Goal: Task Accomplishment & Management: Manage account settings

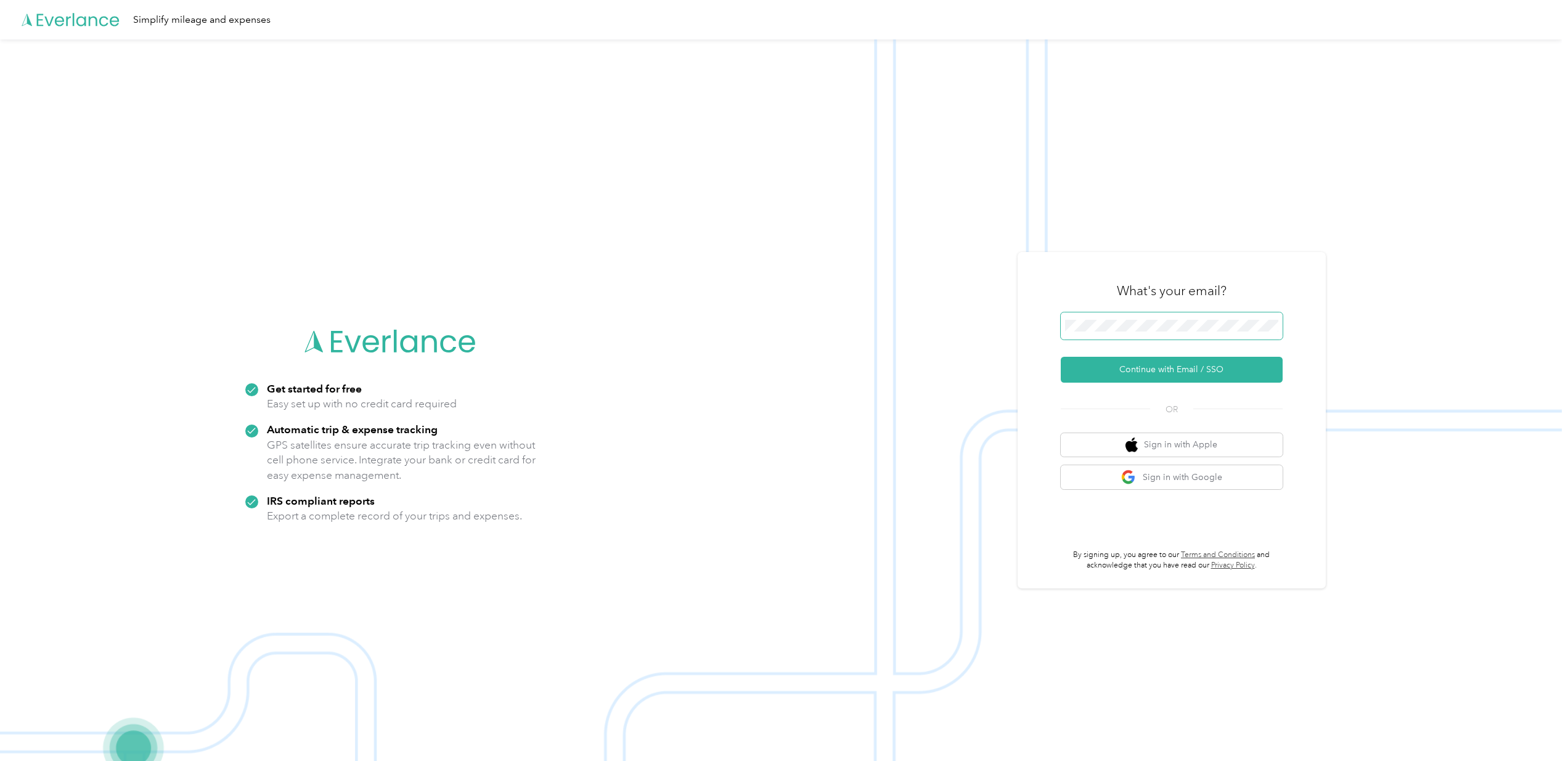
click at [1198, 332] on span at bounding box center [1172, 325] width 222 height 27
click at [1104, 359] on button "Continue with Email / SSO" at bounding box center [1172, 369] width 222 height 26
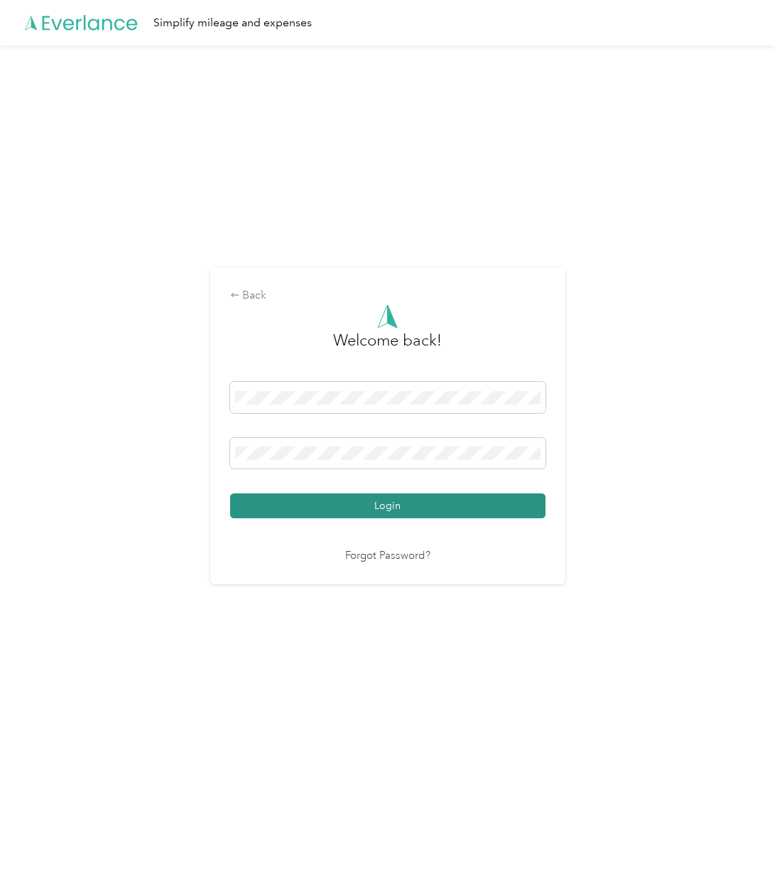
click at [287, 507] on button "Login" at bounding box center [387, 505] width 315 height 25
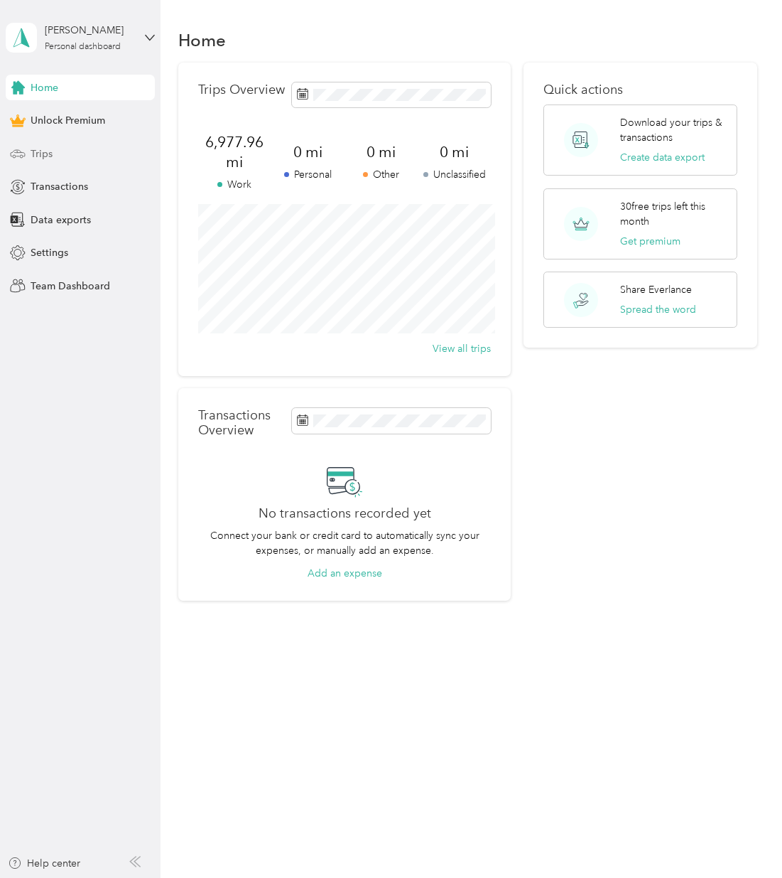
click at [75, 147] on div "Trips" at bounding box center [80, 154] width 149 height 26
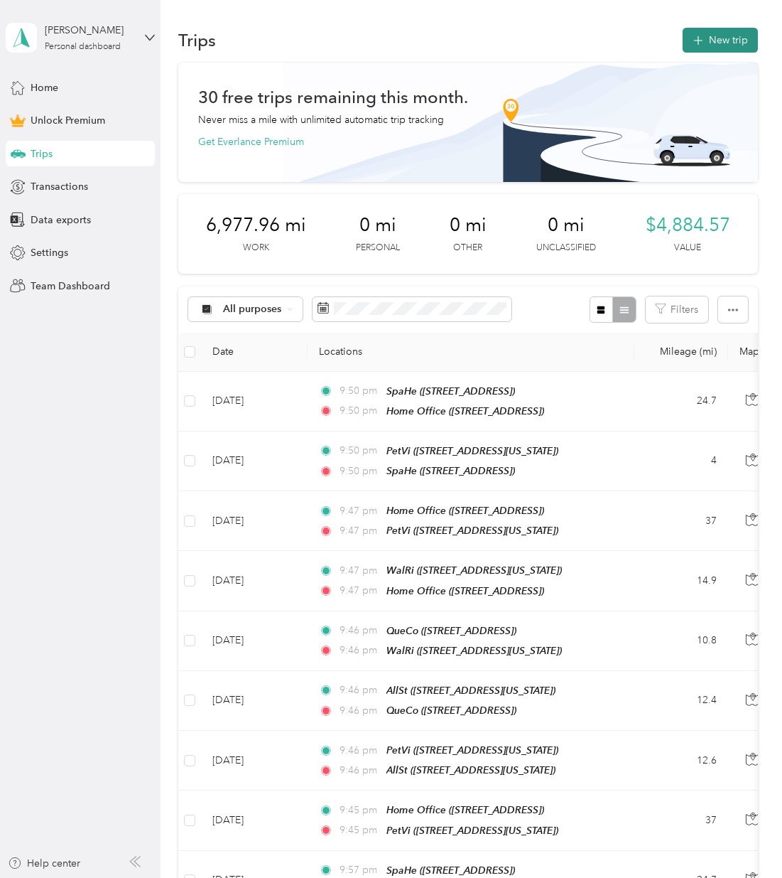
click at [721, 39] on button "New trip" at bounding box center [720, 40] width 75 height 25
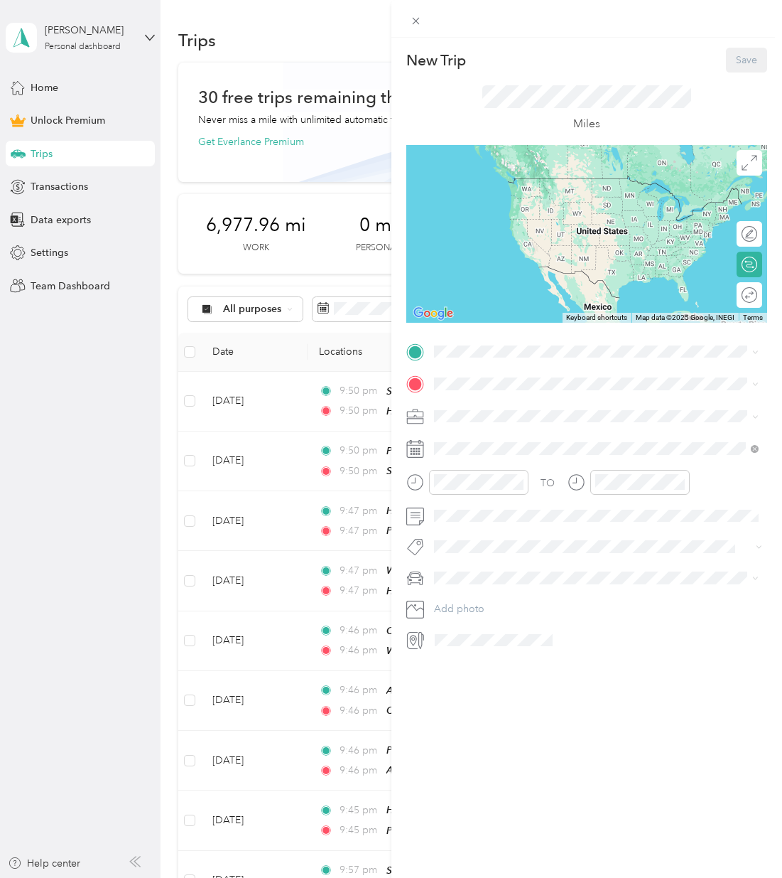
click at [512, 463] on span "[STREET_ADDRESS]" at bounding box center [505, 461] width 90 height 12
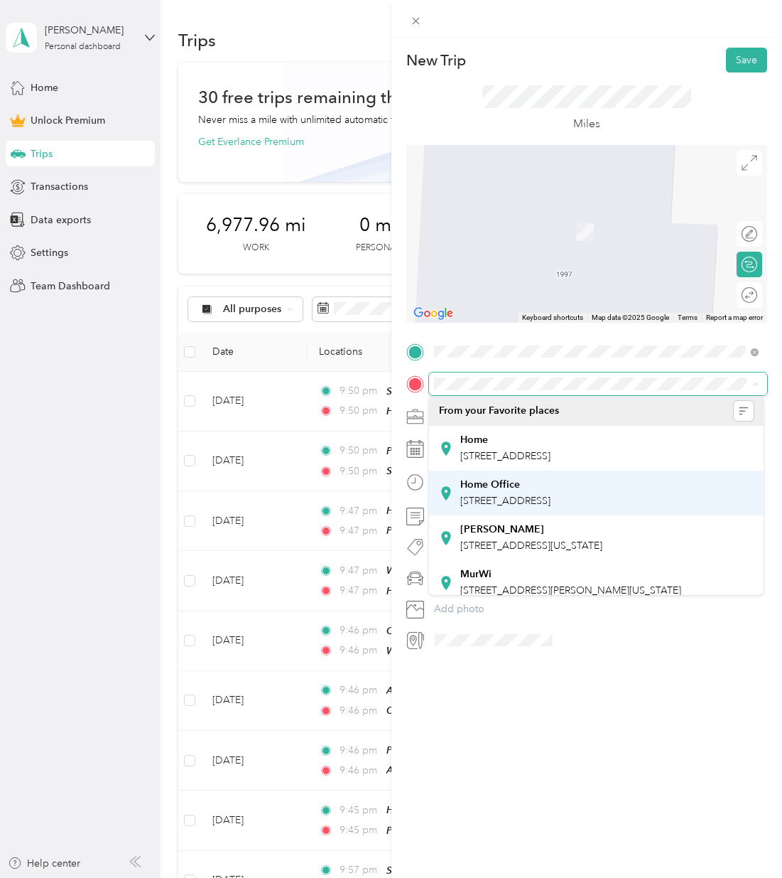
scroll to position [1, 0]
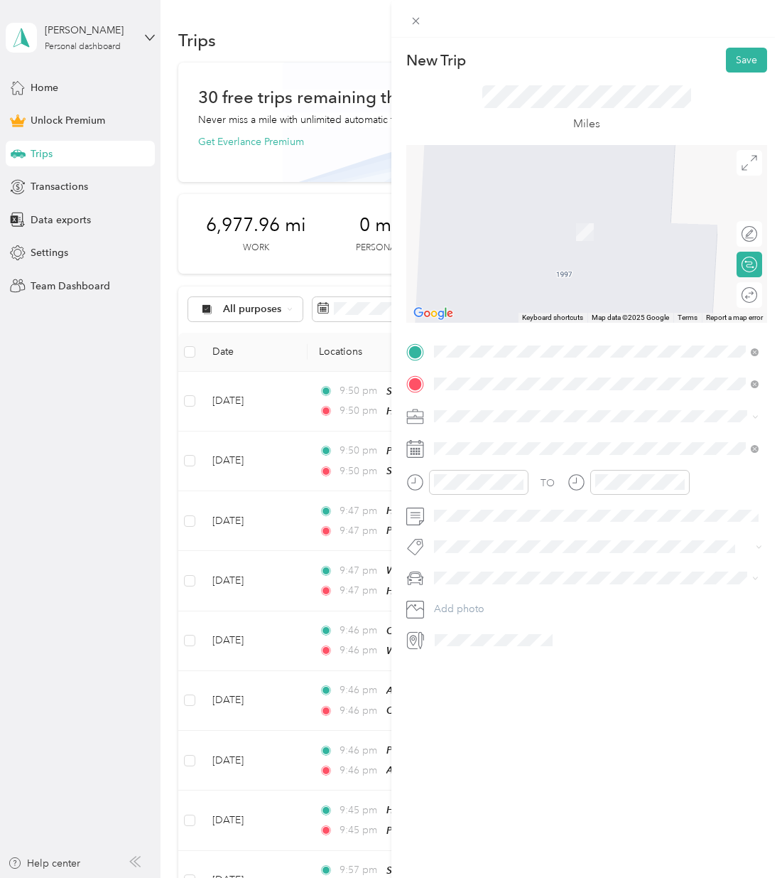
click at [485, 443] on strong "ValJa" at bounding box center [472, 439] width 25 height 13
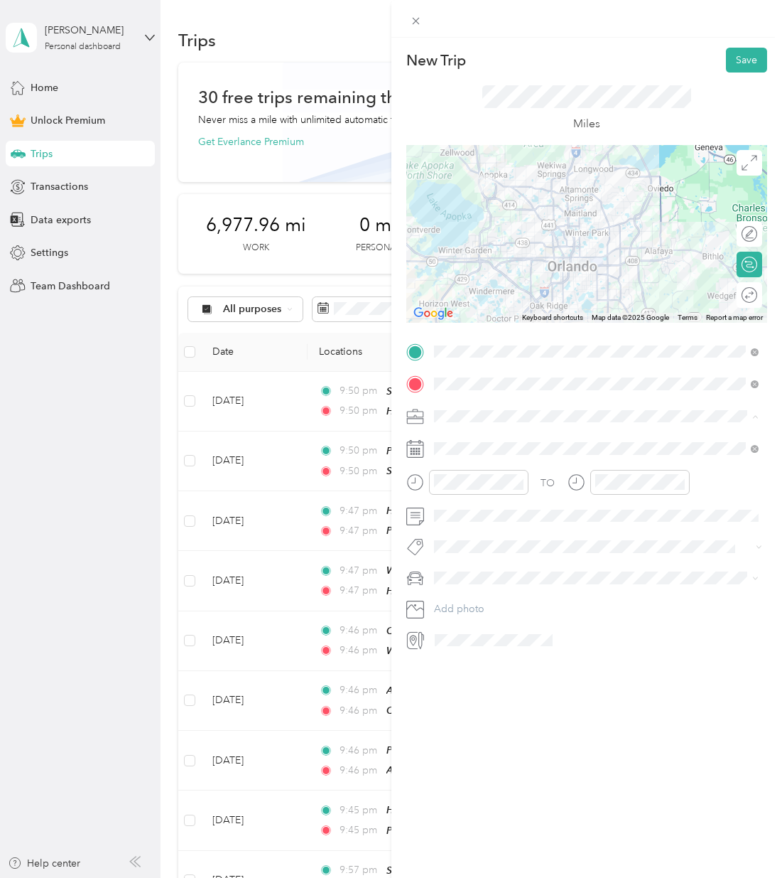
click at [477, 435] on div "Work" at bounding box center [596, 441] width 315 height 15
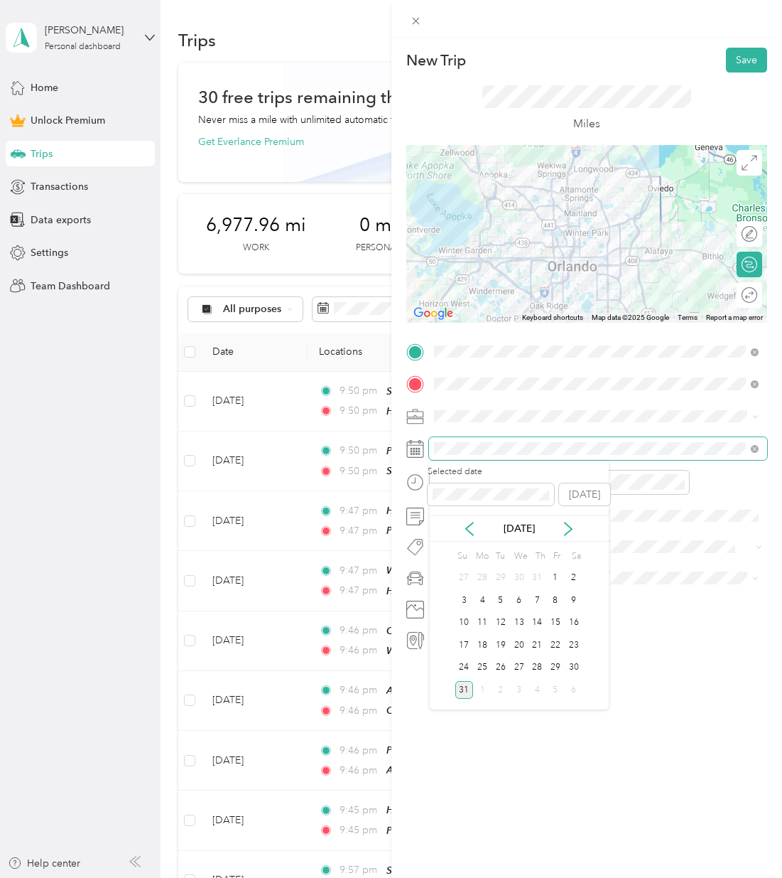
scroll to position [0, 0]
click at [480, 648] on div "18" at bounding box center [482, 645] width 18 height 18
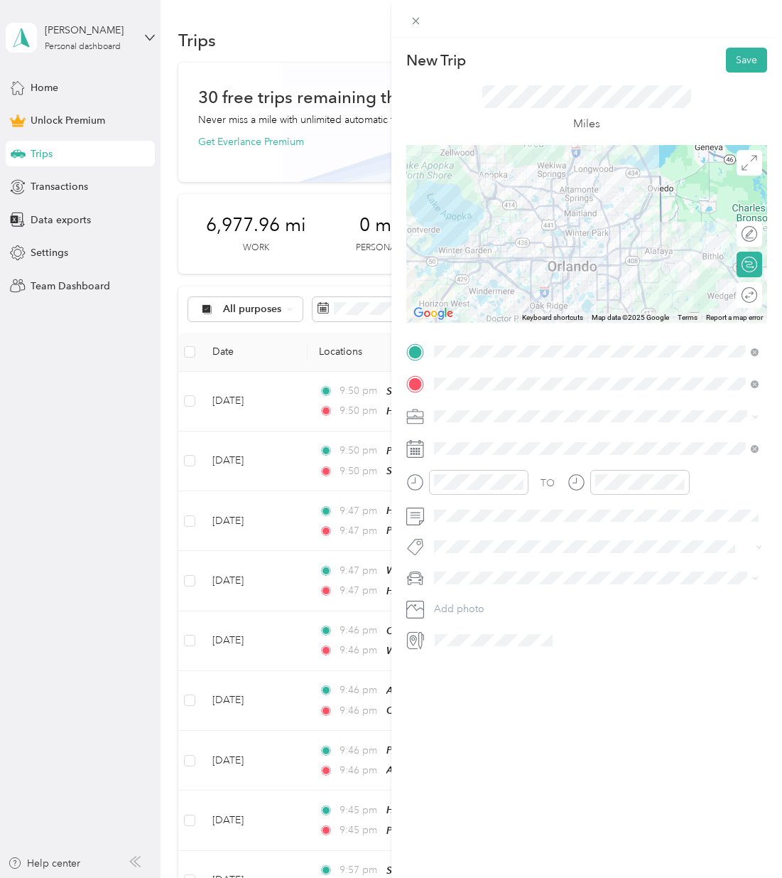
click at [473, 602] on span "Honda Pilot" at bounding box center [465, 599] width 53 height 12
click at [738, 55] on button "Save" at bounding box center [746, 60] width 41 height 25
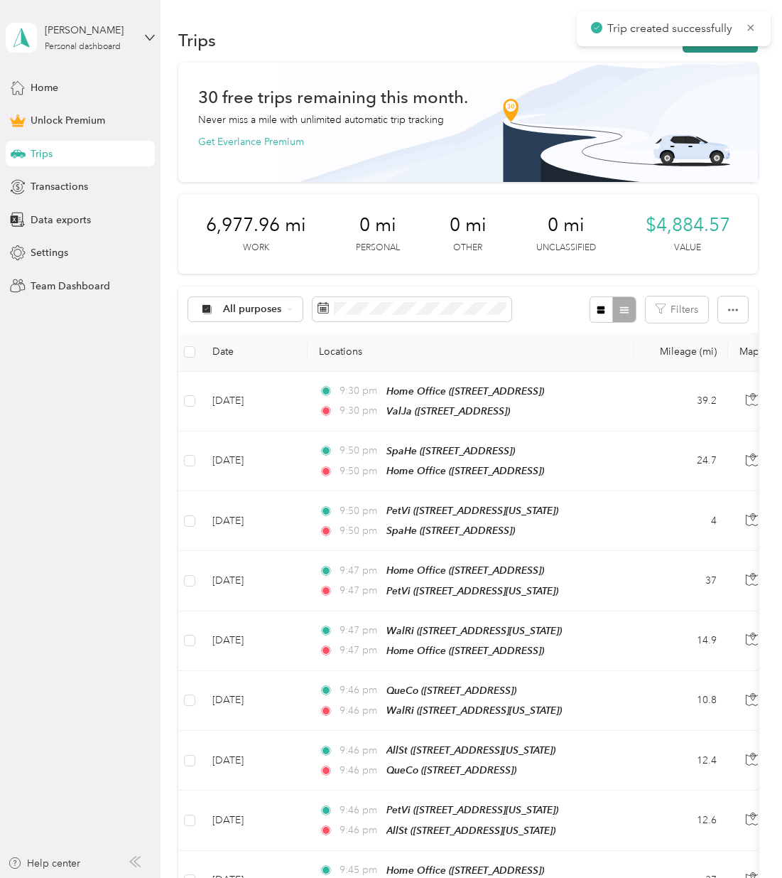
click at [721, 47] on button "New trip" at bounding box center [720, 40] width 75 height 25
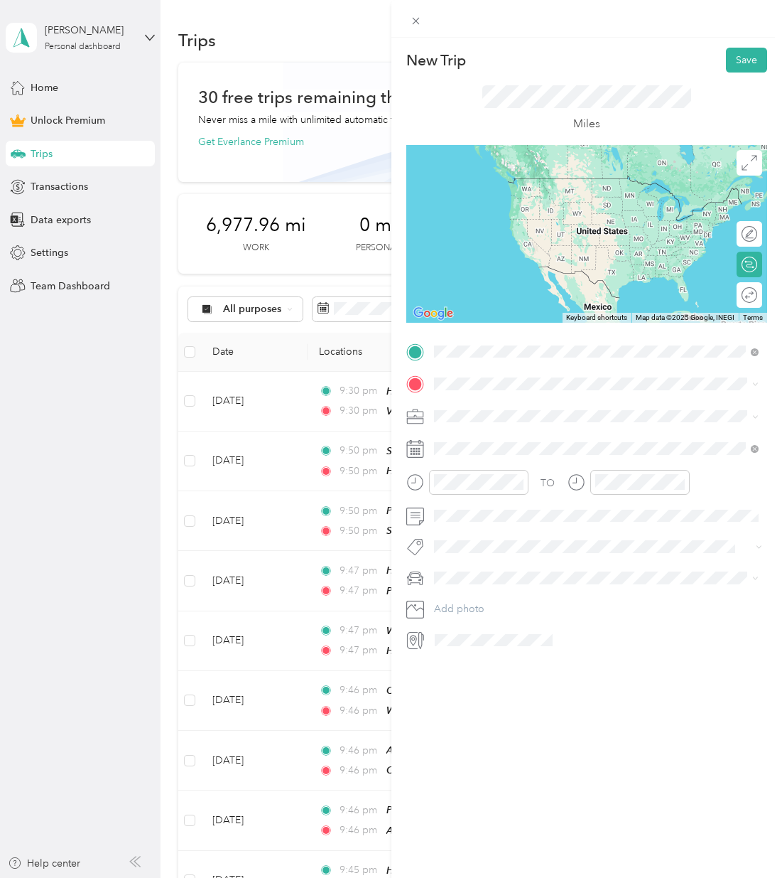
click at [581, 396] on li "ValJa [STREET_ADDRESS]" at bounding box center [596, 416] width 335 height 45
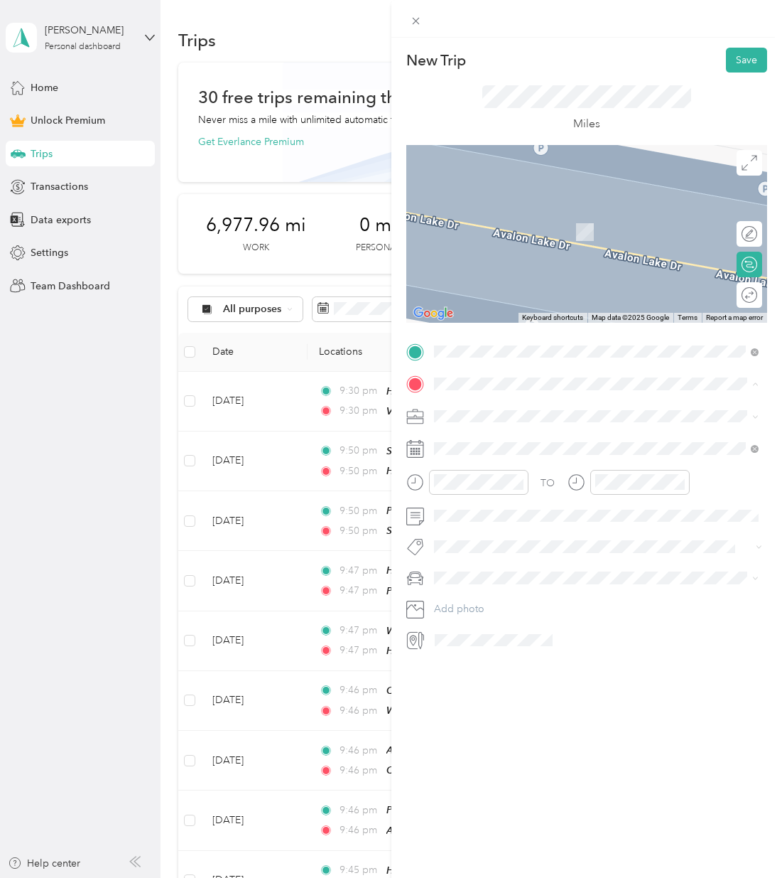
click at [505, 489] on div "Home Office [STREET_ADDRESS]" at bounding box center [505, 493] width 90 height 30
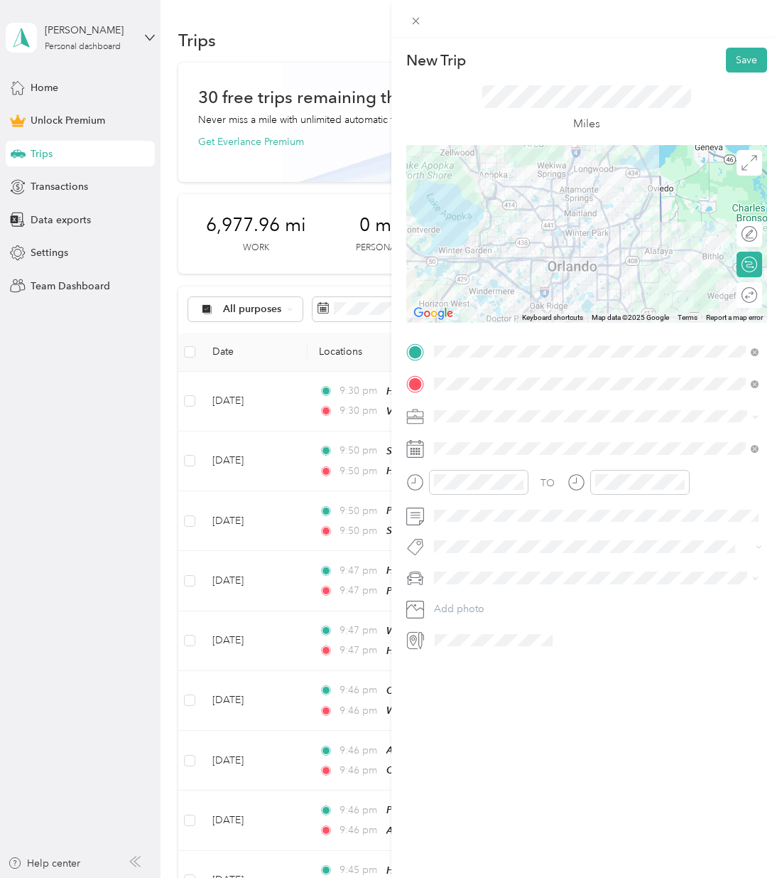
click at [460, 426] on span at bounding box center [598, 416] width 339 height 23
click at [473, 428] on li "Work" at bounding box center [596, 440] width 335 height 25
click at [484, 640] on div "18" at bounding box center [482, 645] width 18 height 18
click at [473, 593] on div "Honda Pilot" at bounding box center [596, 600] width 315 height 15
click at [752, 61] on button "Save" at bounding box center [746, 60] width 41 height 25
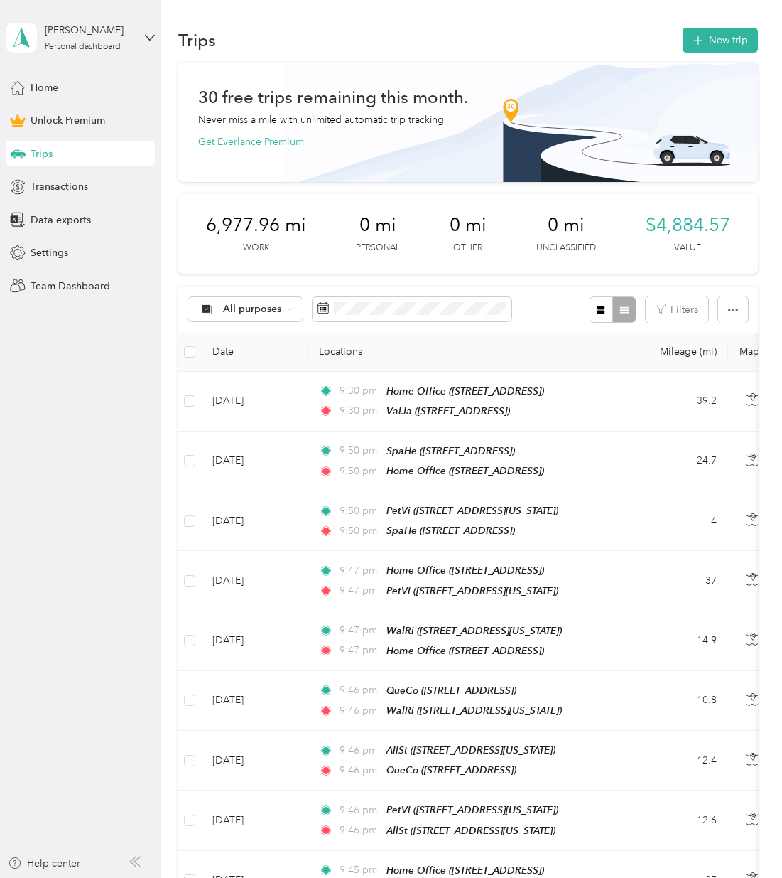
scroll to position [-1, 1]
click at [743, 51] on button "New trip" at bounding box center [720, 40] width 75 height 25
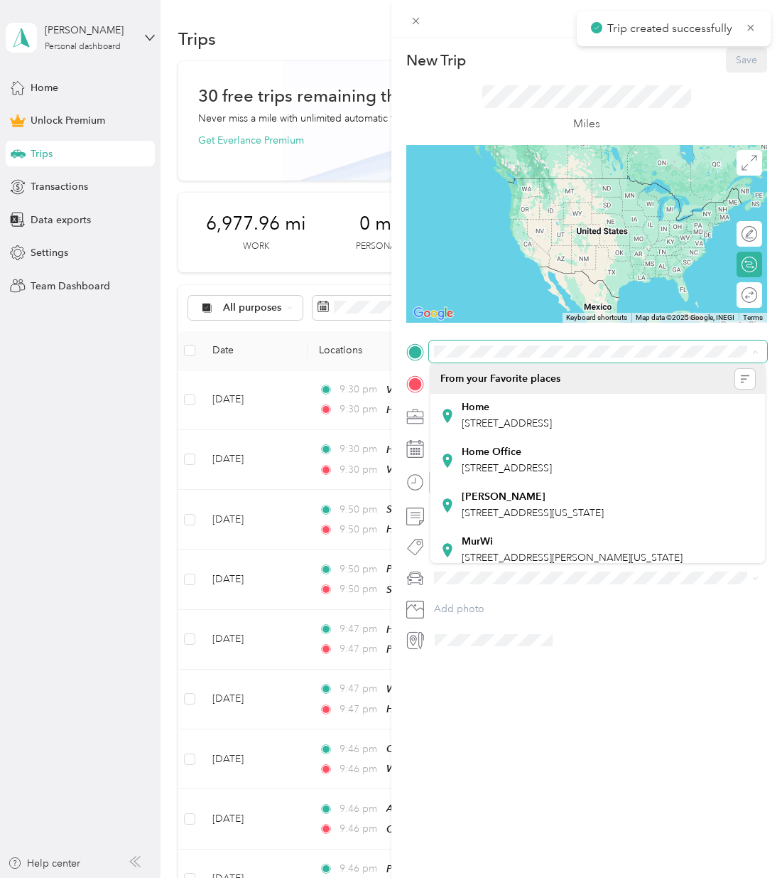
scroll to position [0, 0]
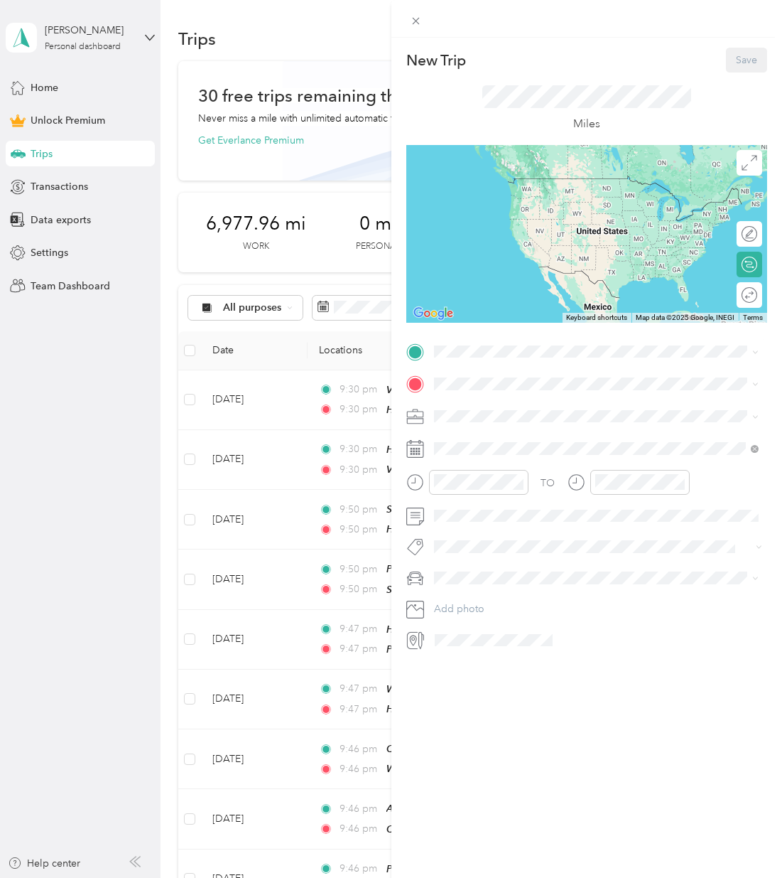
click at [490, 473] on li "Home Office [STREET_ADDRESS]" at bounding box center [596, 460] width 335 height 45
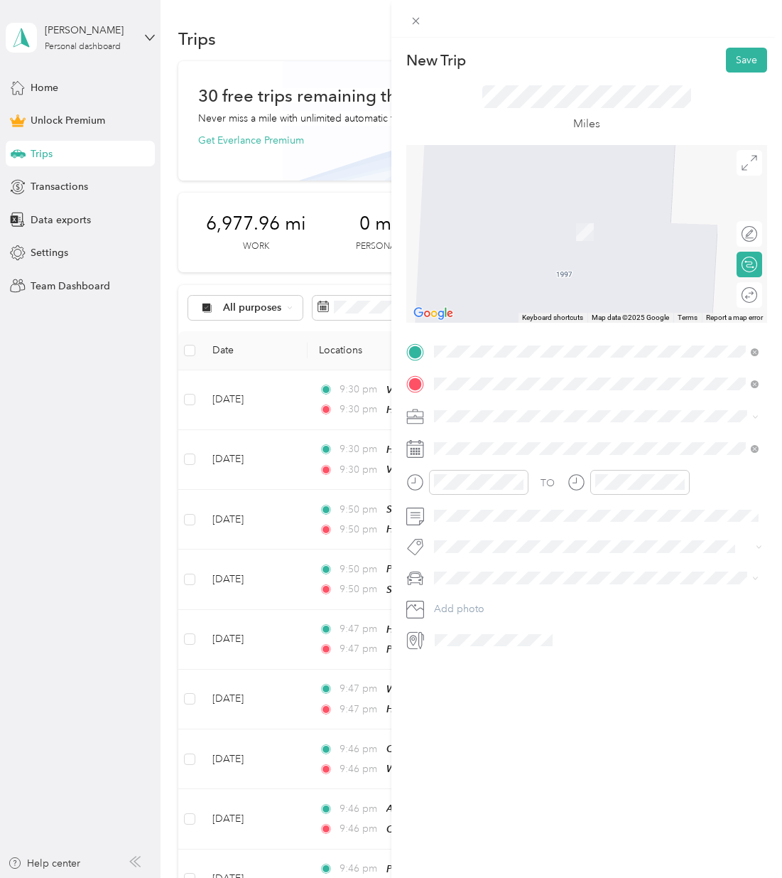
drag, startPoint x: 527, startPoint y: 458, endPoint x: 451, endPoint y: 402, distance: 93.9
click at [526, 457] on div "PetVi [STREET_ADDRESS][US_STATE]" at bounding box center [531, 448] width 142 height 30
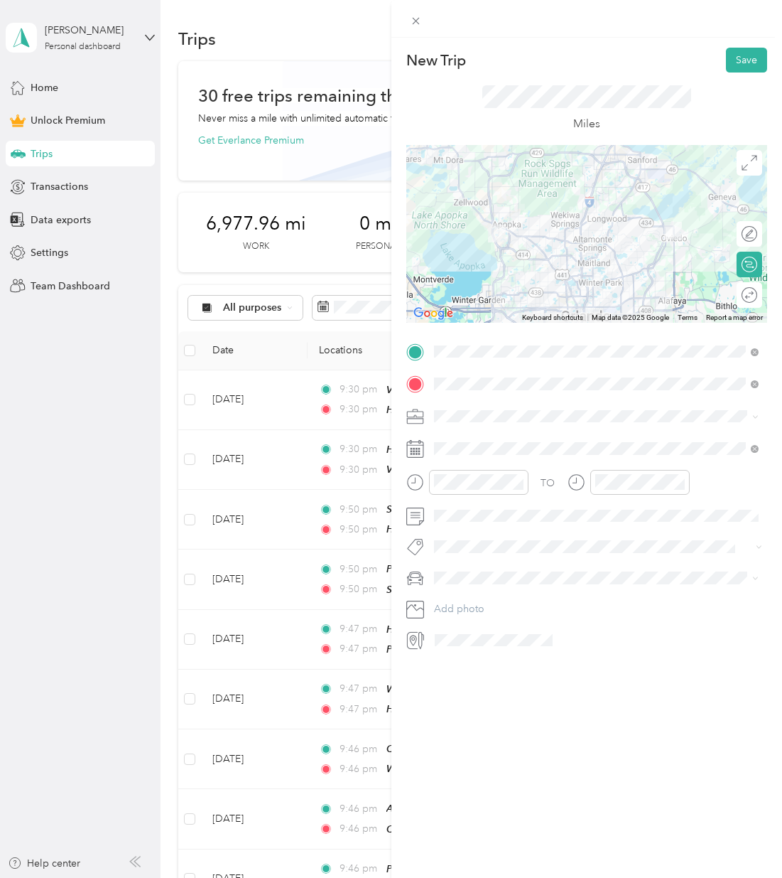
click at [484, 436] on div "Work" at bounding box center [596, 440] width 315 height 15
click at [502, 640] on div "19" at bounding box center [500, 645] width 18 height 18
click at [474, 584] on span at bounding box center [598, 577] width 339 height 23
click at [481, 600] on span "Honda Pilot" at bounding box center [465, 603] width 53 height 12
click at [752, 55] on button "Save" at bounding box center [746, 60] width 41 height 25
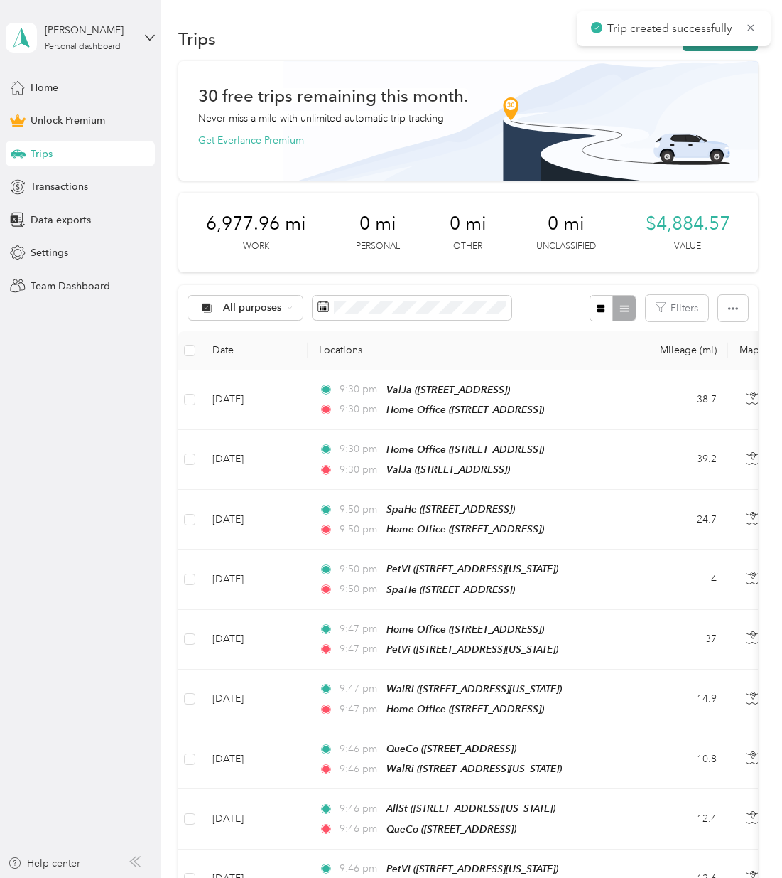
click at [743, 47] on button "New trip" at bounding box center [720, 38] width 75 height 25
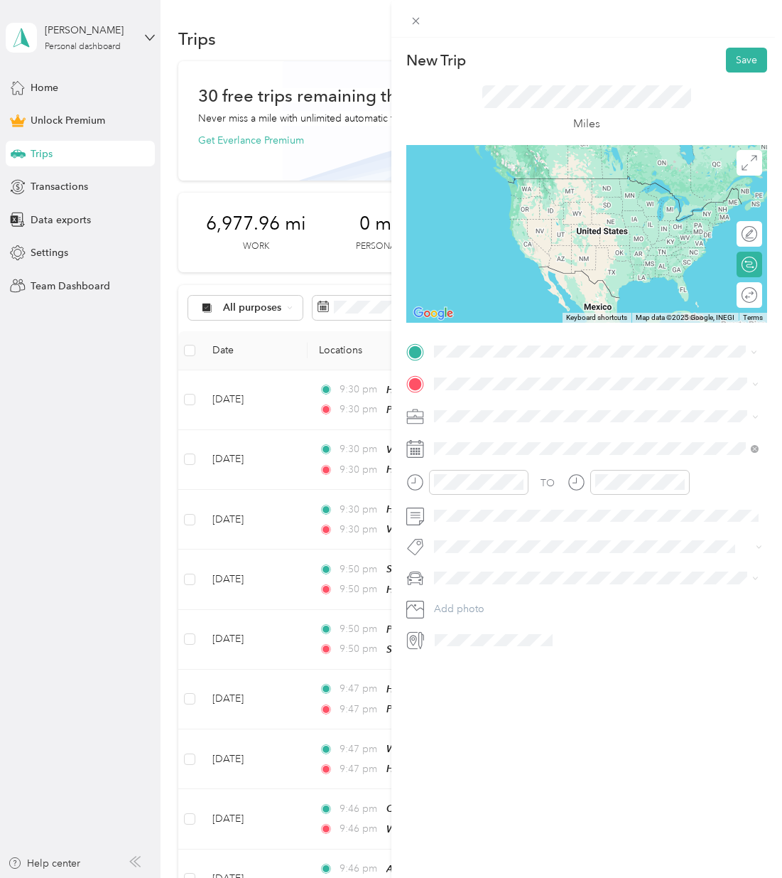
click at [514, 404] on div "PetVi" at bounding box center [531, 407] width 142 height 13
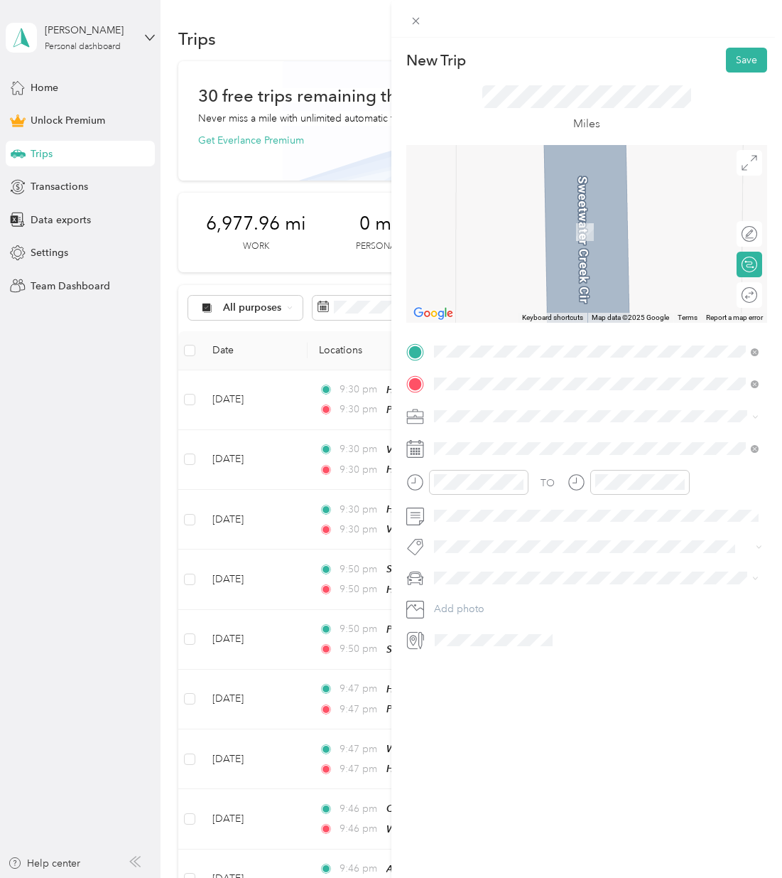
click at [509, 462] on span "[STREET_ADDRESS][US_STATE]" at bounding box center [531, 456] width 142 height 12
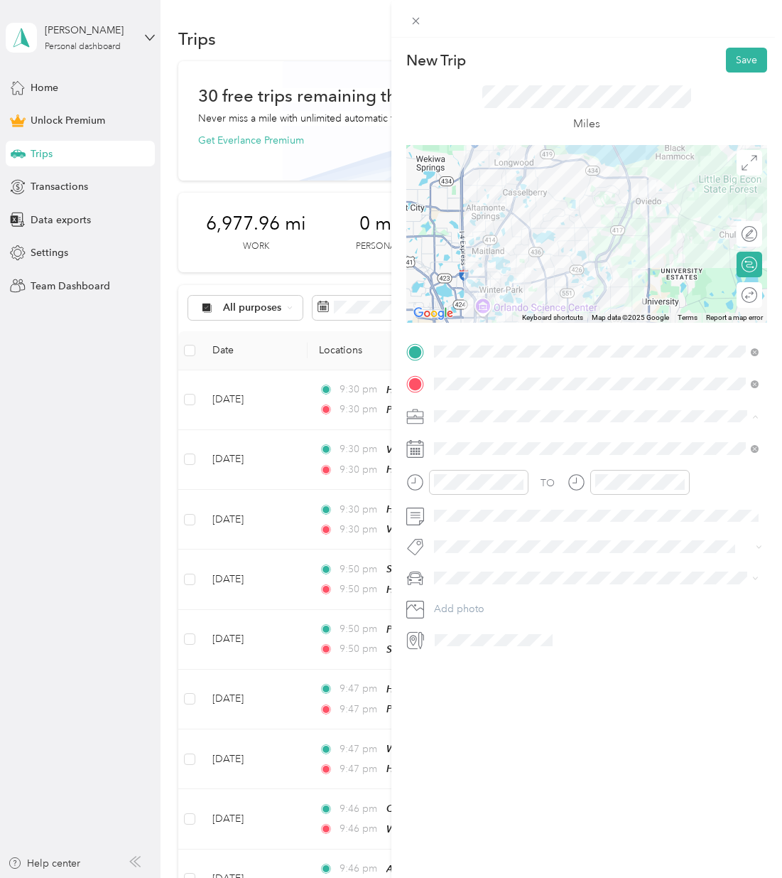
click at [473, 433] on div "Work" at bounding box center [596, 440] width 315 height 15
click at [505, 455] on span at bounding box center [598, 448] width 339 height 23
click at [507, 649] on div "19" at bounding box center [500, 645] width 18 height 18
click at [474, 598] on span "Honda Pilot" at bounding box center [465, 602] width 53 height 12
click at [739, 65] on button "Save" at bounding box center [746, 60] width 41 height 25
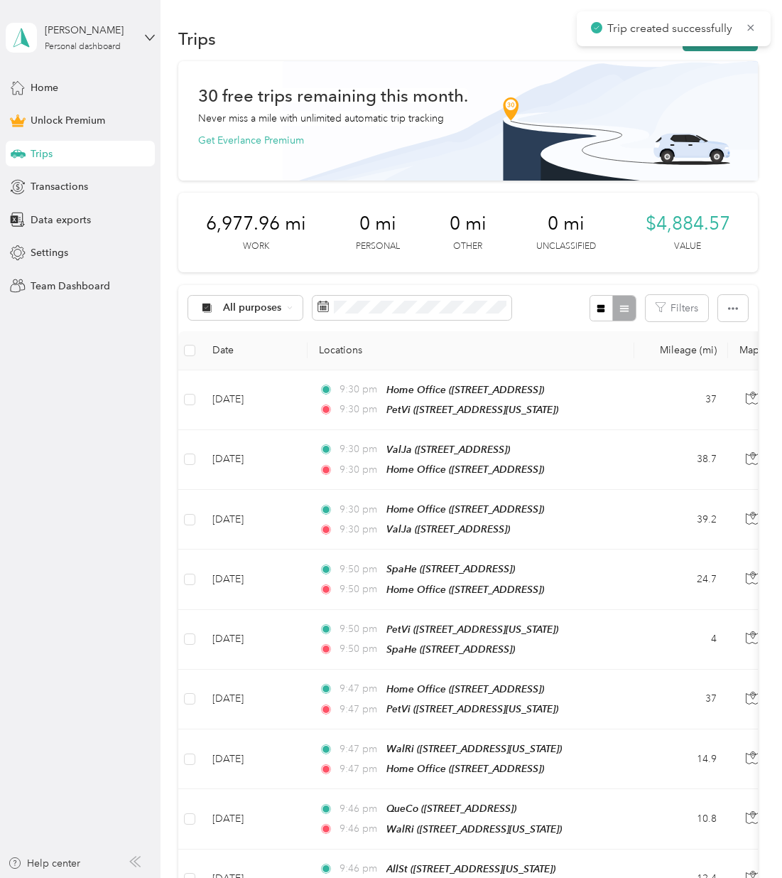
click at [738, 50] on button "New trip" at bounding box center [720, 38] width 75 height 25
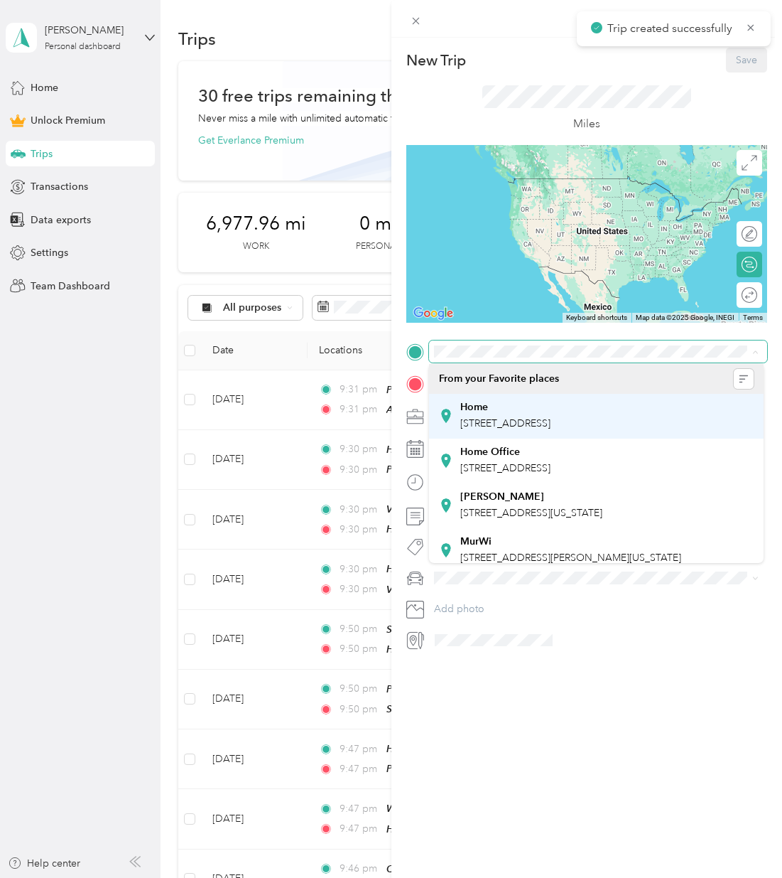
scroll to position [1, 0]
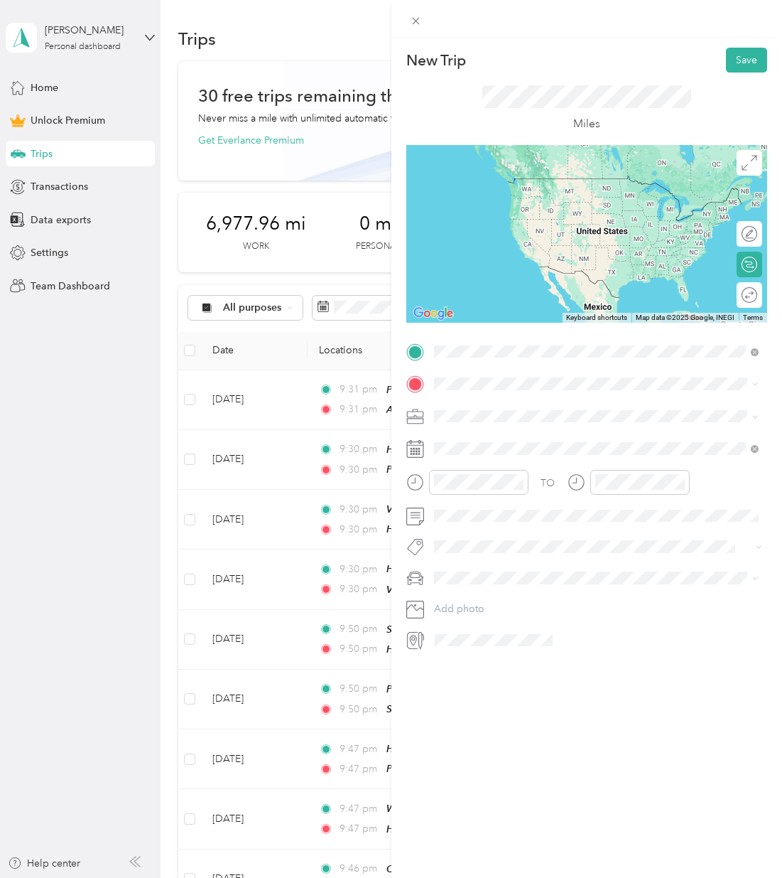
click at [537, 426] on span "[STREET_ADDRESS][US_STATE]" at bounding box center [531, 423] width 142 height 12
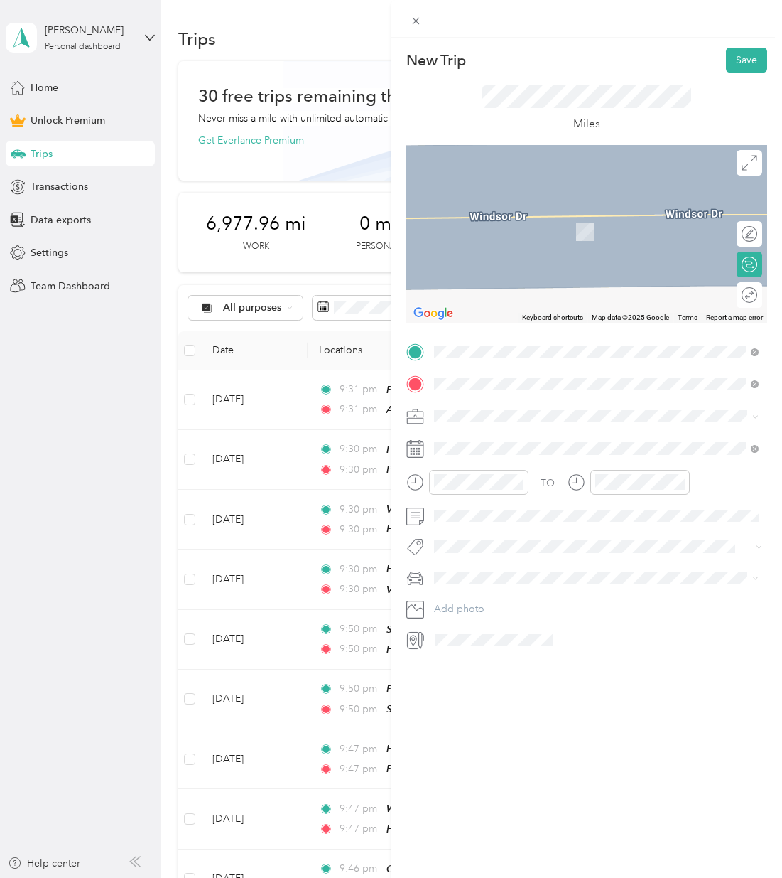
click at [506, 434] on div "QueCo" at bounding box center [505, 439] width 90 height 13
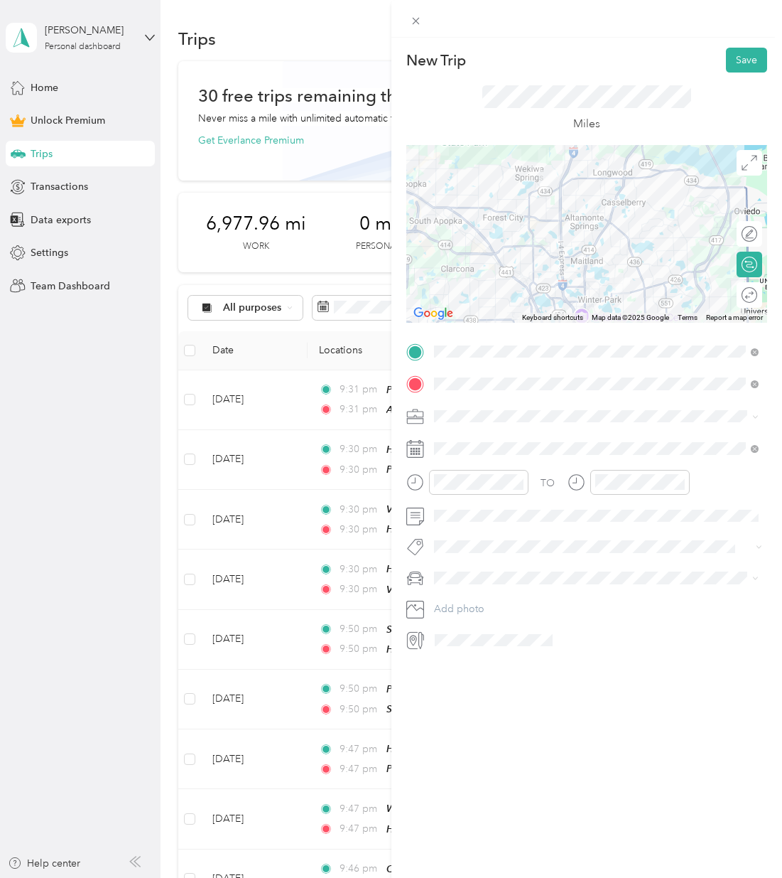
click at [482, 408] on span at bounding box center [598, 416] width 339 height 23
click at [490, 429] on li "Work" at bounding box center [596, 438] width 335 height 25
click at [508, 648] on div "19" at bounding box center [500, 645] width 18 height 18
drag, startPoint x: 468, startPoint y: 594, endPoint x: 482, endPoint y: 566, distance: 31.5
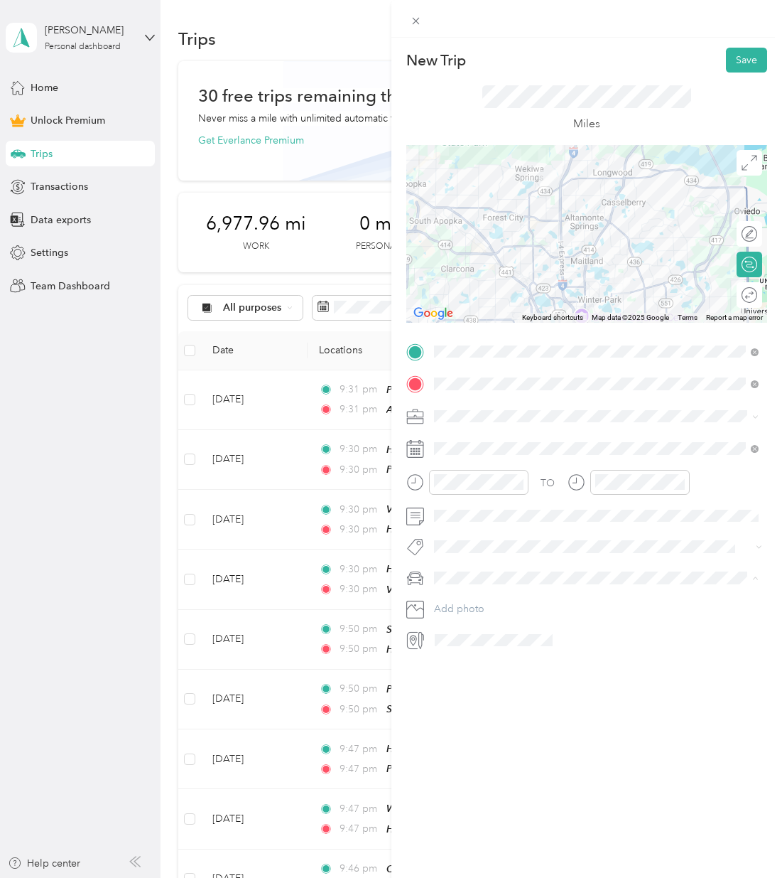
click at [468, 593] on li "Honda Pilot" at bounding box center [596, 602] width 335 height 25
click at [739, 57] on button "Save" at bounding box center [746, 60] width 41 height 25
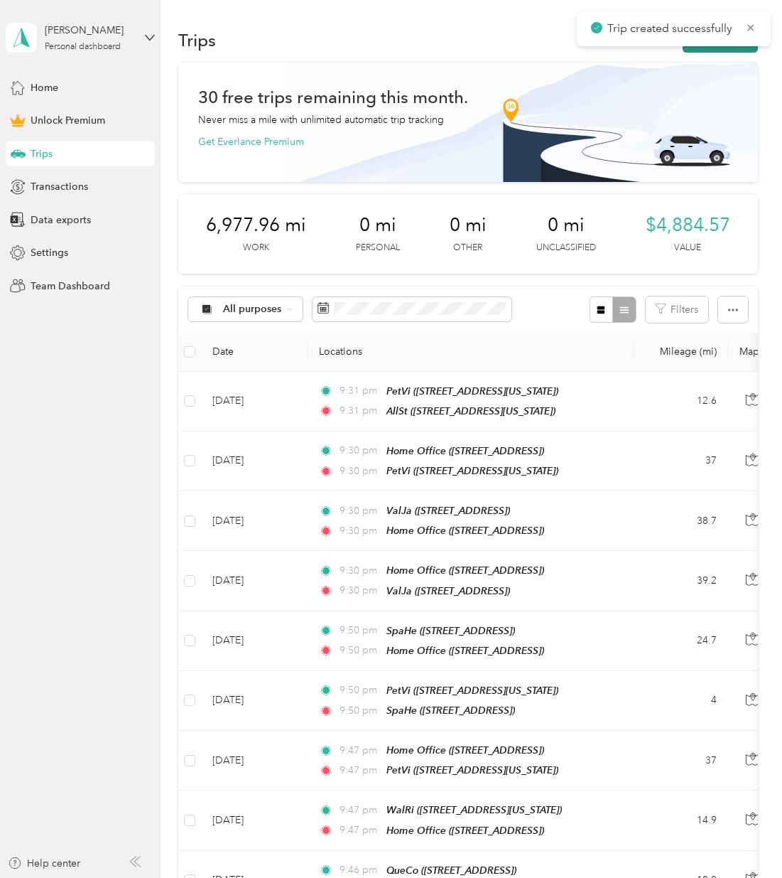
scroll to position [-2, -1]
click at [738, 52] on button "New trip" at bounding box center [720, 40] width 75 height 25
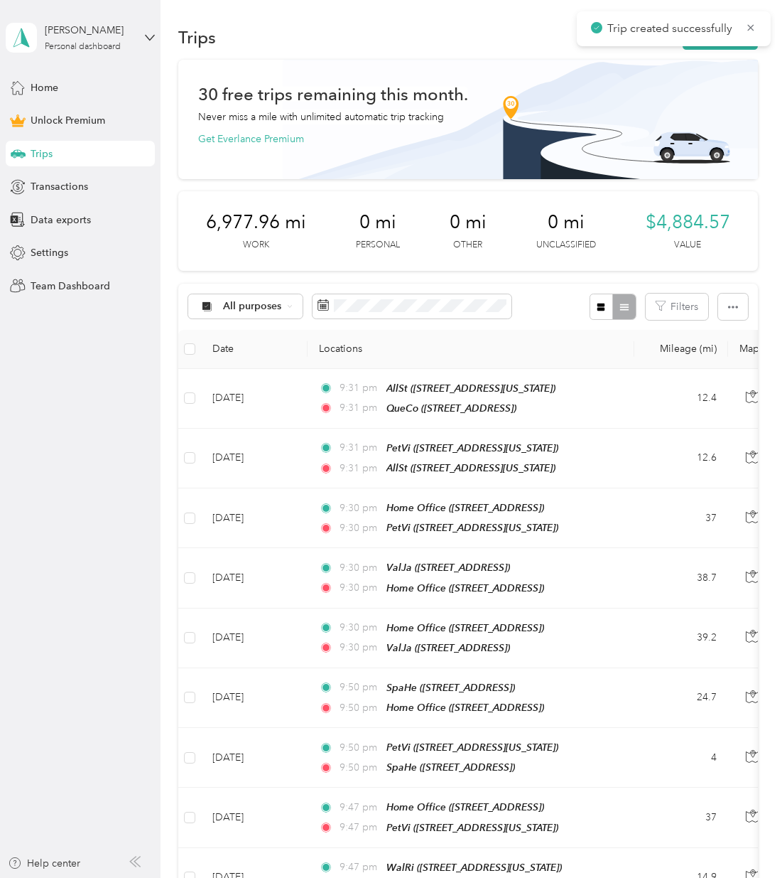
scroll to position [0, 0]
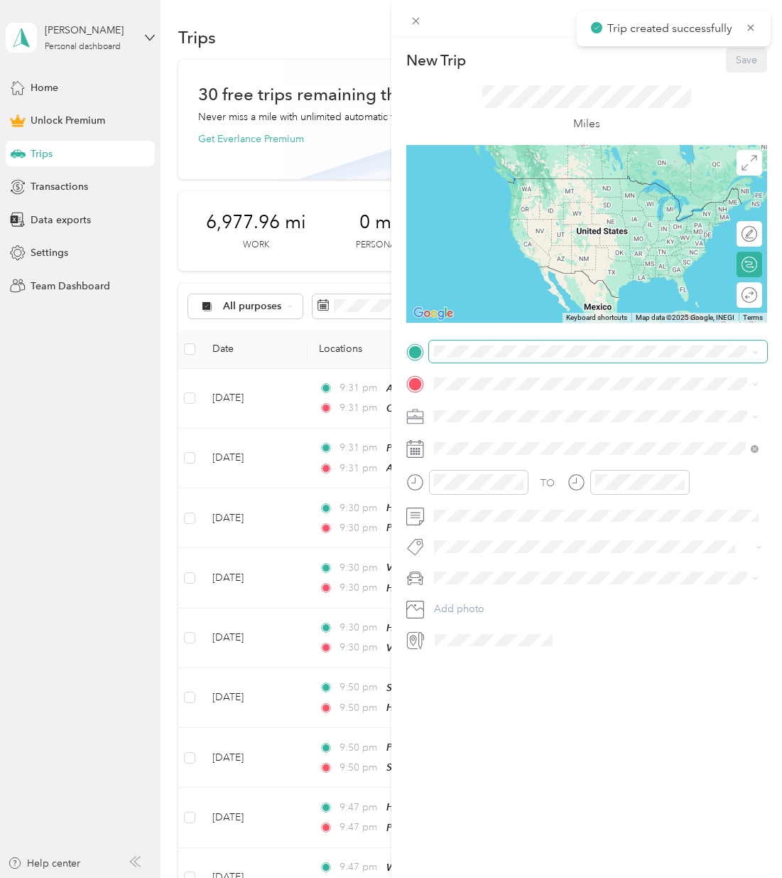
click at [460, 344] on span at bounding box center [598, 351] width 339 height 23
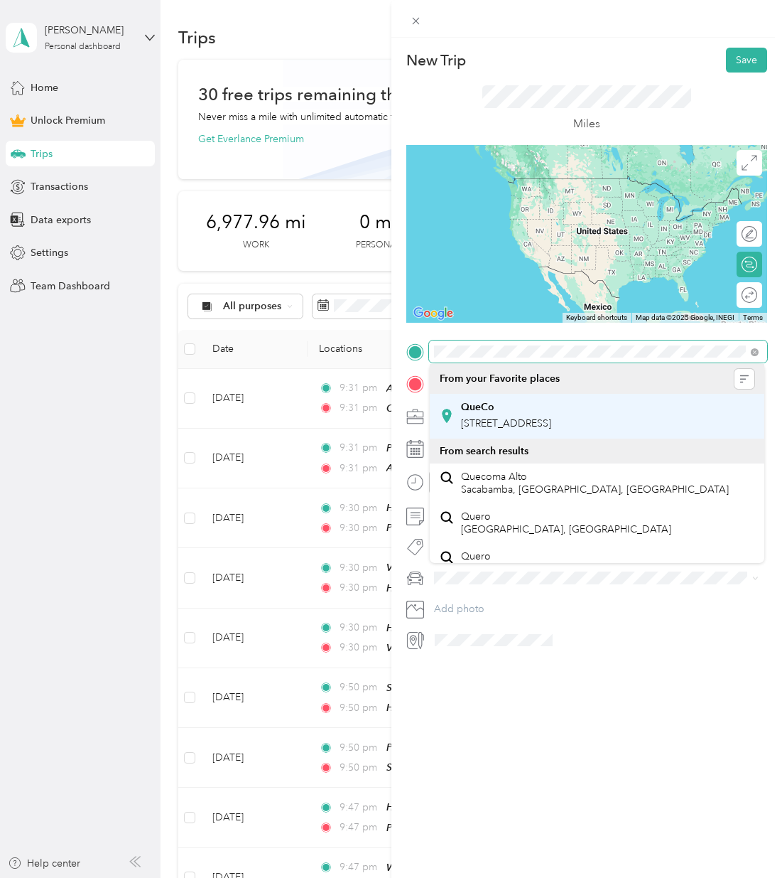
scroll to position [0, 1]
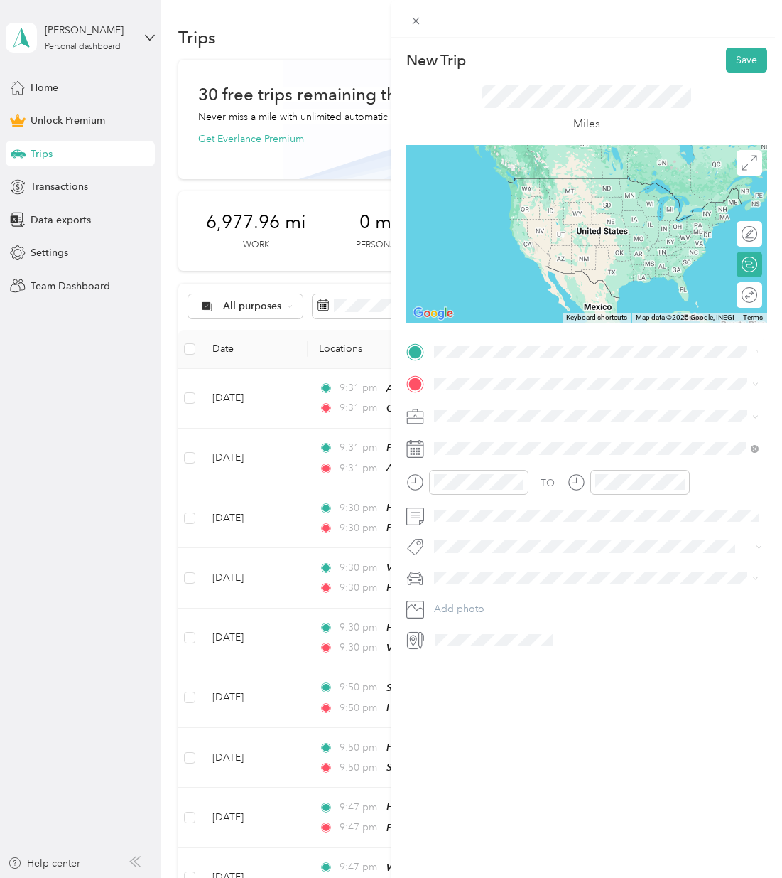
click at [490, 432] on div "No results found Check your spelling or try another address" at bounding box center [597, 404] width 335 height 81
click at [491, 399] on div "QueCo [STREET_ADDRESS]" at bounding box center [596, 412] width 315 height 35
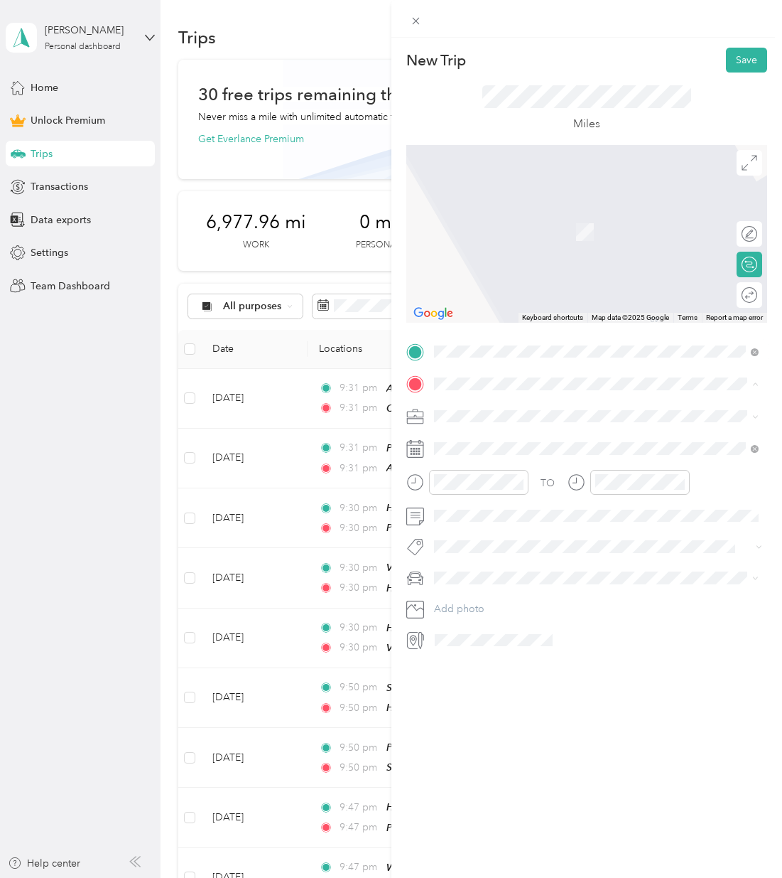
click at [500, 503] on div "Home Office [STREET_ADDRESS]" at bounding box center [596, 492] width 315 height 35
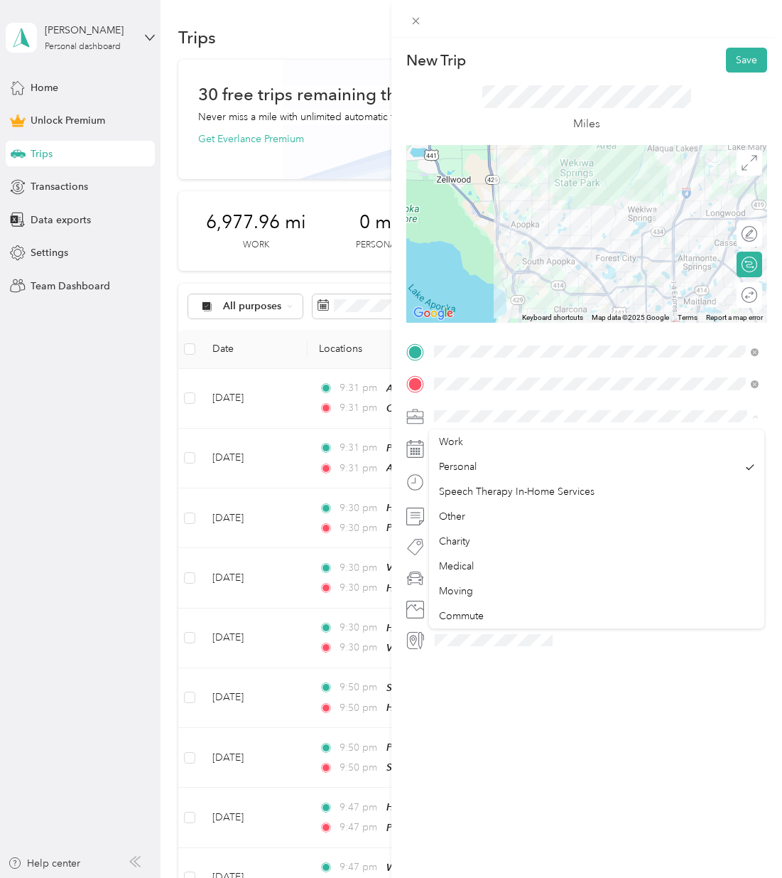
click at [480, 424] on span at bounding box center [598, 416] width 339 height 23
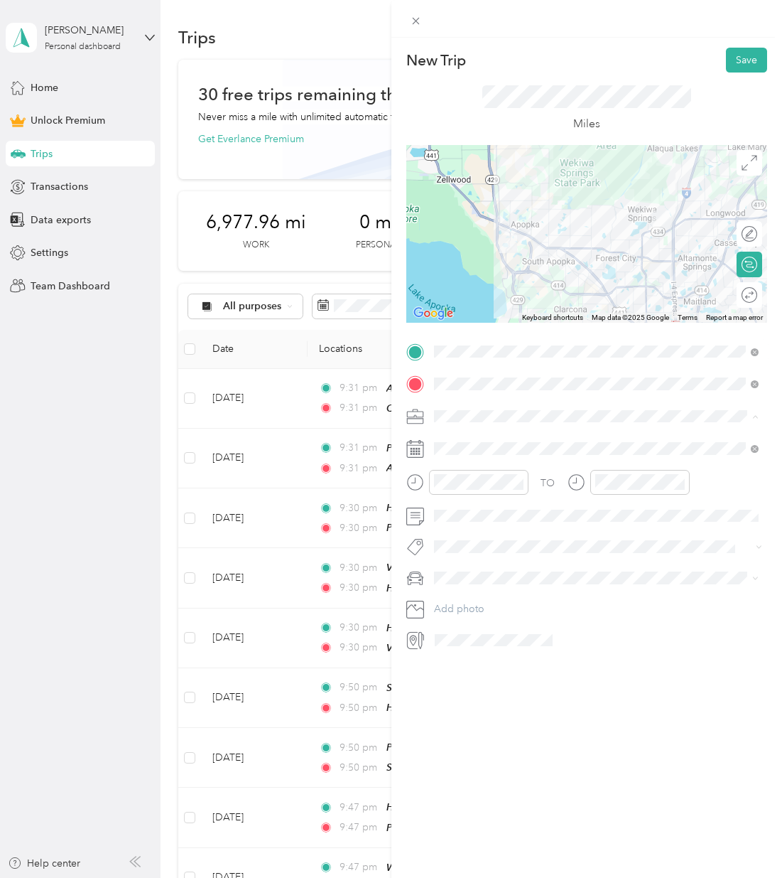
click at [487, 432] on li "Work" at bounding box center [596, 440] width 335 height 25
click at [499, 643] on div "19" at bounding box center [500, 645] width 18 height 18
drag, startPoint x: 477, startPoint y: 594, endPoint x: 482, endPoint y: 584, distance: 11.5
click at [478, 591] on li "Honda Pilot" at bounding box center [596, 602] width 335 height 25
click at [757, 53] on button "Save" at bounding box center [746, 60] width 41 height 25
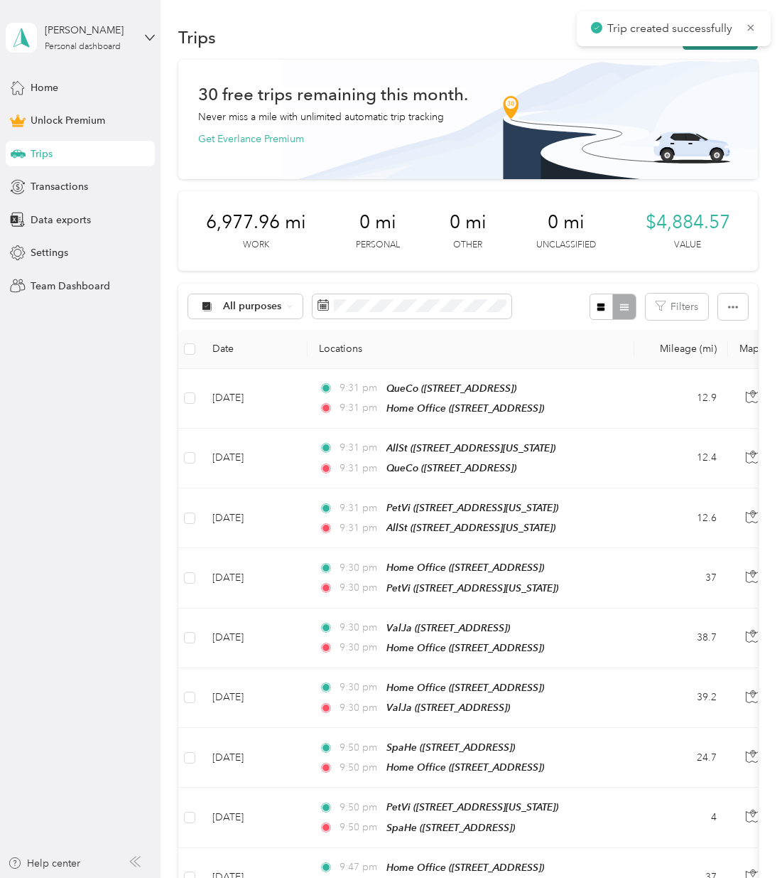
click at [721, 47] on button "New trip" at bounding box center [720, 37] width 75 height 25
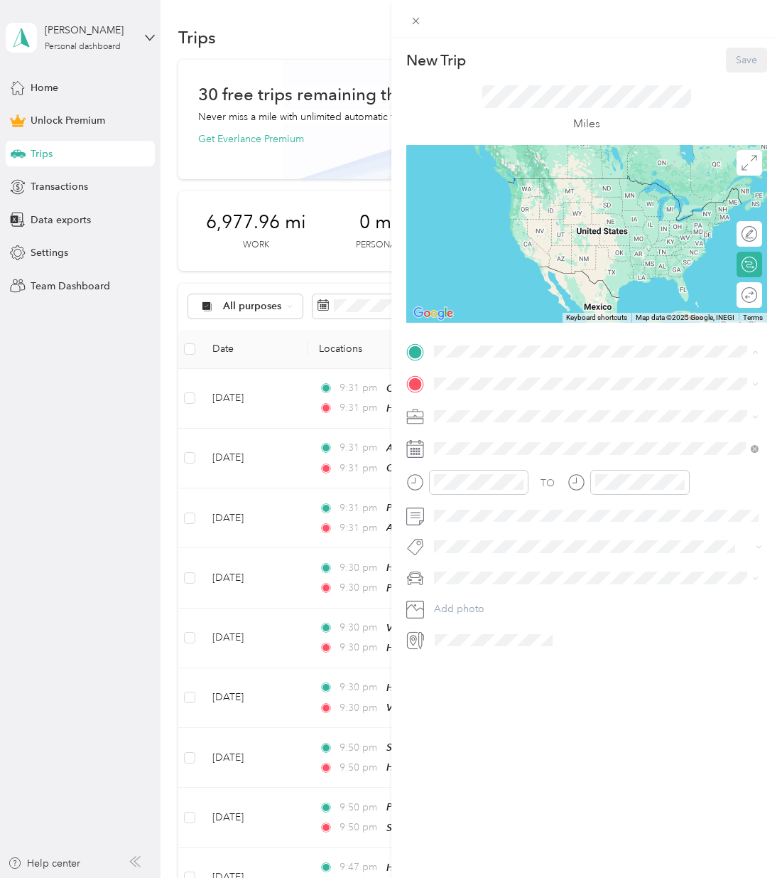
click at [527, 457] on div "Home Office [STREET_ADDRESS]" at bounding box center [505, 461] width 90 height 30
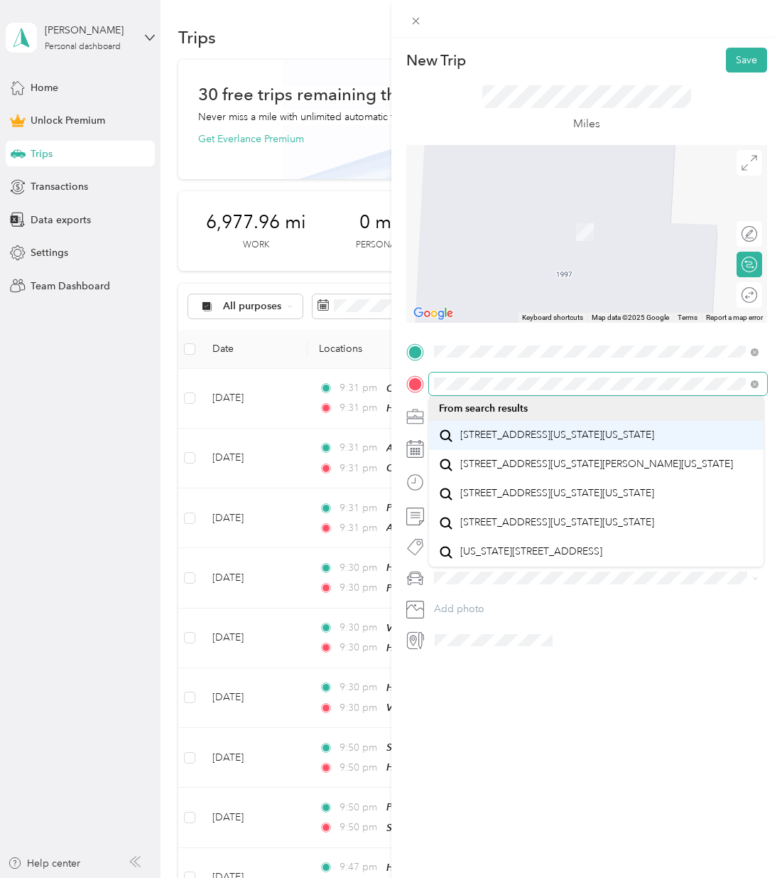
scroll to position [4, 0]
click at [519, 428] on span "[STREET_ADDRESS][US_STATE][US_STATE]" at bounding box center [557, 434] width 194 height 13
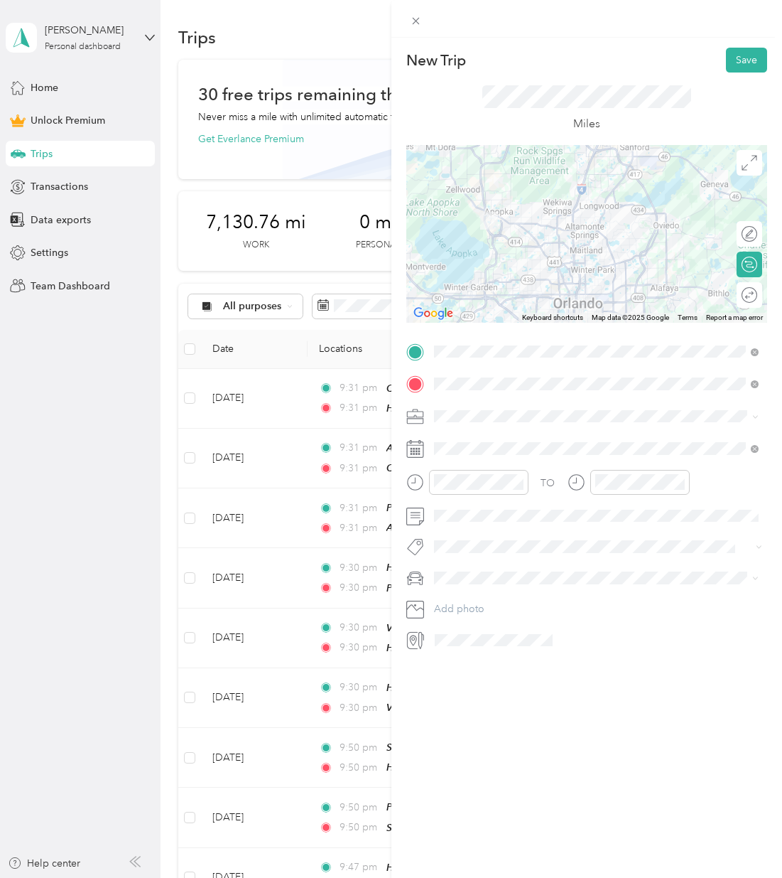
click at [492, 423] on span at bounding box center [598, 416] width 339 height 23
click at [494, 436] on div "Work" at bounding box center [596, 438] width 315 height 15
click at [537, 643] on div "21" at bounding box center [536, 645] width 18 height 18
click at [492, 877] on div "New Trip Save This trip cannot be edited because it is either under review, app…" at bounding box center [387, 878] width 775 height 0
click at [497, 570] on span at bounding box center [598, 577] width 339 height 23
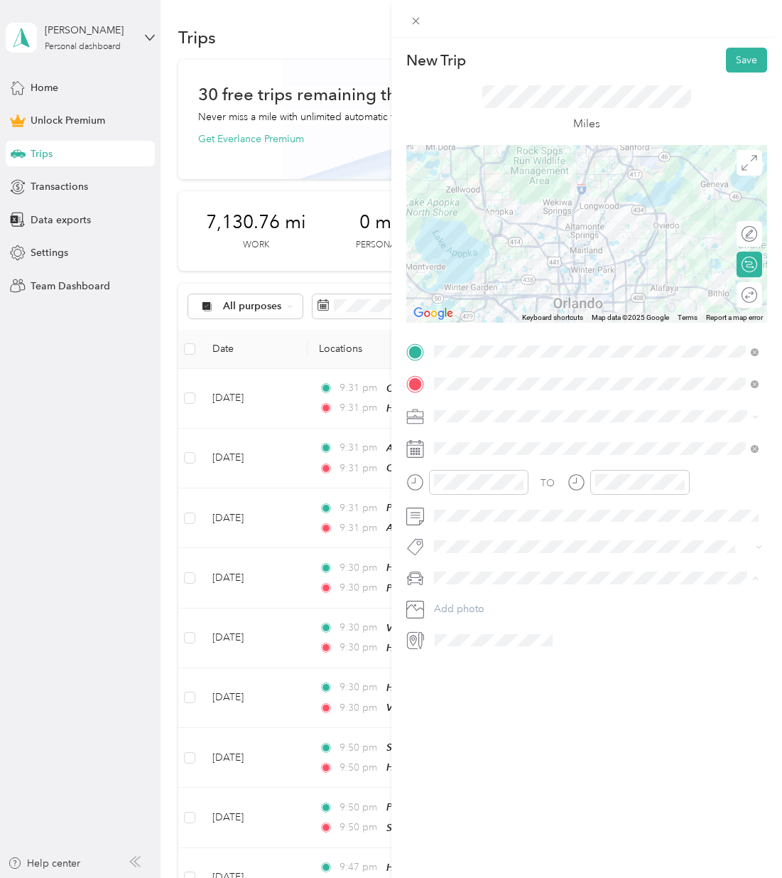
click at [487, 603] on span "Honda Pilot" at bounding box center [465, 603] width 53 height 12
click at [757, 80] on div "Miles" at bounding box center [587, 108] width 362 height 72
click at [757, 74] on div "Miles" at bounding box center [587, 108] width 362 height 72
click at [751, 64] on button "Save" at bounding box center [746, 60] width 41 height 25
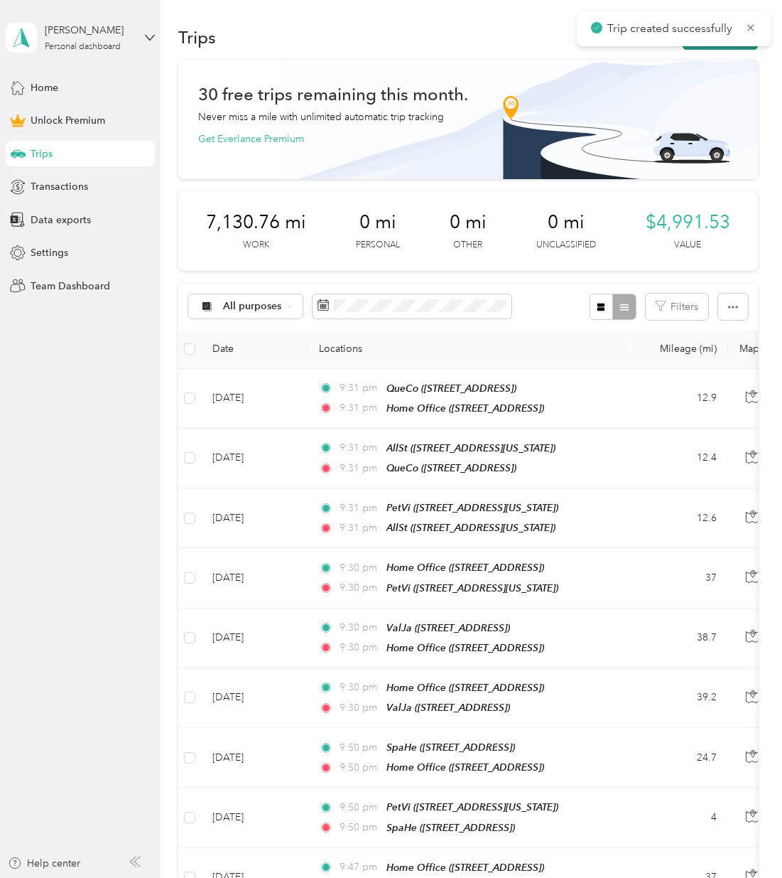
click at [743, 48] on button "New trip" at bounding box center [720, 37] width 75 height 25
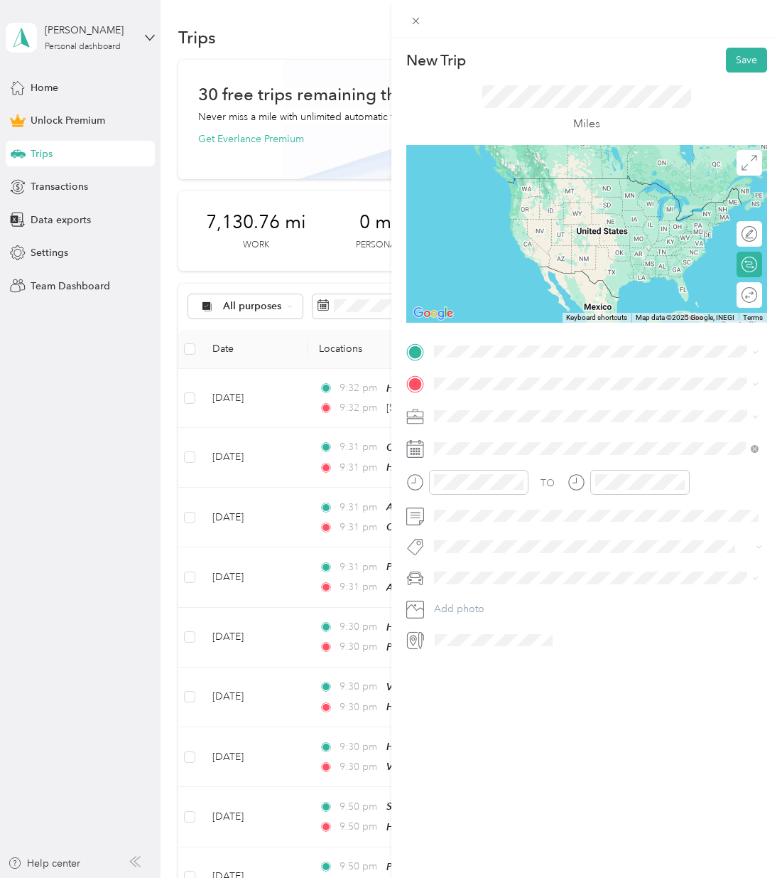
drag, startPoint x: 521, startPoint y: 399, endPoint x: 515, endPoint y: 391, distance: 9.7
click at [521, 399] on span "[STREET_ADDRESS][US_STATE][US_STATE]" at bounding box center [557, 399] width 194 height 13
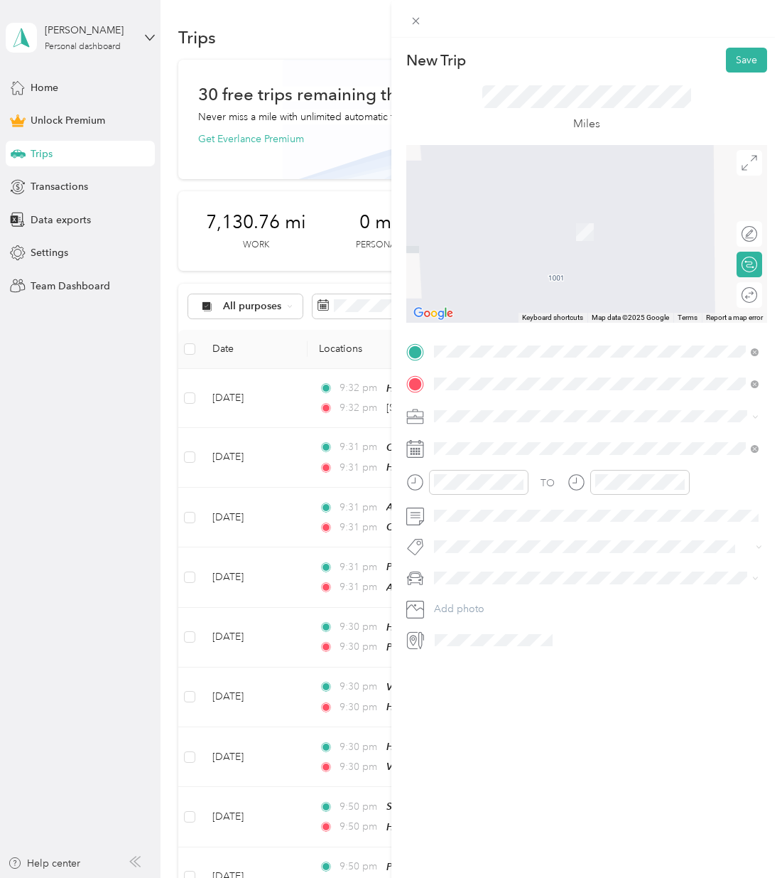
drag, startPoint x: 7, startPoint y: 460, endPoint x: 475, endPoint y: 470, distance: 468.4
click at [475, 462] on span "[STREET_ADDRESS][US_STATE]" at bounding box center [531, 456] width 142 height 12
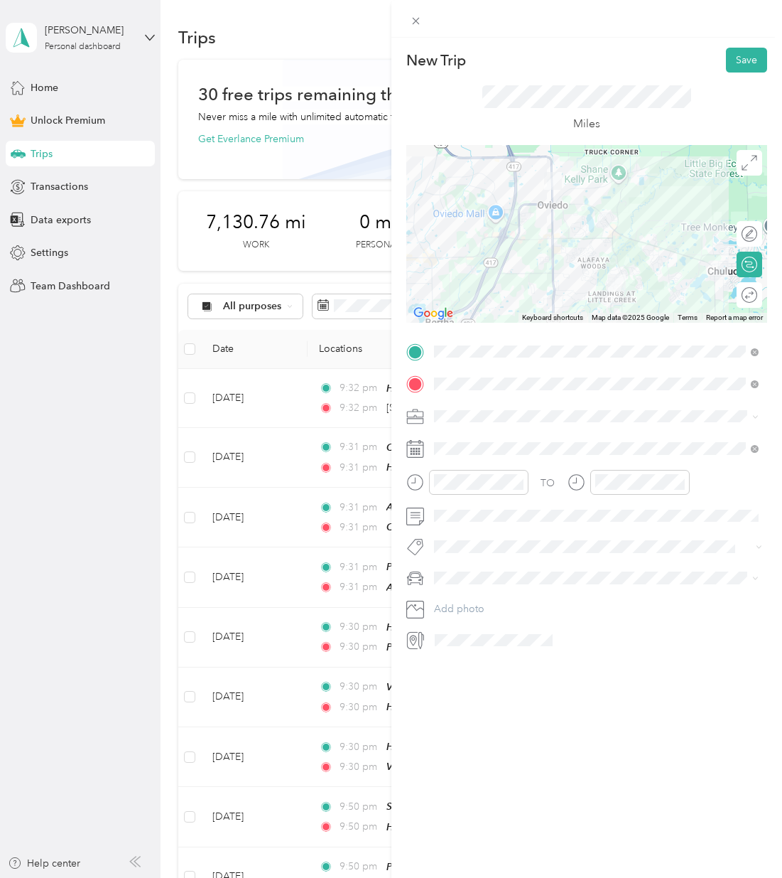
click at [473, 439] on div "Work" at bounding box center [596, 439] width 315 height 15
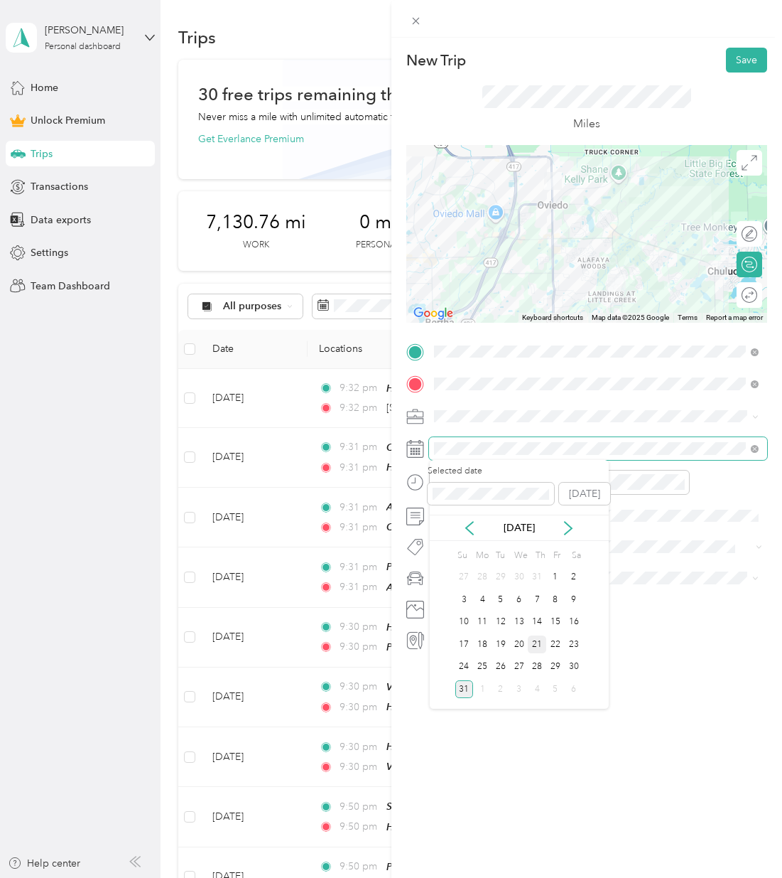
scroll to position [0, 1]
click at [528, 640] on div "21" at bounding box center [537, 645] width 18 height 18
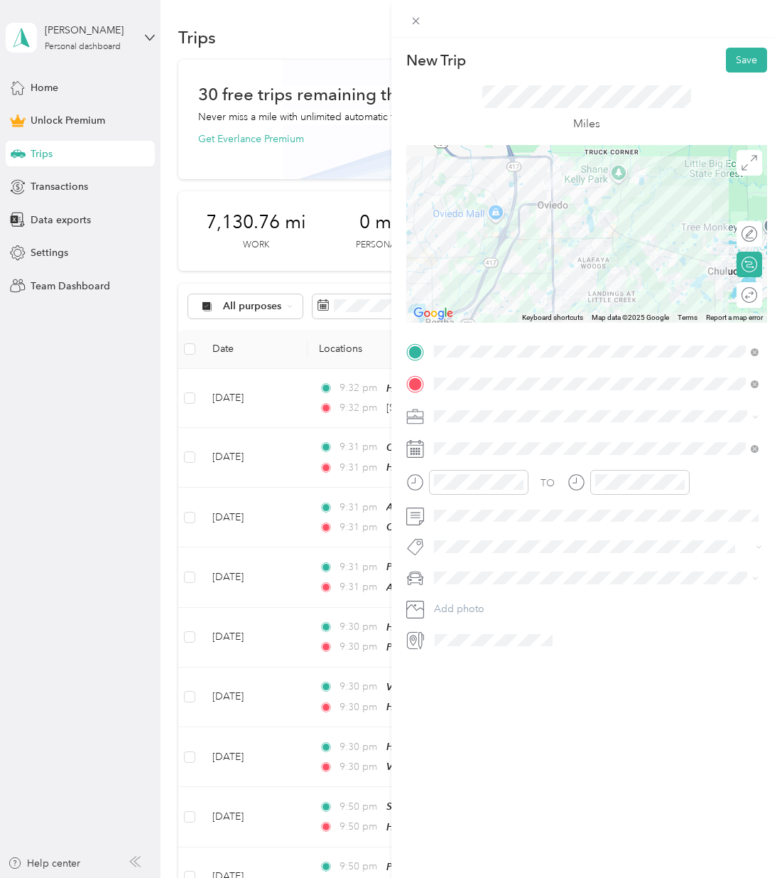
scroll to position [0, 0]
click at [462, 601] on span "Honda Pilot" at bounding box center [465, 603] width 53 height 12
click at [728, 65] on button "Save" at bounding box center [746, 60] width 41 height 25
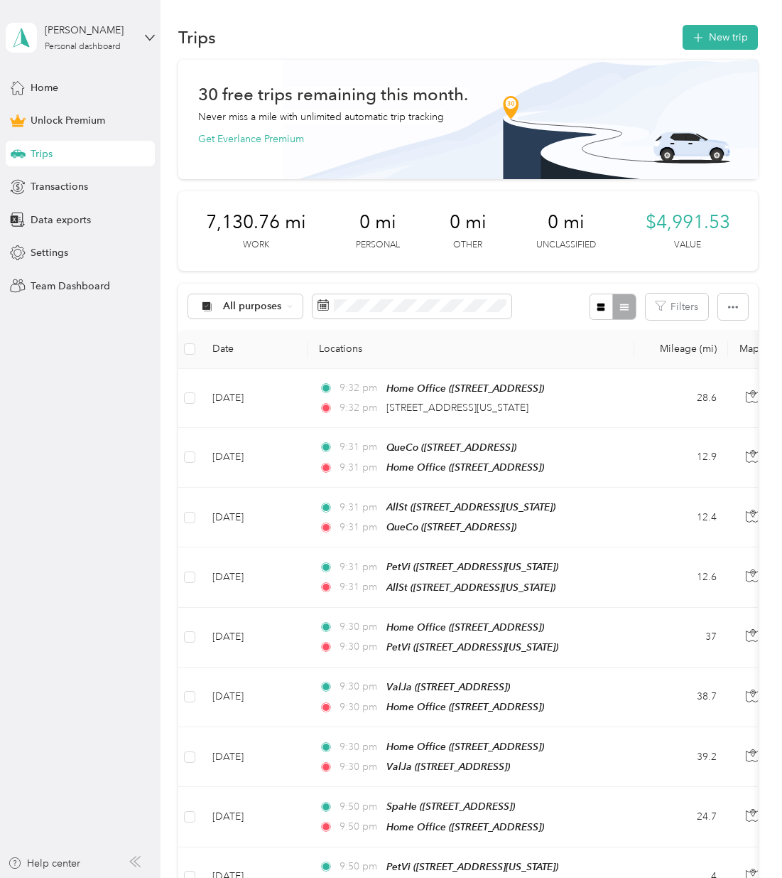
scroll to position [0, 1]
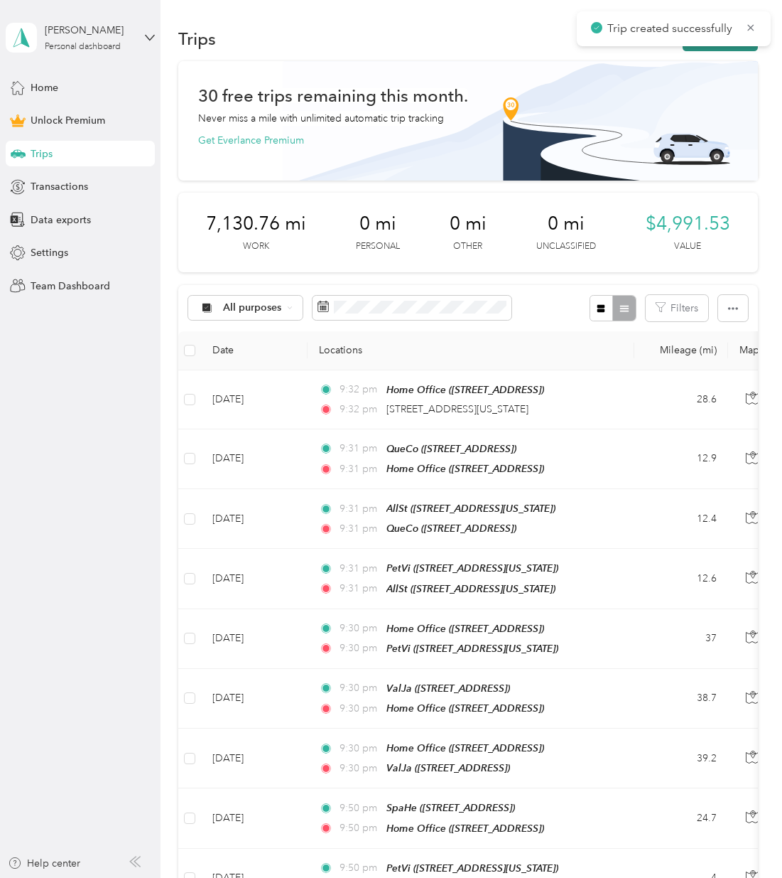
click at [727, 45] on button "New trip" at bounding box center [720, 38] width 75 height 25
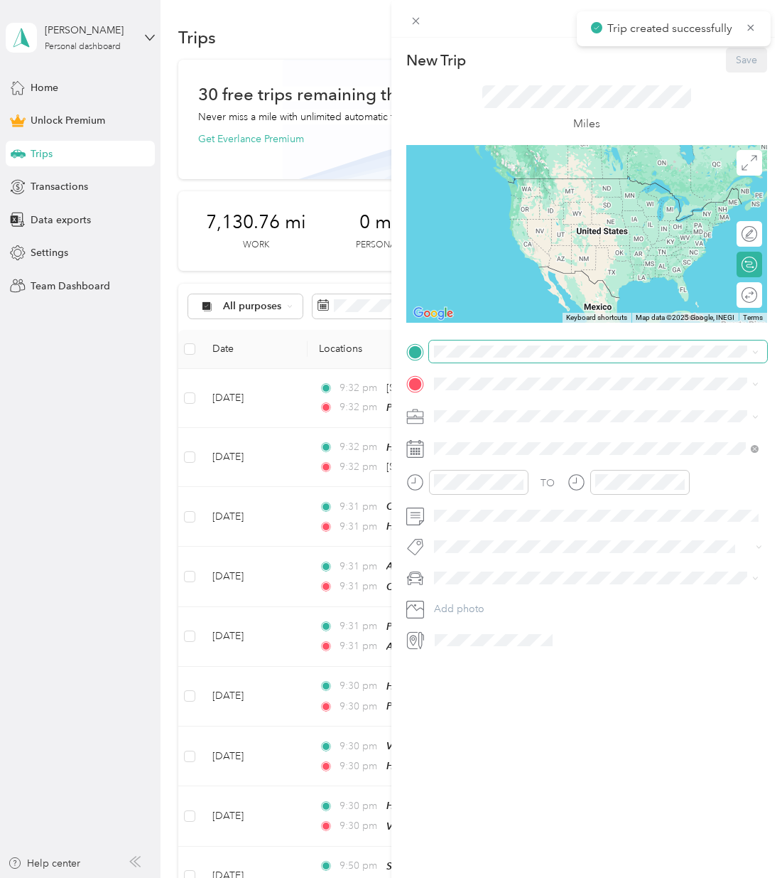
click at [446, 357] on span at bounding box center [598, 351] width 339 height 23
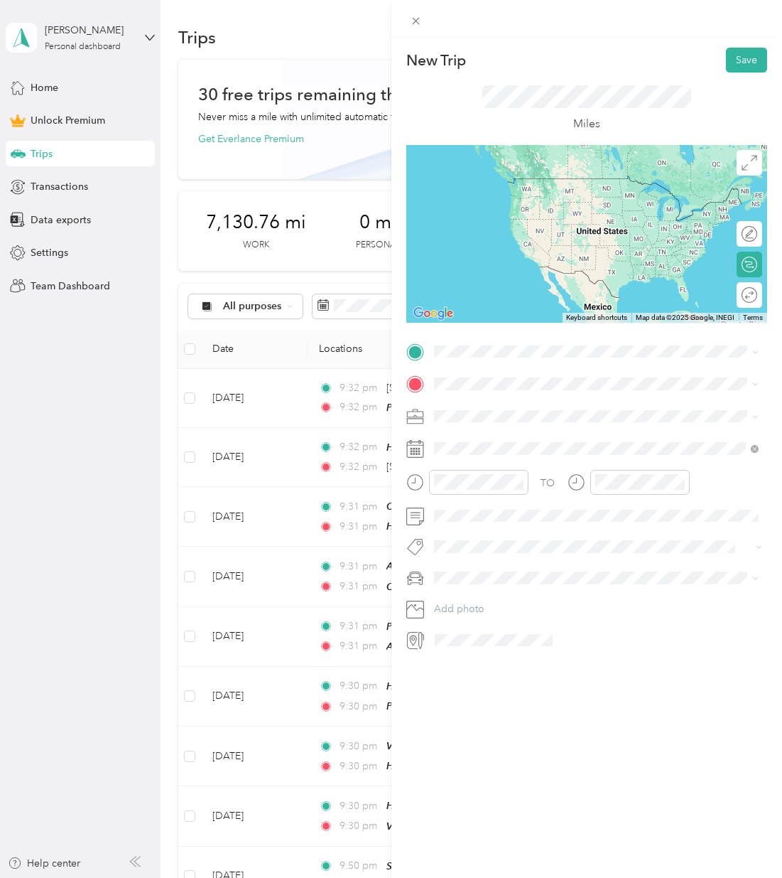
click at [486, 402] on div "PetVi" at bounding box center [531, 402] width 142 height 13
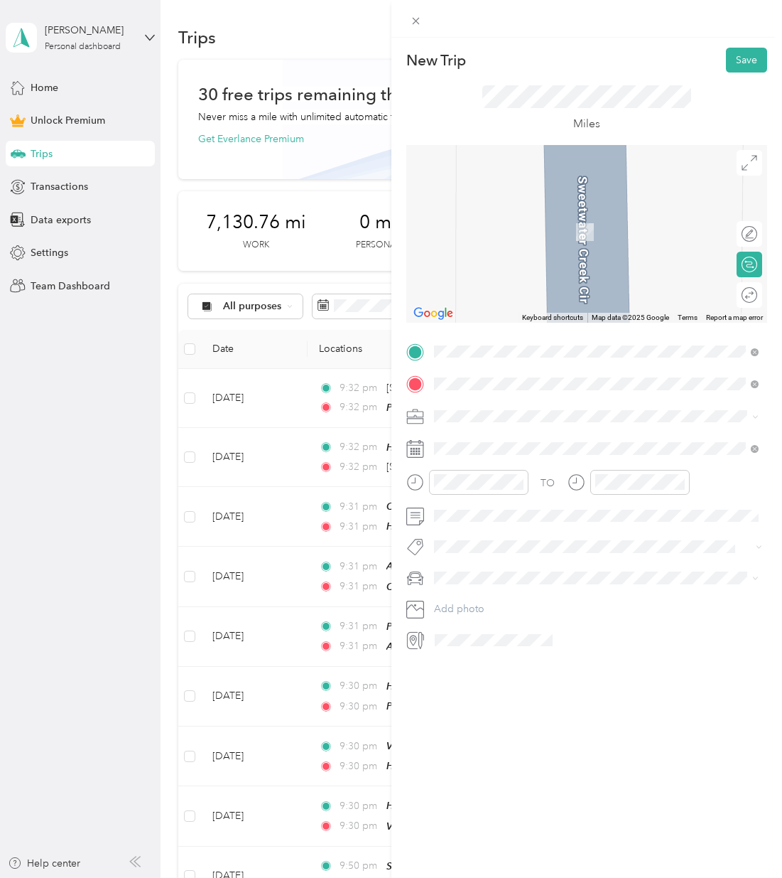
drag, startPoint x: 472, startPoint y: 408, endPoint x: 492, endPoint y: 439, distance: 37.1
click at [492, 439] on div "SpaHe" at bounding box center [505, 439] width 90 height 13
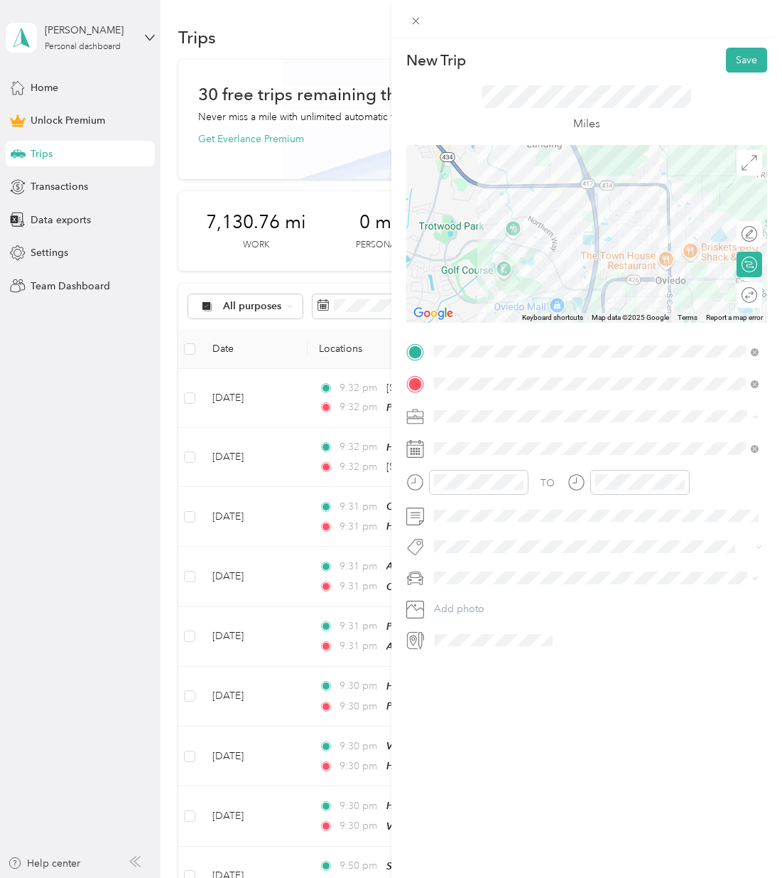
click at [463, 434] on div "Work" at bounding box center [596, 440] width 315 height 15
click at [537, 651] on div "21" at bounding box center [536, 645] width 18 height 18
click at [470, 593] on li "Honda Pilot" at bounding box center [596, 600] width 335 height 25
click at [750, 65] on button "Save" at bounding box center [746, 60] width 41 height 25
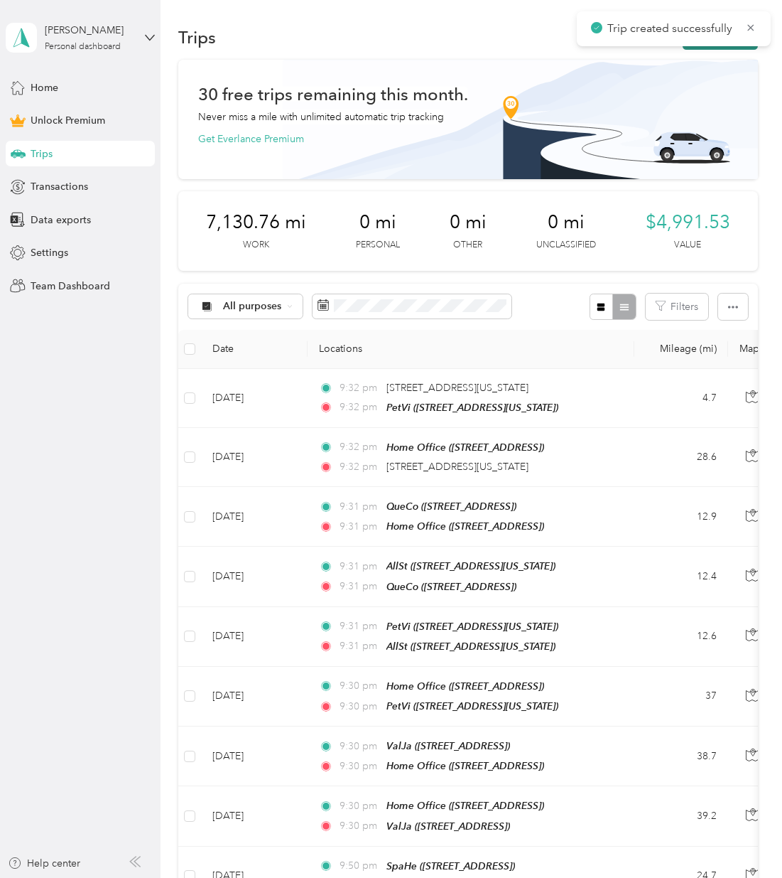
click at [745, 48] on button "New trip" at bounding box center [720, 37] width 75 height 25
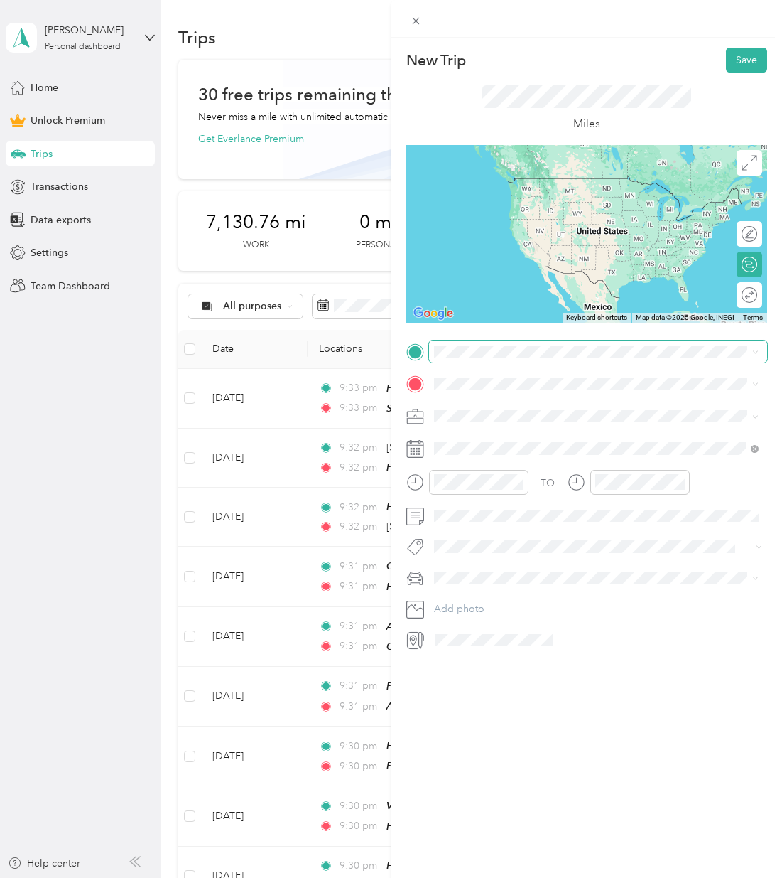
click at [466, 360] on span at bounding box center [598, 351] width 339 height 23
click at [511, 423] on span "[STREET_ADDRESS]" at bounding box center [505, 423] width 90 height 12
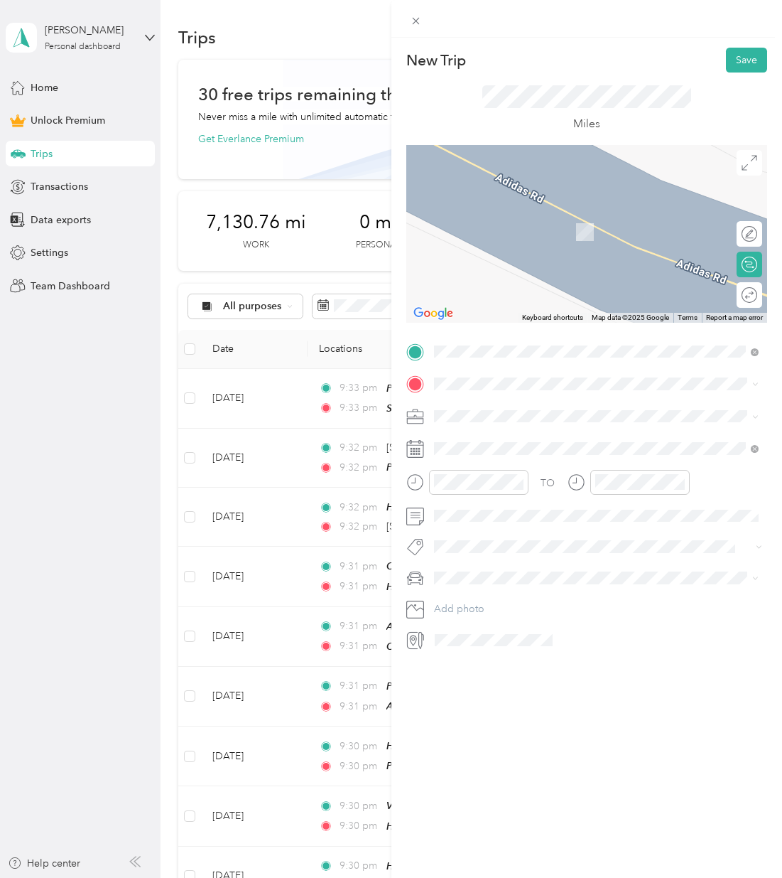
click at [478, 463] on div "[PERSON_NAME] [STREET_ADDRESS][US_STATE]" at bounding box center [531, 448] width 142 height 30
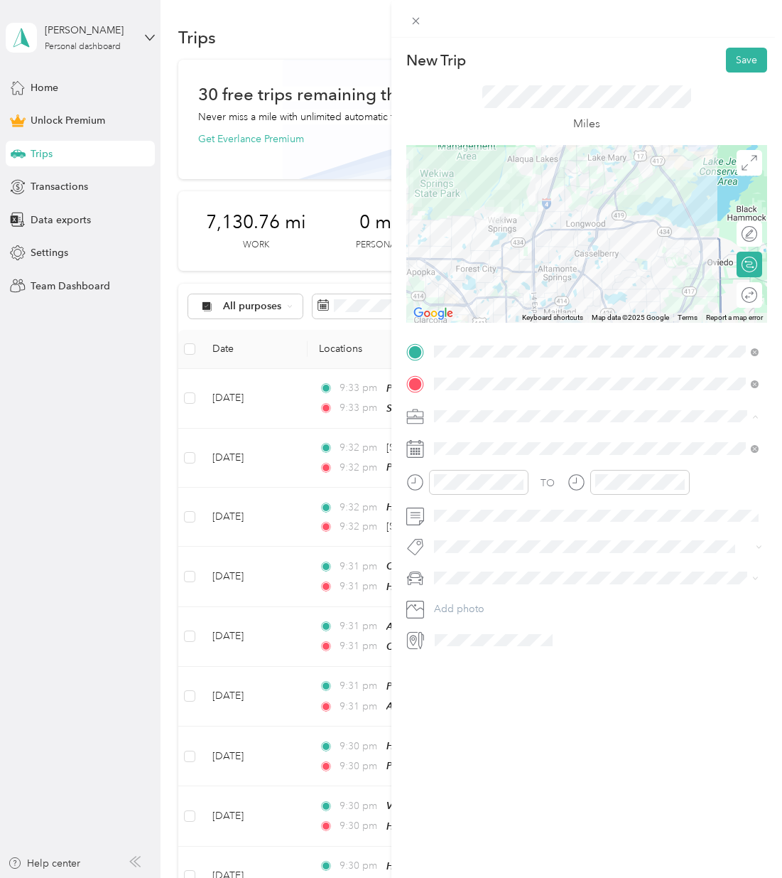
click at [470, 436] on div "Work" at bounding box center [596, 441] width 315 height 15
click at [539, 642] on div "21" at bounding box center [536, 645] width 18 height 18
click at [488, 606] on div "Honda Pilot" at bounding box center [596, 604] width 315 height 15
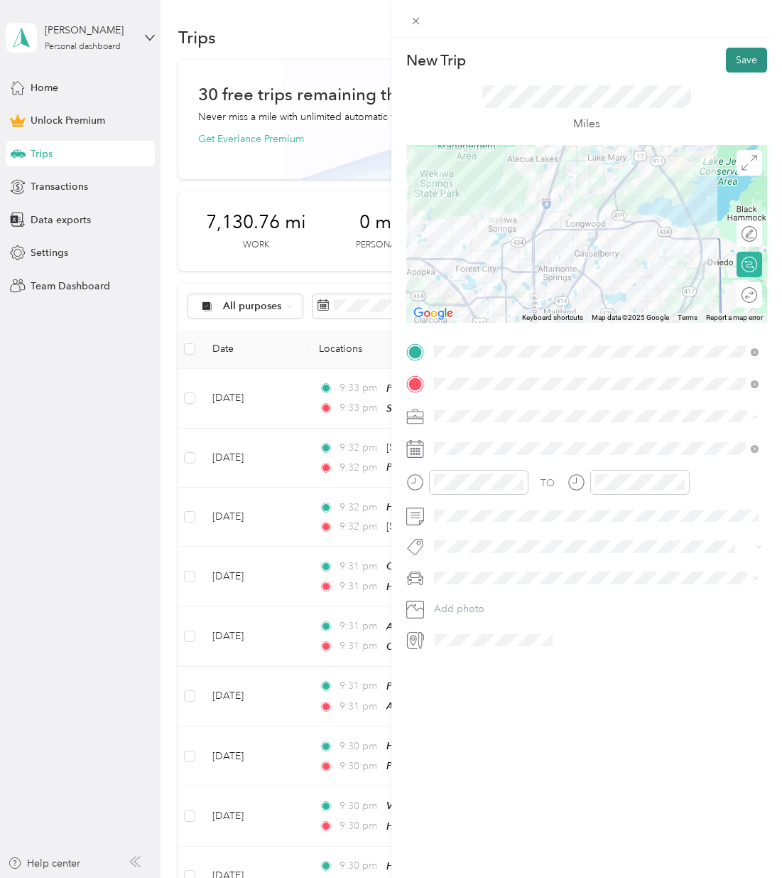
click at [730, 64] on button "Save" at bounding box center [746, 60] width 41 height 25
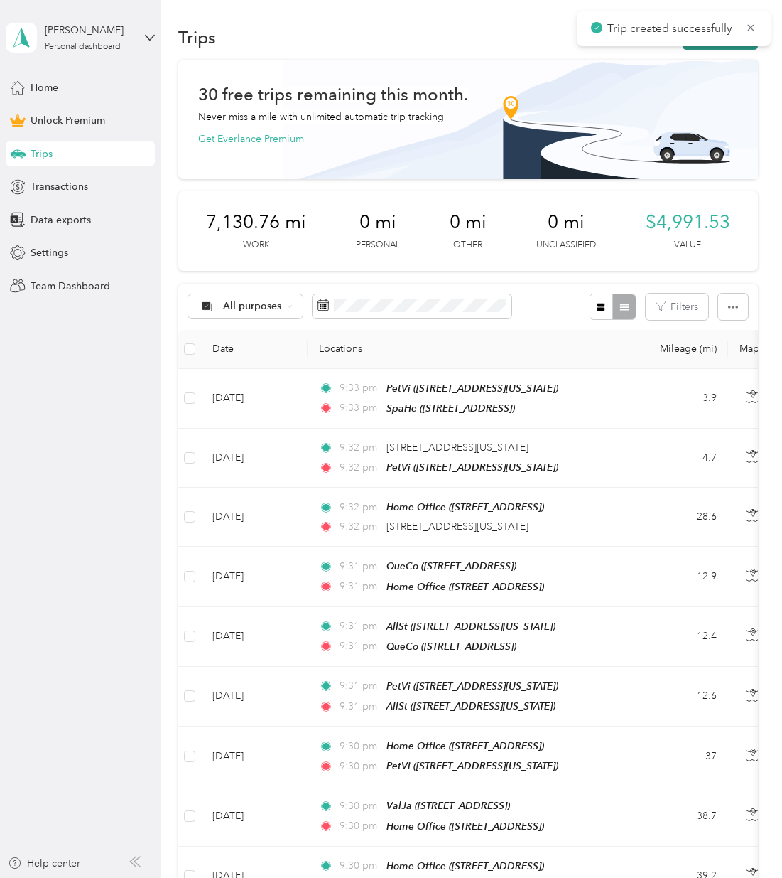
click at [717, 47] on button "New trip" at bounding box center [720, 37] width 75 height 25
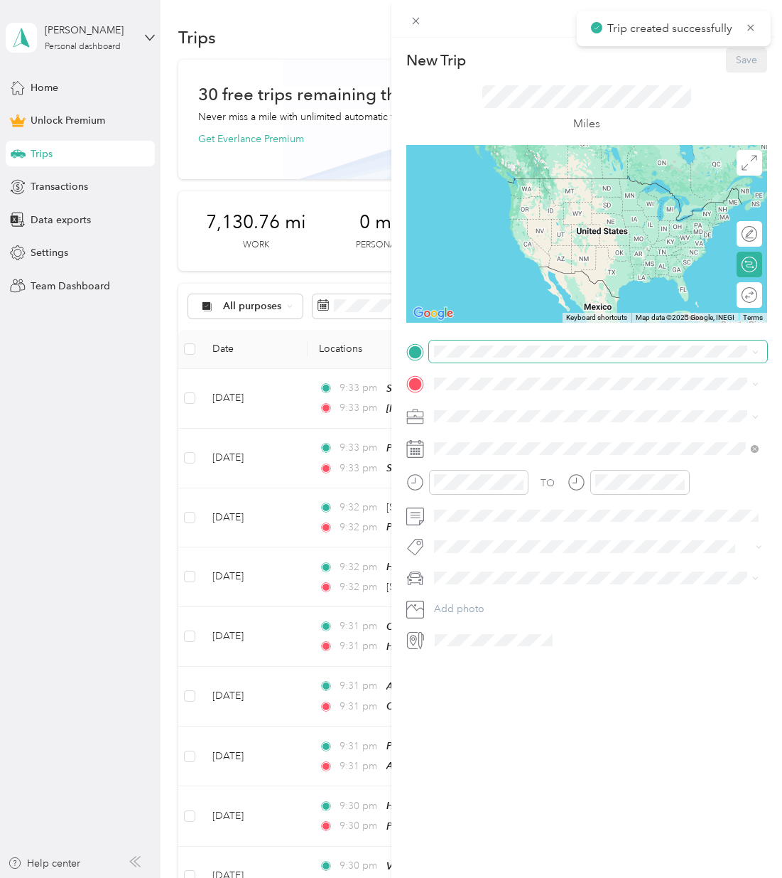
click at [502, 359] on span at bounding box center [598, 351] width 339 height 23
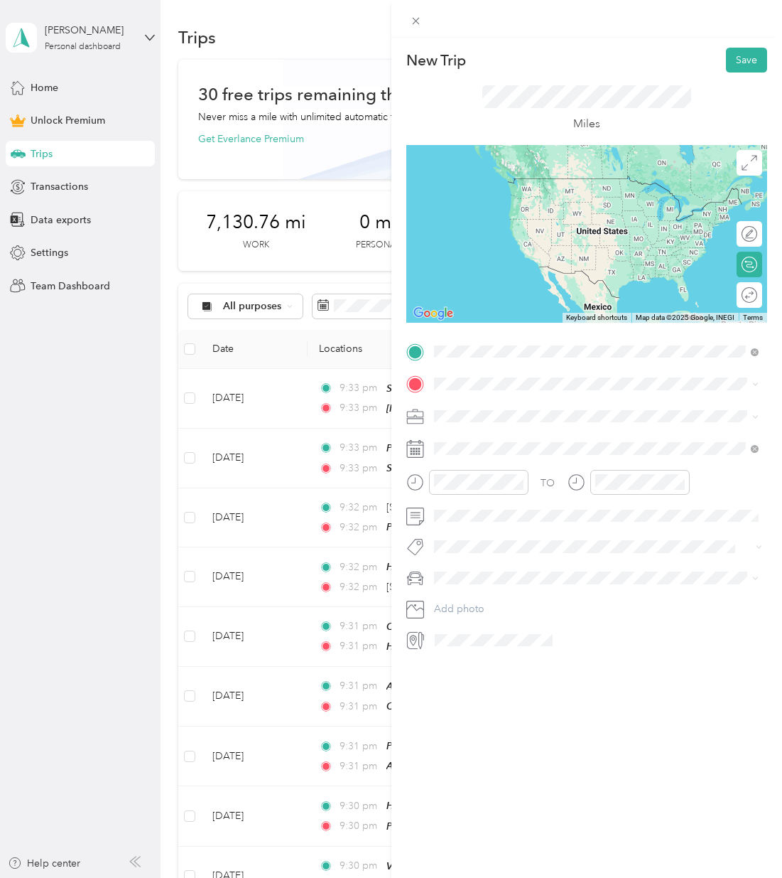
drag, startPoint x: 507, startPoint y: 404, endPoint x: 505, endPoint y: 393, distance: 11.7
click at [507, 401] on div "[PERSON_NAME]" at bounding box center [531, 407] width 142 height 13
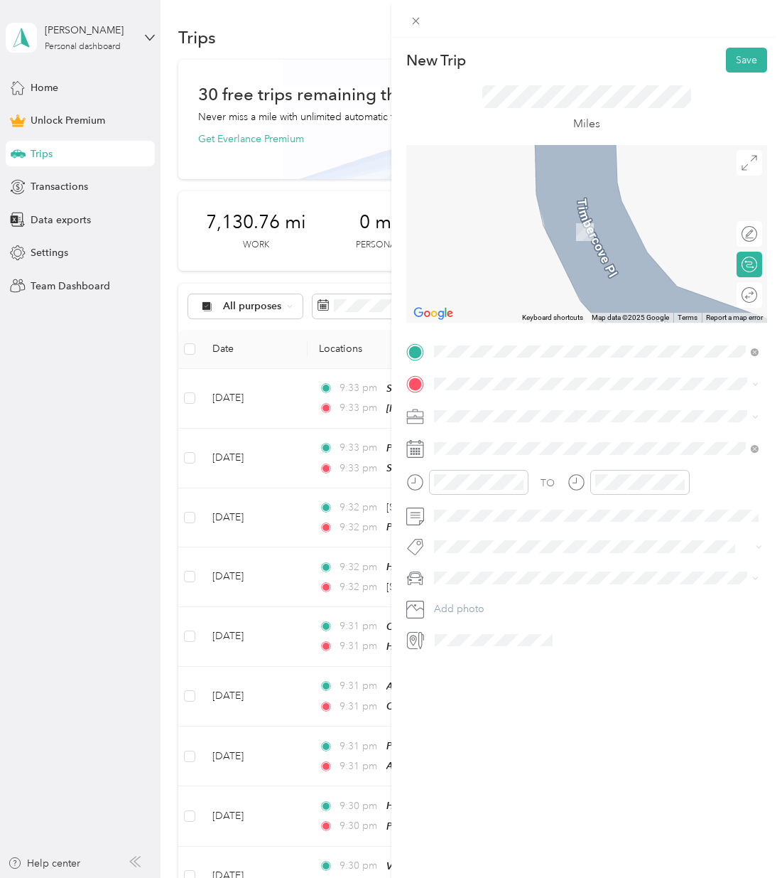
click at [466, 490] on div "Home Office [STREET_ADDRESS]" at bounding box center [505, 492] width 90 height 30
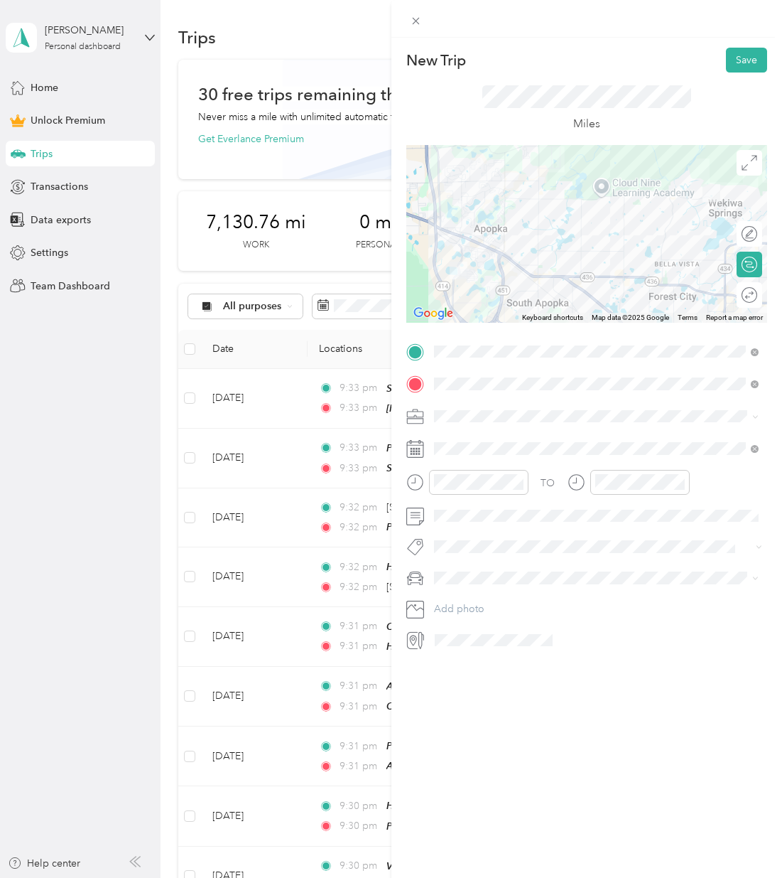
click at [459, 423] on span at bounding box center [598, 416] width 339 height 23
click at [465, 440] on div "Work" at bounding box center [596, 440] width 315 height 15
click at [538, 649] on div "21" at bounding box center [536, 645] width 18 height 18
click at [456, 569] on span at bounding box center [598, 577] width 339 height 23
click at [470, 600] on span "Honda Pilot" at bounding box center [465, 604] width 53 height 12
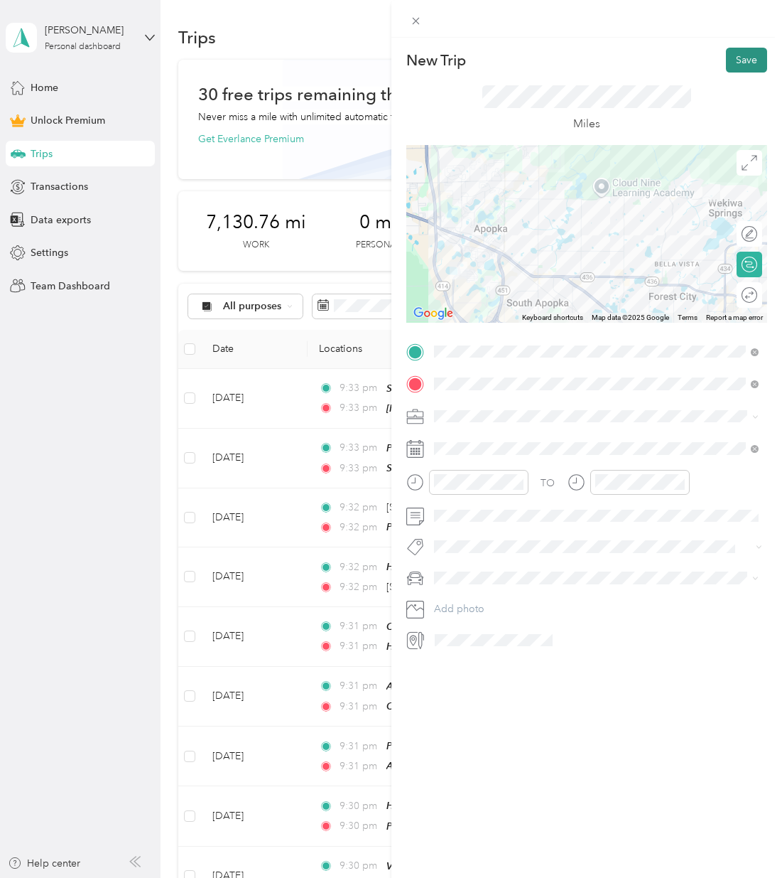
click at [726, 70] on button "Save" at bounding box center [746, 60] width 41 height 25
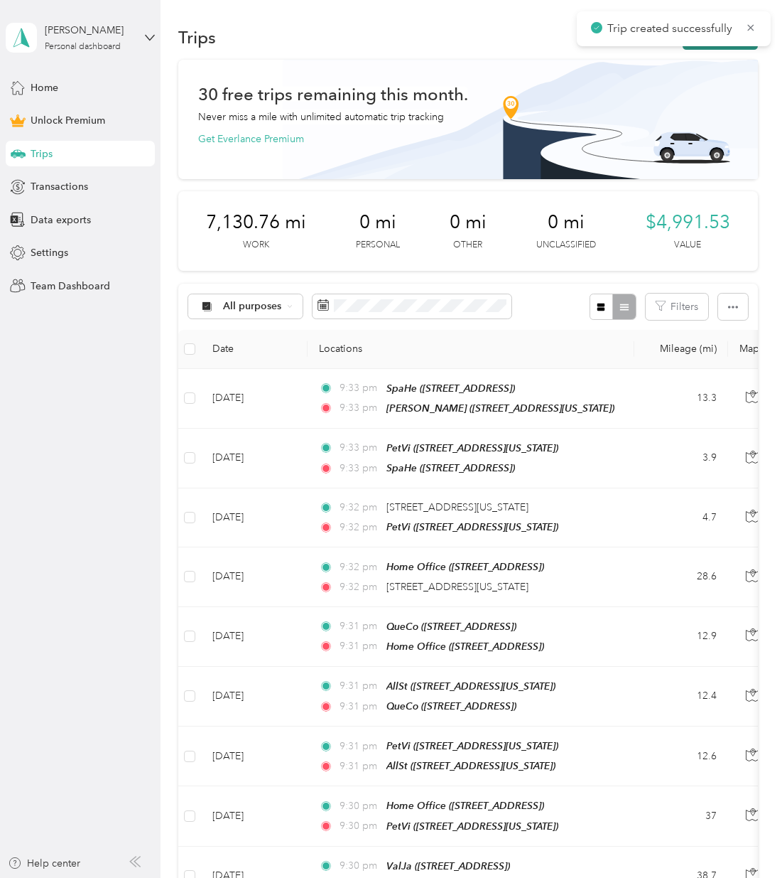
click at [718, 49] on button "New trip" at bounding box center [720, 37] width 75 height 25
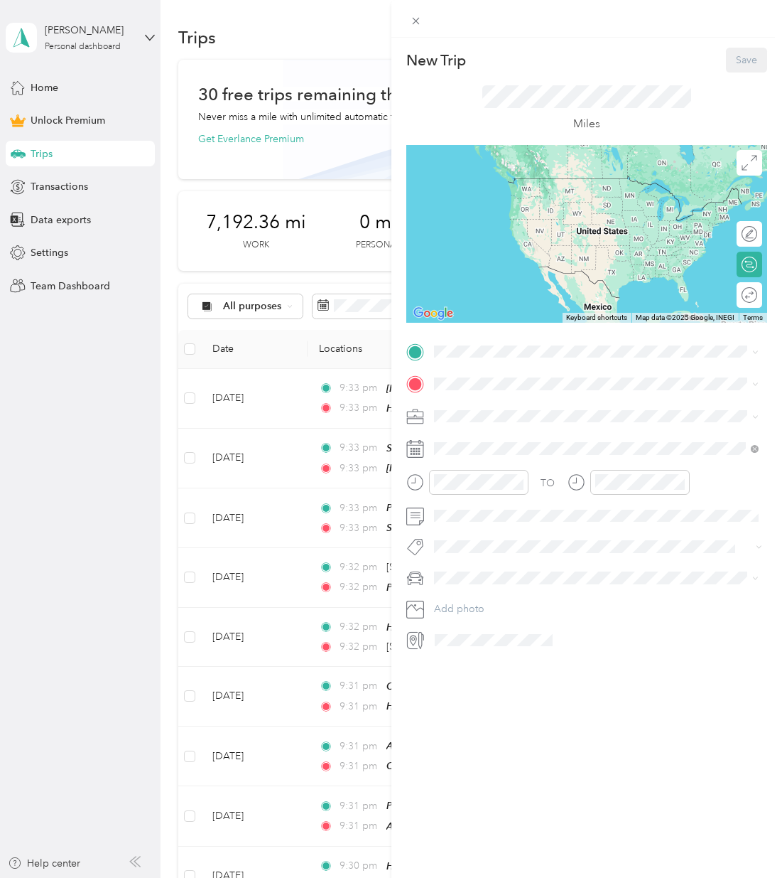
click at [464, 455] on div "Home Office [STREET_ADDRESS]" at bounding box center [505, 459] width 90 height 30
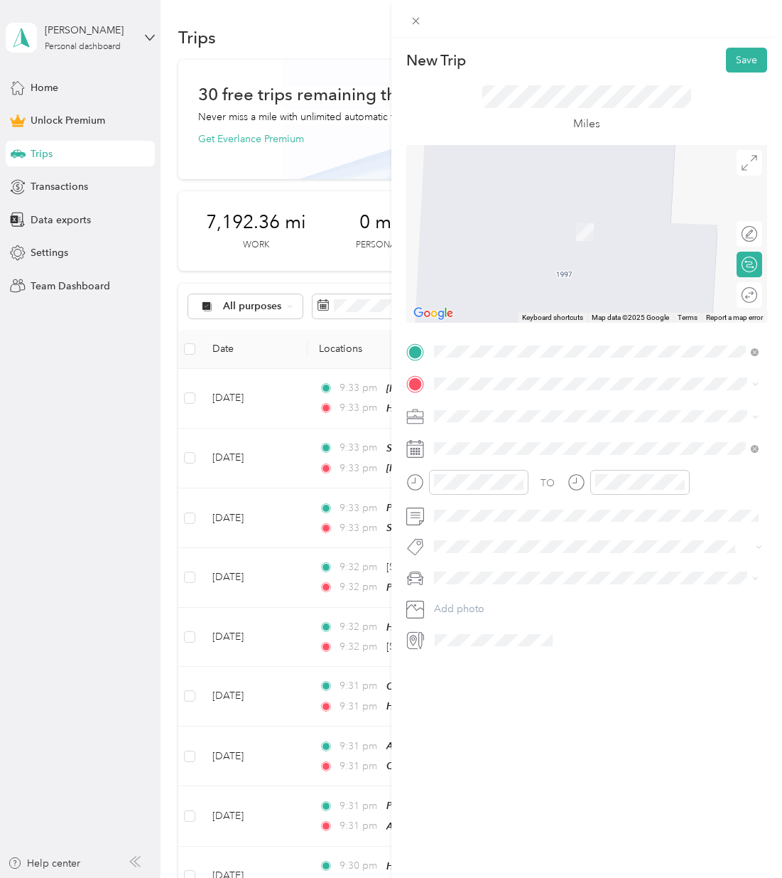
drag, startPoint x: 439, startPoint y: 408, endPoint x: 463, endPoint y: 431, distance: 33.2
click at [463, 431] on div "PetVi [STREET_ADDRESS][US_STATE]" at bounding box center [596, 445] width 315 height 35
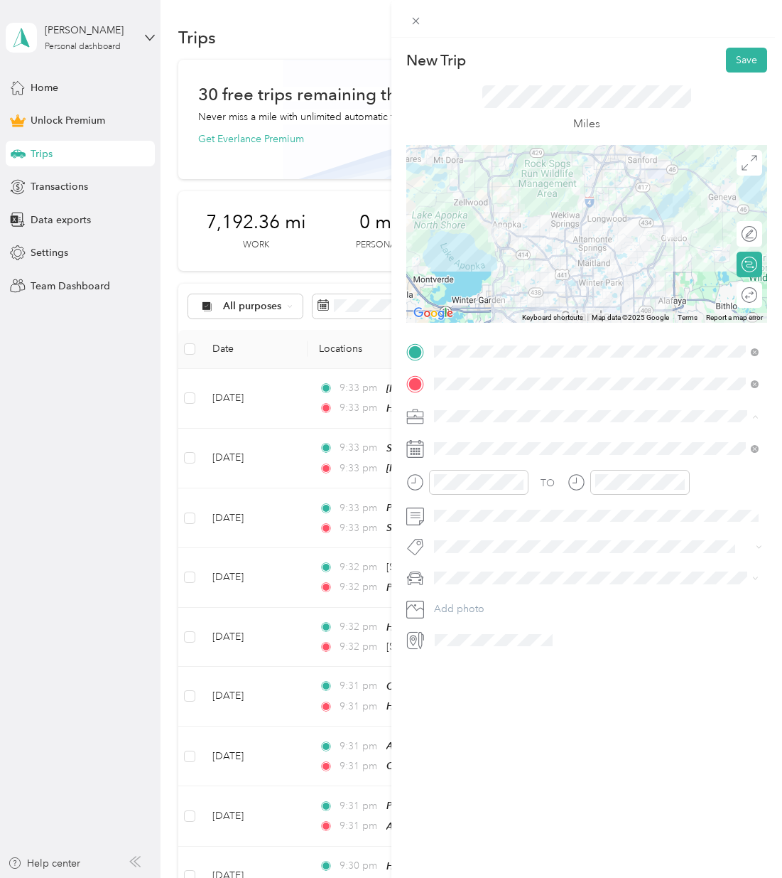
click at [457, 436] on span "Work" at bounding box center [451, 441] width 24 height 12
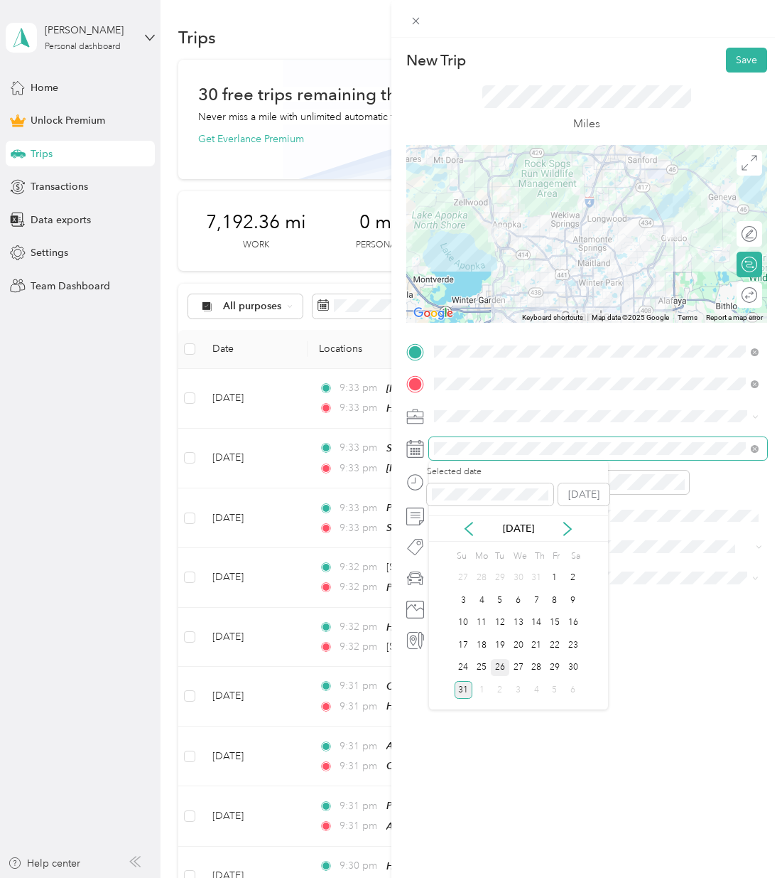
scroll to position [0, 1]
click at [498, 662] on div "26" at bounding box center [501, 668] width 18 height 18
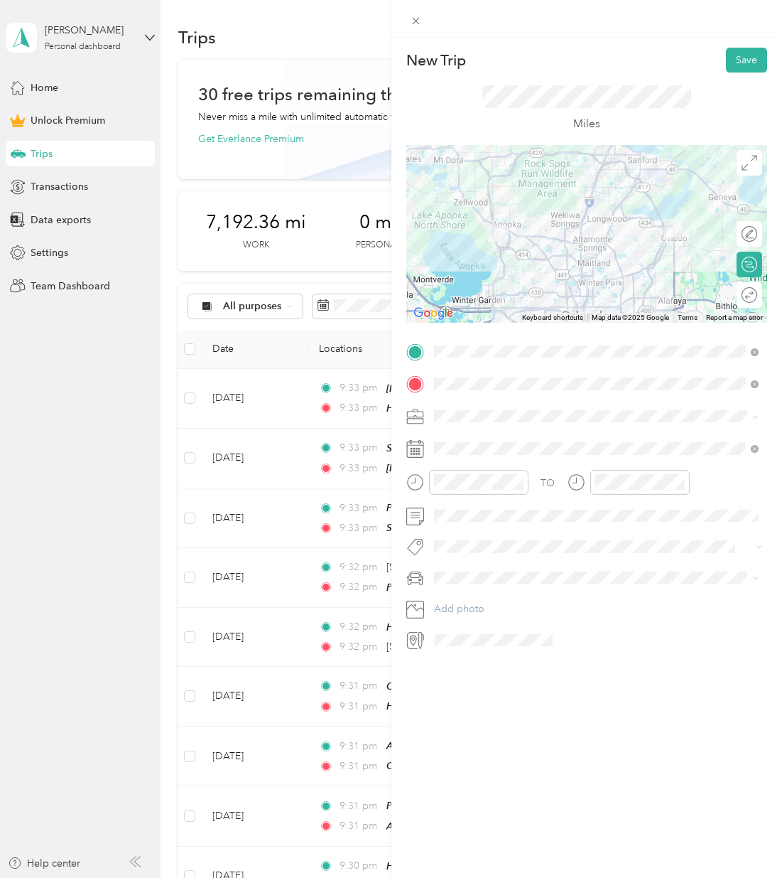
scroll to position [0, 0]
click at [453, 570] on span at bounding box center [598, 577] width 339 height 23
click at [470, 605] on div "Honda Pilot" at bounding box center [596, 602] width 315 height 15
click at [735, 53] on button "Save" at bounding box center [746, 60] width 41 height 25
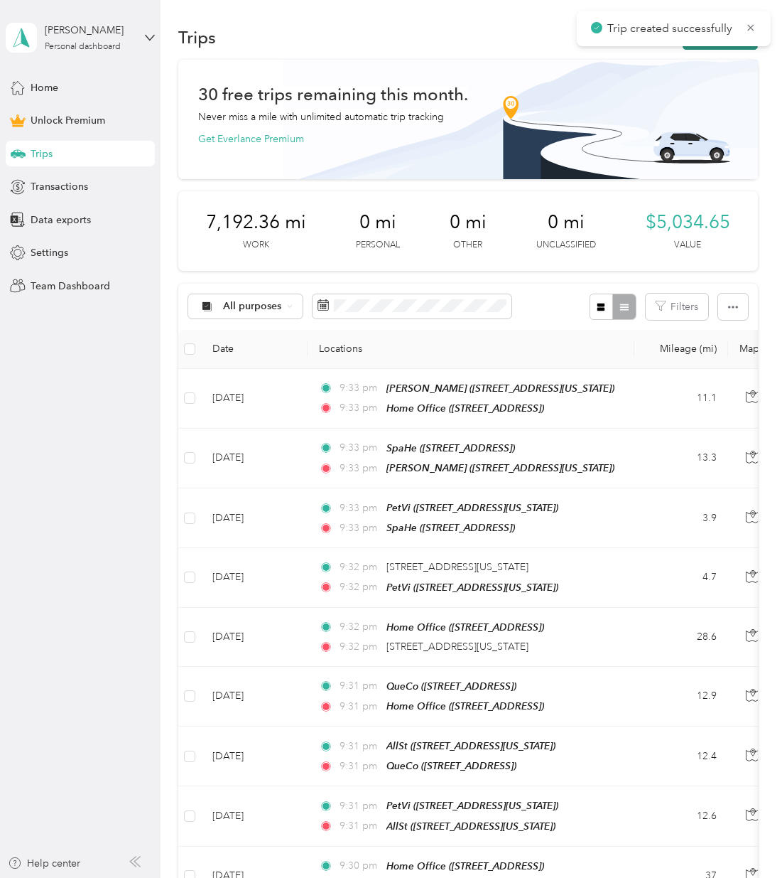
click at [713, 48] on button "New trip" at bounding box center [720, 37] width 75 height 25
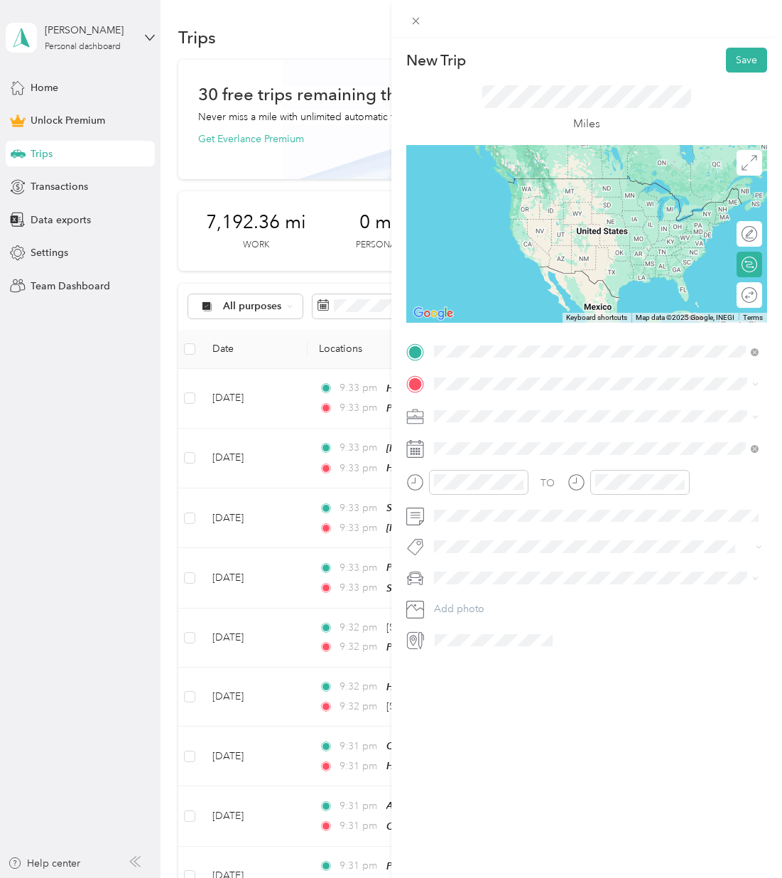
click at [502, 411] on div "PetVi [STREET_ADDRESS][US_STATE]" at bounding box center [531, 416] width 142 height 30
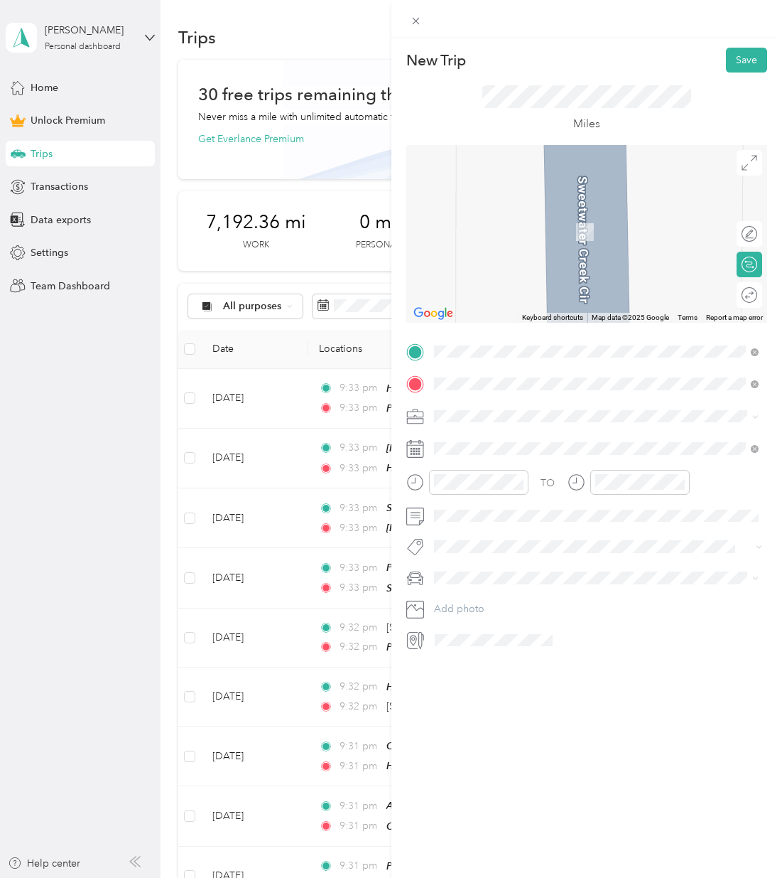
click at [497, 439] on div "AllSt" at bounding box center [531, 439] width 142 height 13
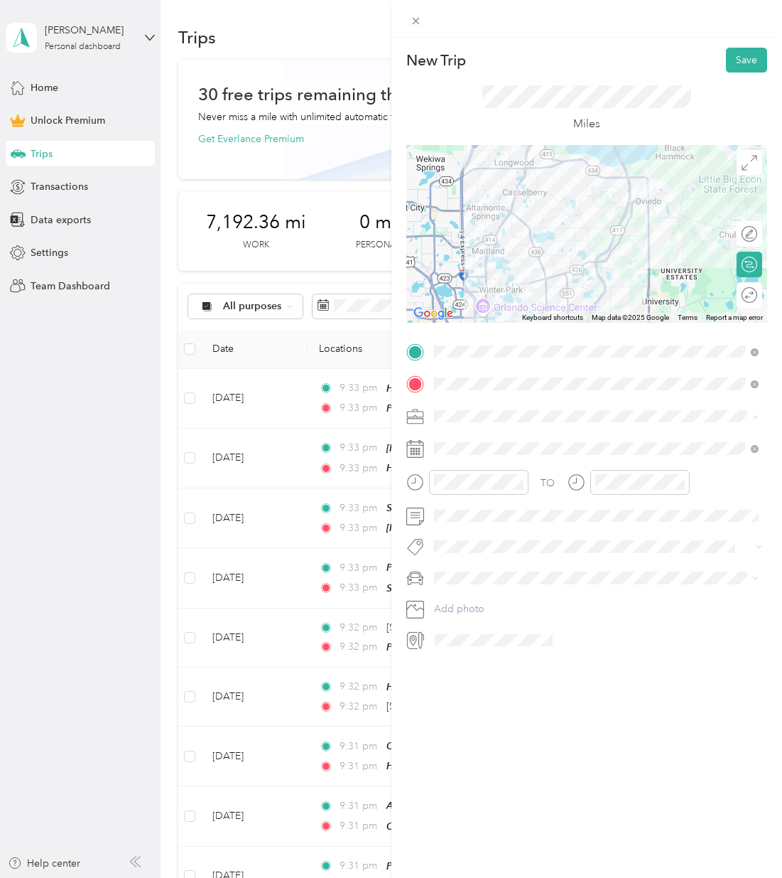
click at [457, 409] on span at bounding box center [598, 416] width 339 height 23
click at [477, 443] on li "Work" at bounding box center [596, 438] width 335 height 25
click at [475, 454] on span at bounding box center [598, 448] width 339 height 23
click at [505, 668] on div "26" at bounding box center [500, 668] width 18 height 18
click at [471, 592] on li "Honda Pilot" at bounding box center [596, 602] width 335 height 25
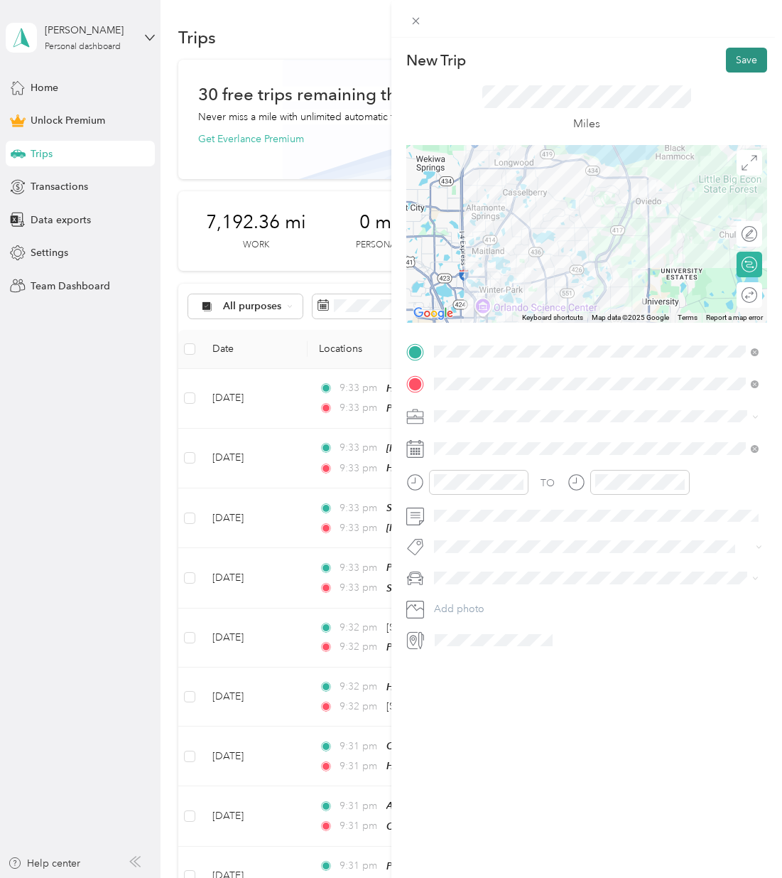
click at [728, 53] on button "Save" at bounding box center [746, 60] width 41 height 25
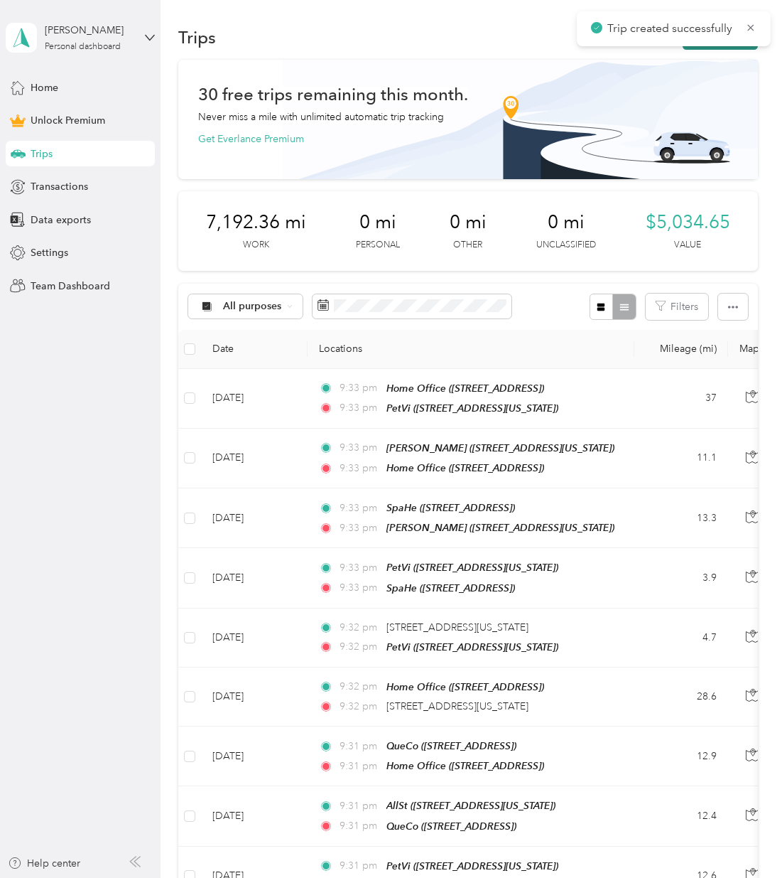
click at [705, 47] on button "New trip" at bounding box center [720, 37] width 75 height 25
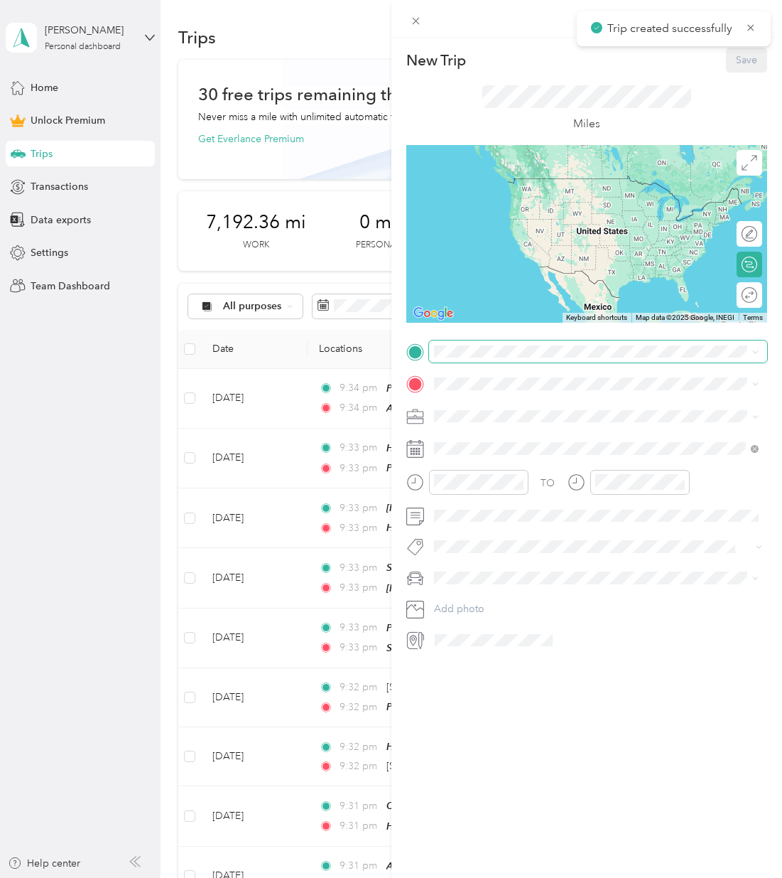
click at [472, 360] on span at bounding box center [598, 351] width 339 height 23
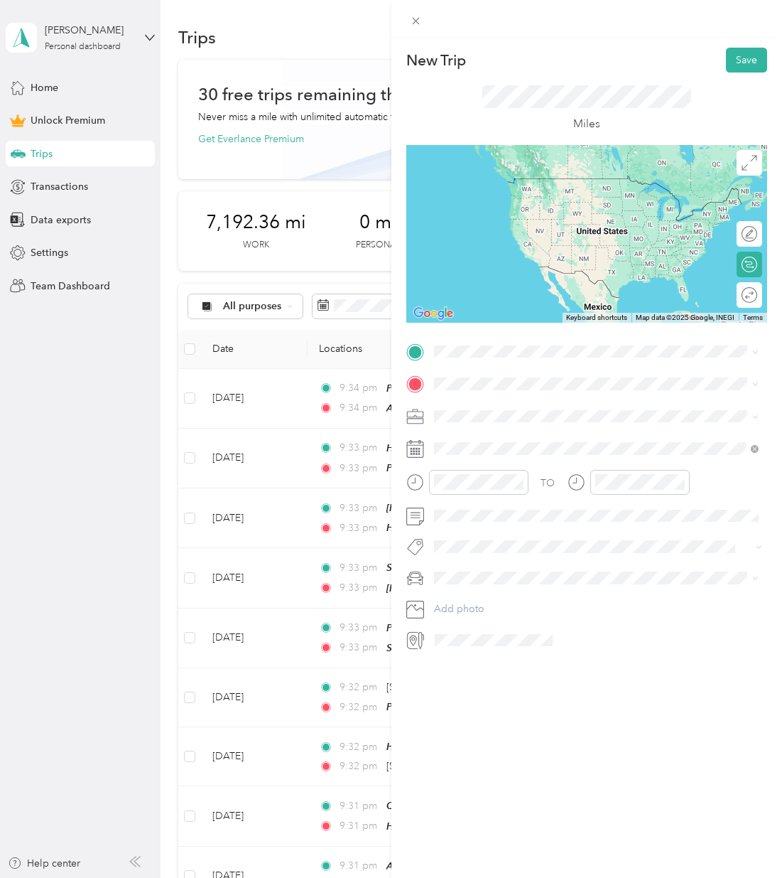
click at [517, 413] on div "AllSt [STREET_ADDRESS][US_STATE]" at bounding box center [531, 415] width 142 height 30
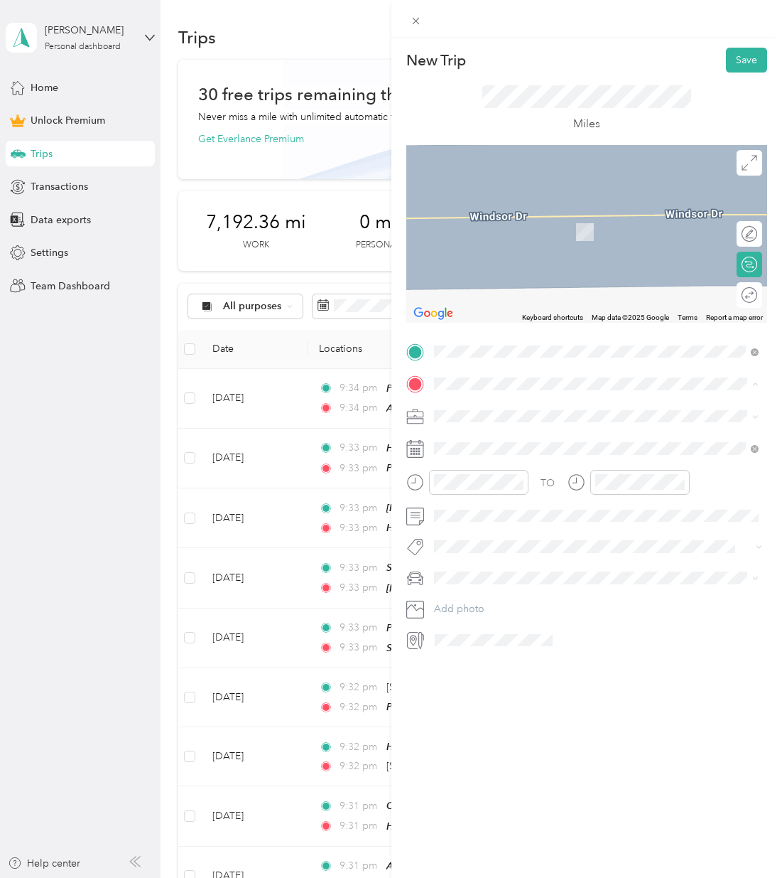
click at [504, 487] on div "Home Office [STREET_ADDRESS]" at bounding box center [505, 493] width 90 height 30
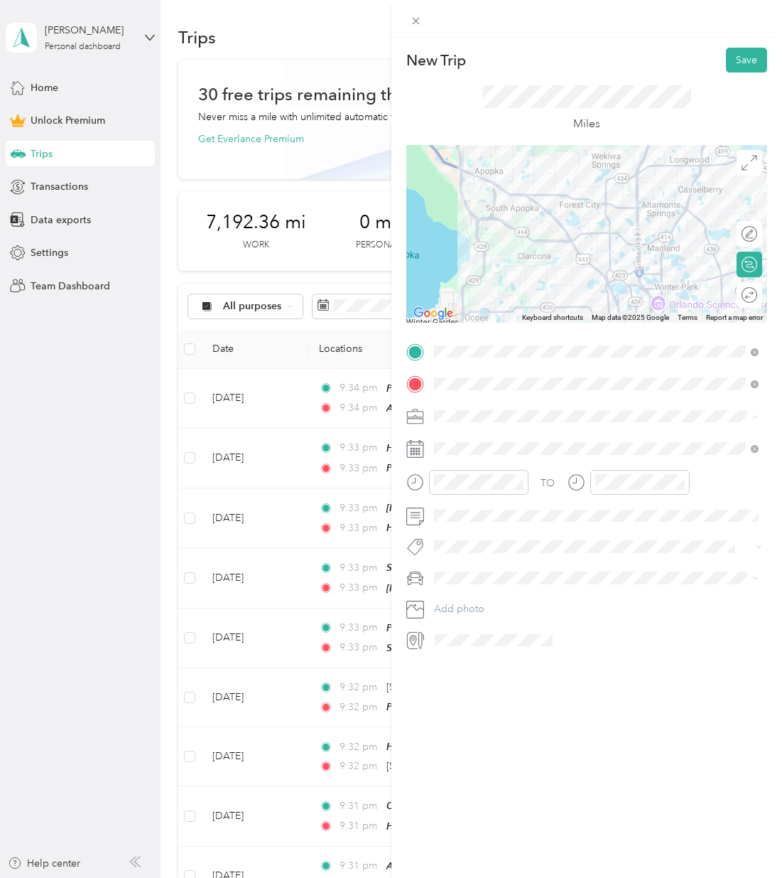
click at [470, 436] on div "Work" at bounding box center [596, 441] width 315 height 15
click at [480, 439] on span at bounding box center [598, 448] width 339 height 23
click at [494, 668] on div "26" at bounding box center [500, 668] width 18 height 18
click at [492, 592] on li "Honda Pilot" at bounding box center [596, 600] width 335 height 25
click at [744, 55] on button "Save" at bounding box center [746, 60] width 41 height 25
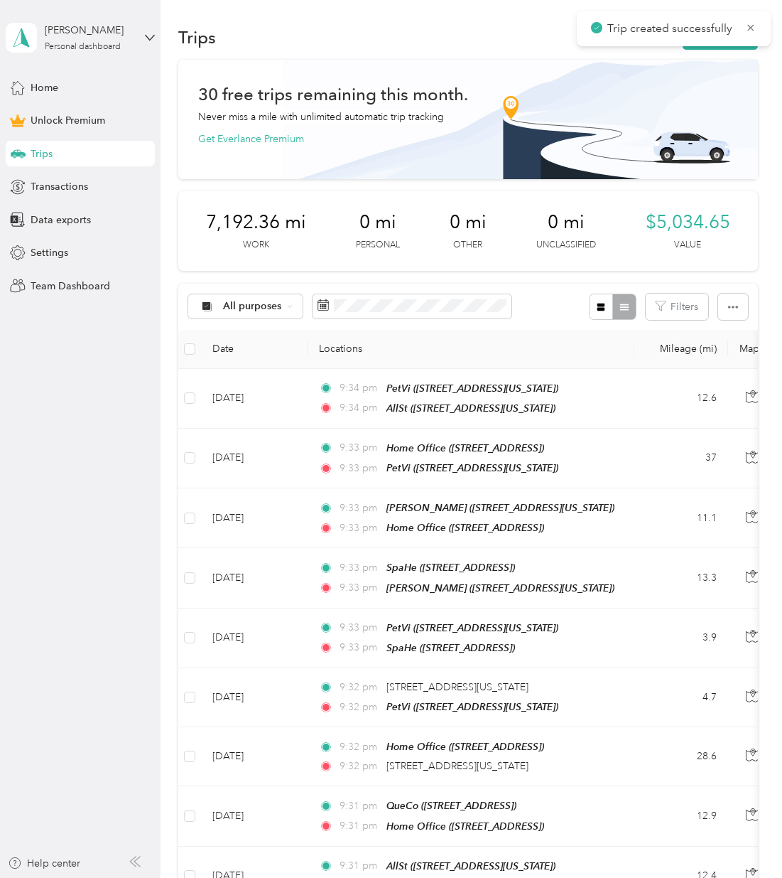
click at [734, 41] on div "Trip created successfully" at bounding box center [674, 28] width 194 height 35
click at [735, 45] on div "Trip created successfully" at bounding box center [674, 28] width 194 height 35
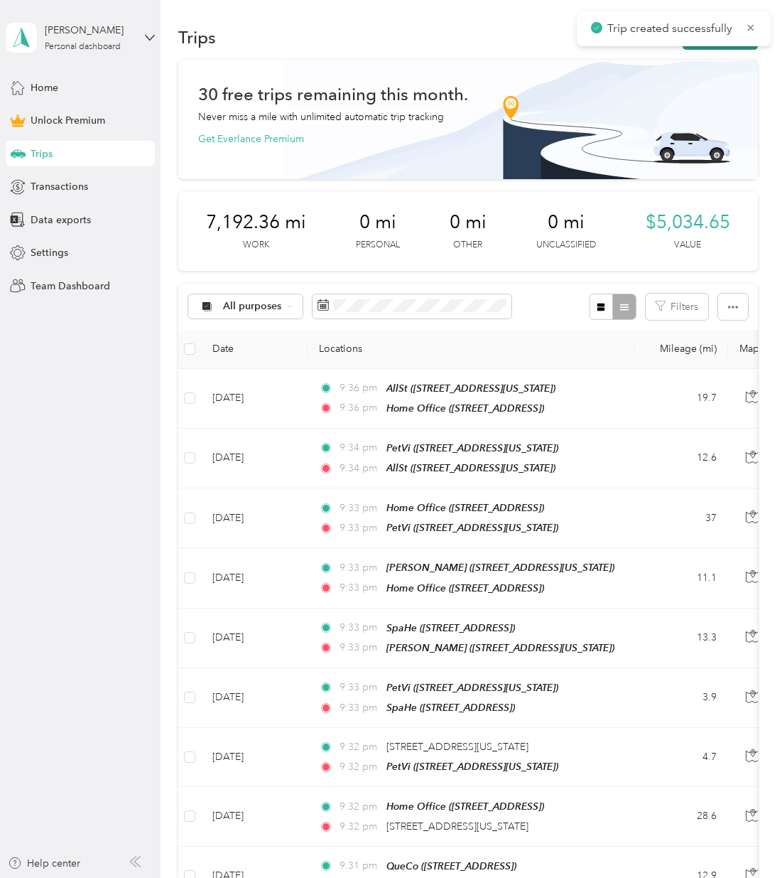
click at [734, 47] on button "New trip" at bounding box center [720, 37] width 75 height 25
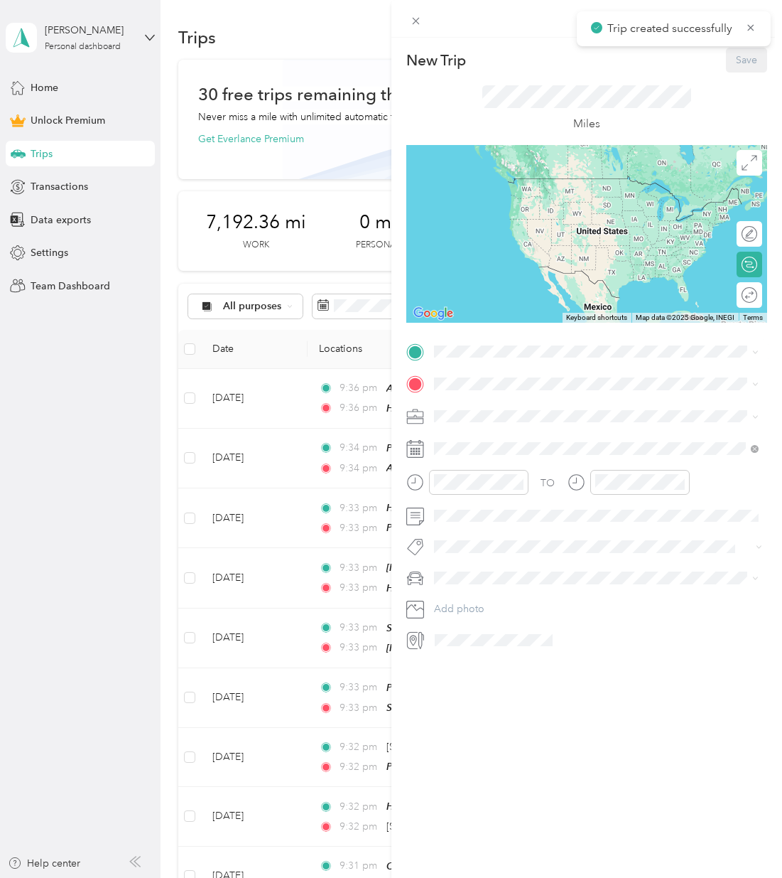
click at [527, 464] on span "[STREET_ADDRESS]" at bounding box center [505, 464] width 90 height 12
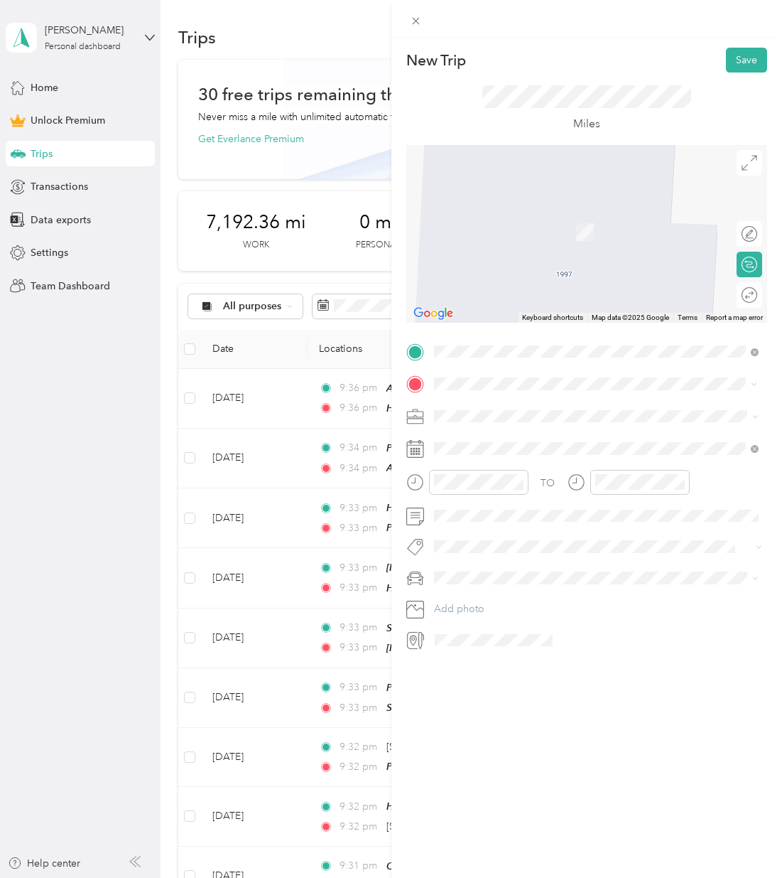
click at [495, 432] on div "WalRi [STREET_ADDRESS][US_STATE]" at bounding box center [596, 448] width 315 height 35
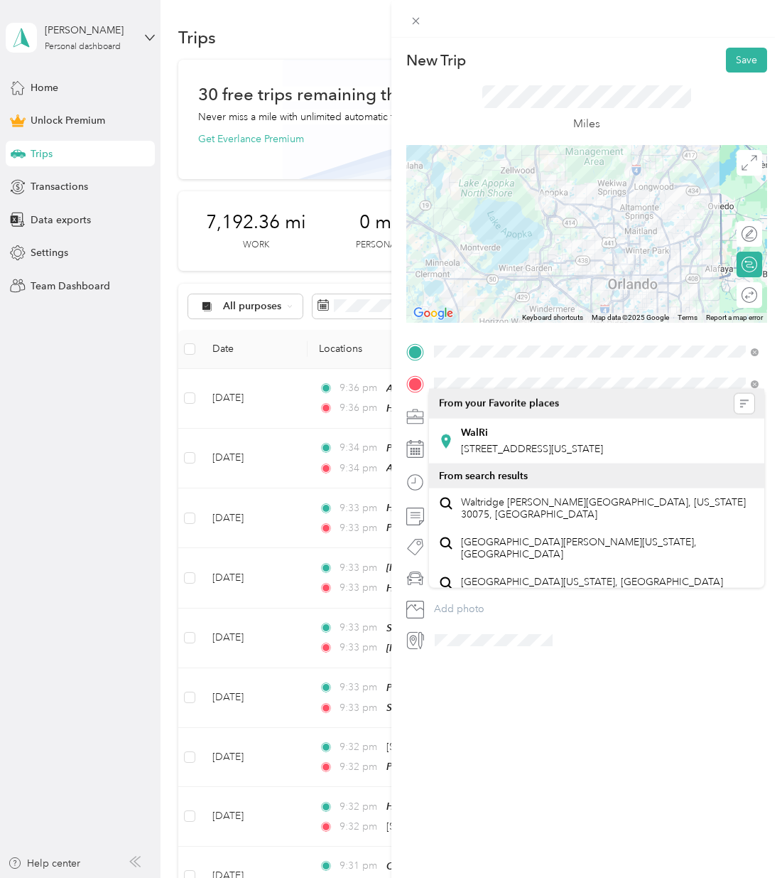
click at [480, 409] on span at bounding box center [598, 416] width 339 height 23
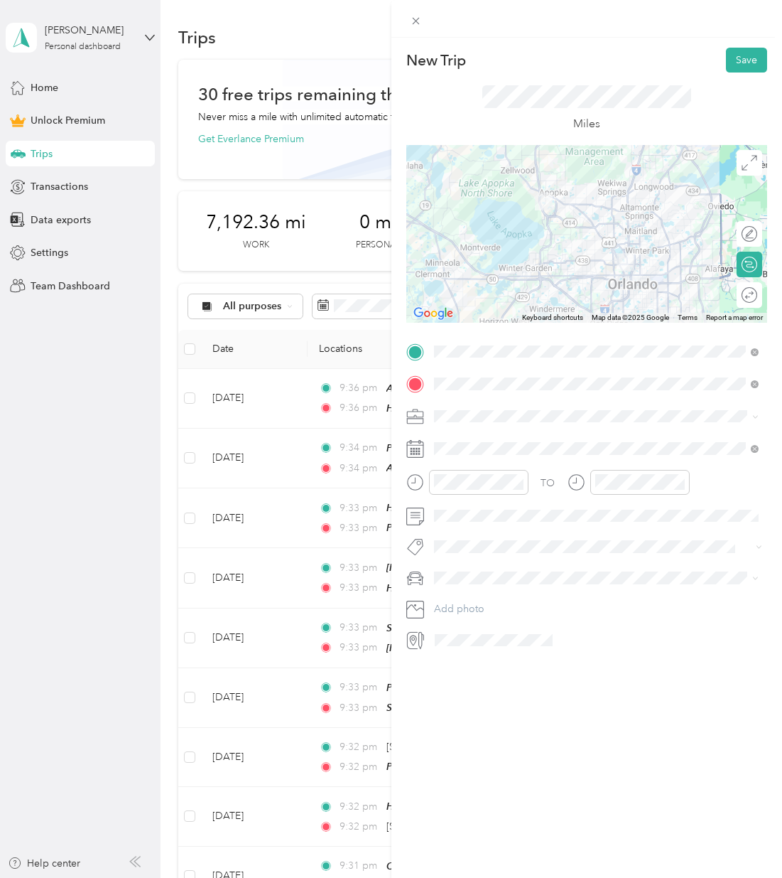
click at [486, 421] on span at bounding box center [598, 416] width 339 height 23
click at [481, 434] on div "Work" at bounding box center [596, 440] width 315 height 15
click at [538, 669] on div "28" at bounding box center [536, 668] width 18 height 18
click at [463, 594] on li "Honda Pilot" at bounding box center [596, 600] width 335 height 25
click at [735, 52] on button "Save" at bounding box center [746, 60] width 41 height 25
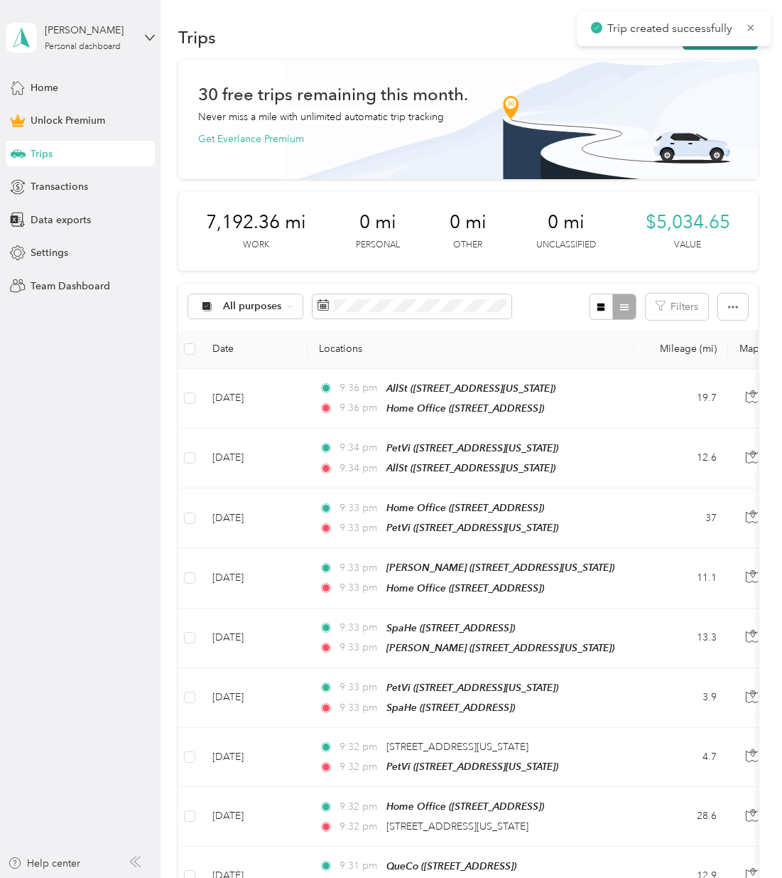
click at [729, 49] on button "New trip" at bounding box center [720, 37] width 75 height 25
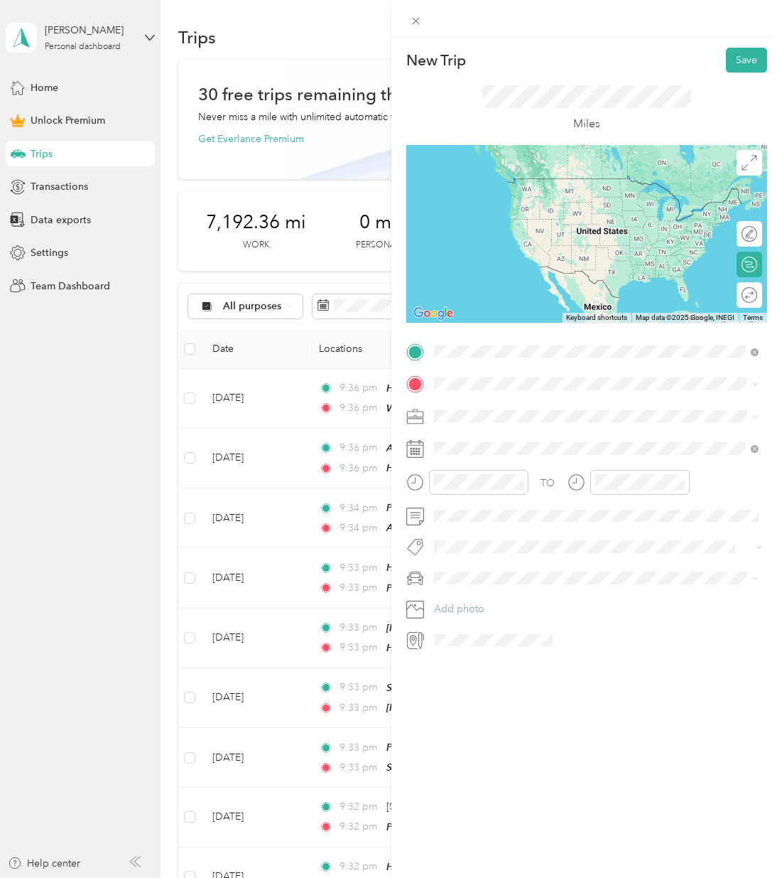
drag, startPoint x: 514, startPoint y: 408, endPoint x: 479, endPoint y: 379, distance: 45.9
click at [514, 407] on div "WalRi" at bounding box center [531, 407] width 142 height 13
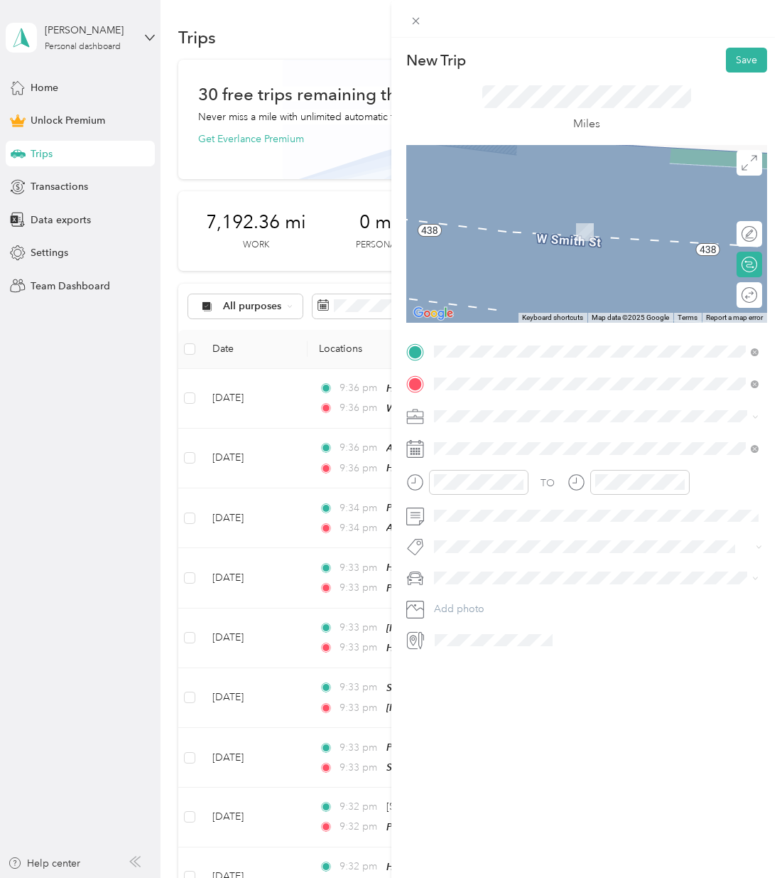
drag, startPoint x: 476, startPoint y: 377, endPoint x: 504, endPoint y: 436, distance: 64.5
click at [505, 438] on div "PetVi" at bounding box center [531, 439] width 142 height 13
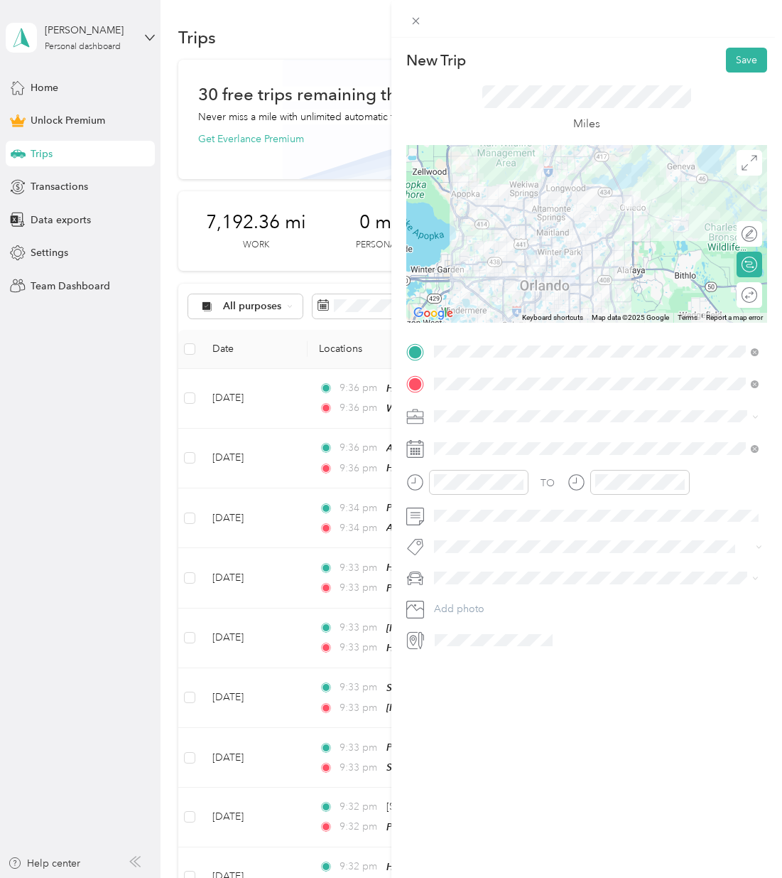
click at [471, 443] on div "Work" at bounding box center [596, 440] width 315 height 15
click at [540, 666] on div "28" at bounding box center [536, 668] width 18 height 18
click at [488, 593] on li "Honda Pilot" at bounding box center [596, 603] width 335 height 25
click at [725, 71] on div "New Trip Save This trip cannot be edited because it is either under review, app…" at bounding box center [587, 349] width 362 height 603
click at [728, 64] on button "Save" at bounding box center [746, 60] width 41 height 25
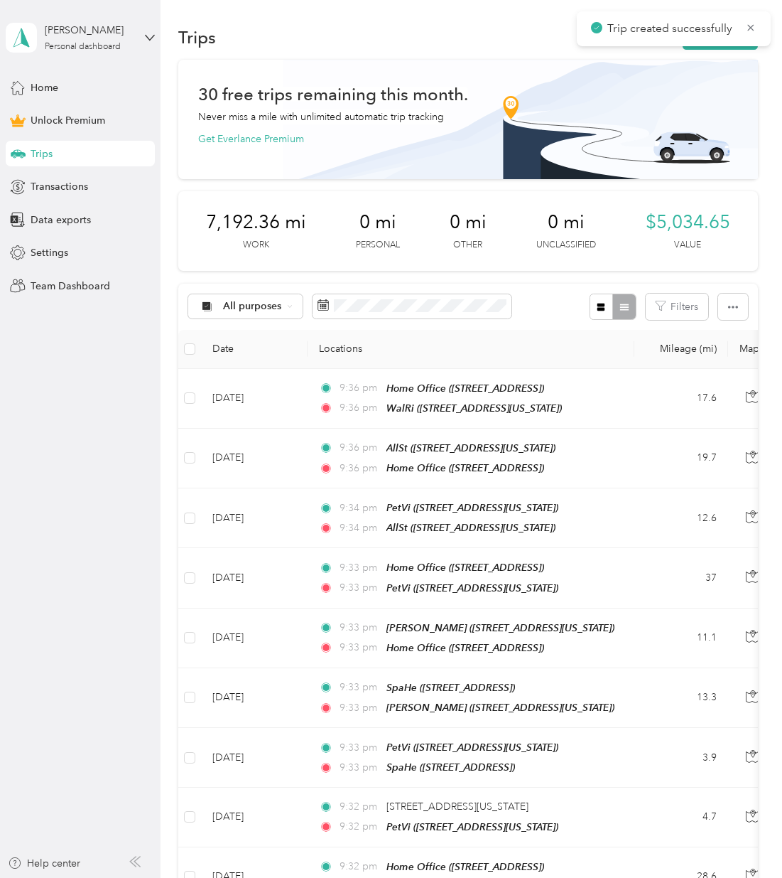
click at [723, 45] on button "New trip" at bounding box center [720, 37] width 75 height 25
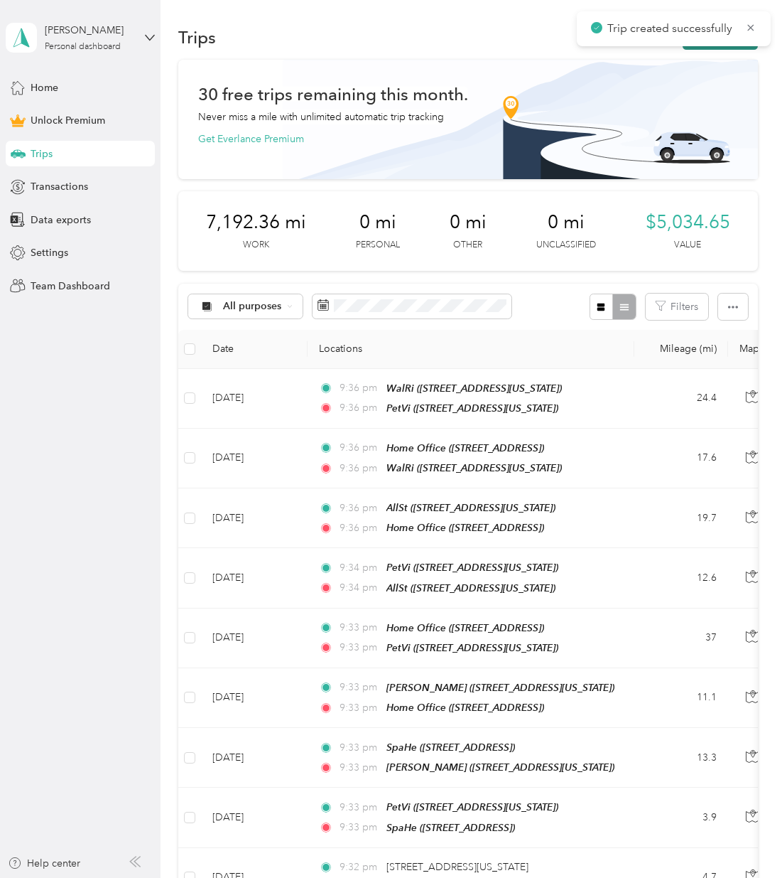
click at [717, 47] on button "New trip" at bounding box center [720, 37] width 75 height 25
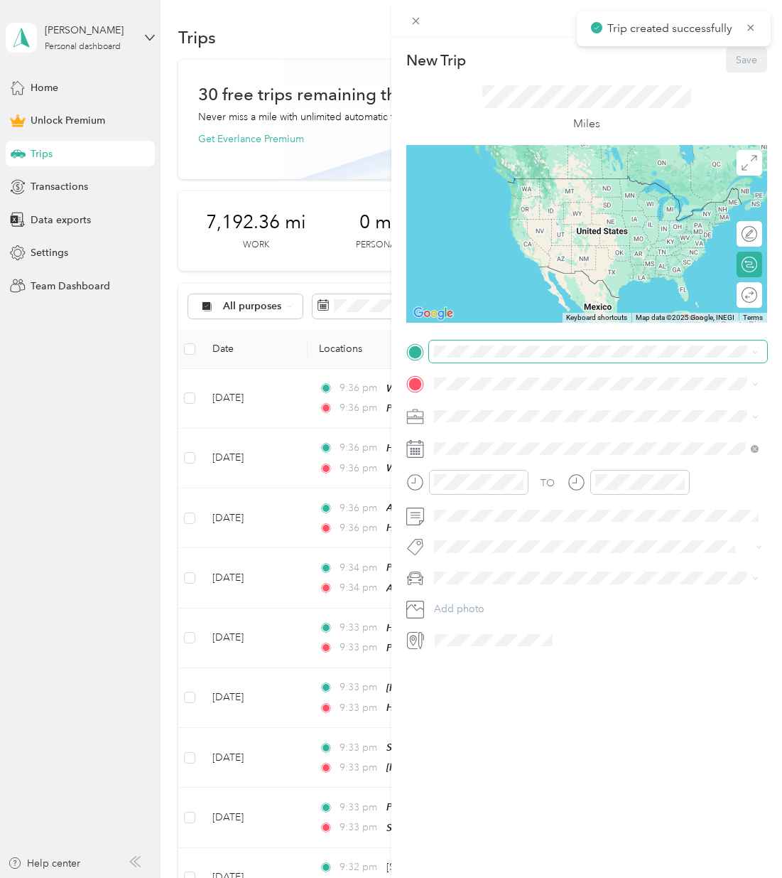
click at [536, 362] on span at bounding box center [598, 351] width 339 height 23
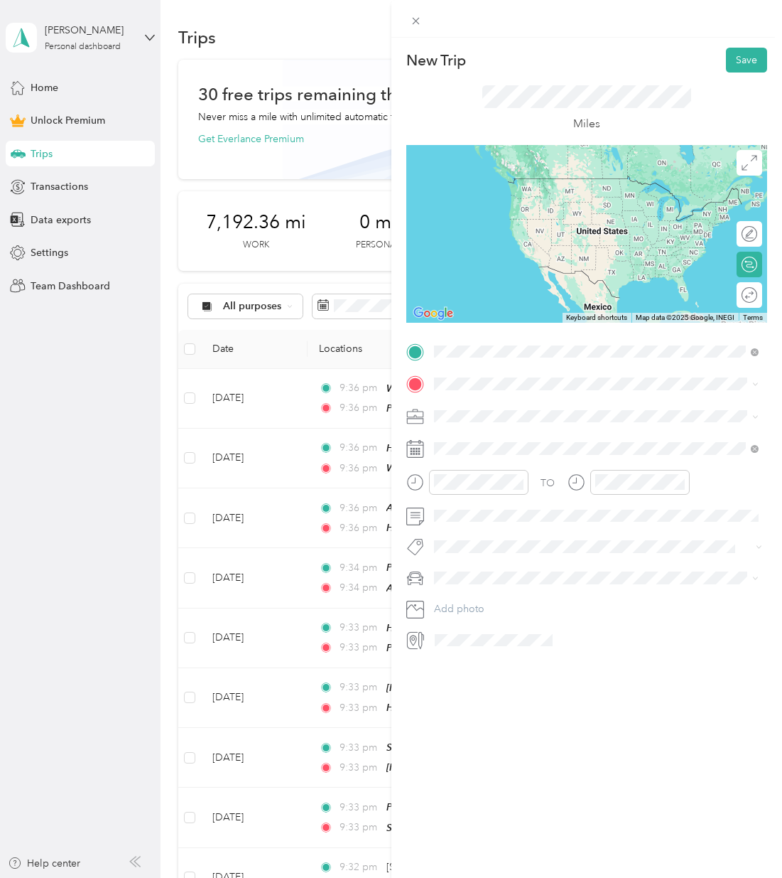
drag, startPoint x: 540, startPoint y: 424, endPoint x: 490, endPoint y: 385, distance: 63.3
click at [537, 421] on span "[STREET_ADDRESS][US_STATE]" at bounding box center [531, 423] width 142 height 12
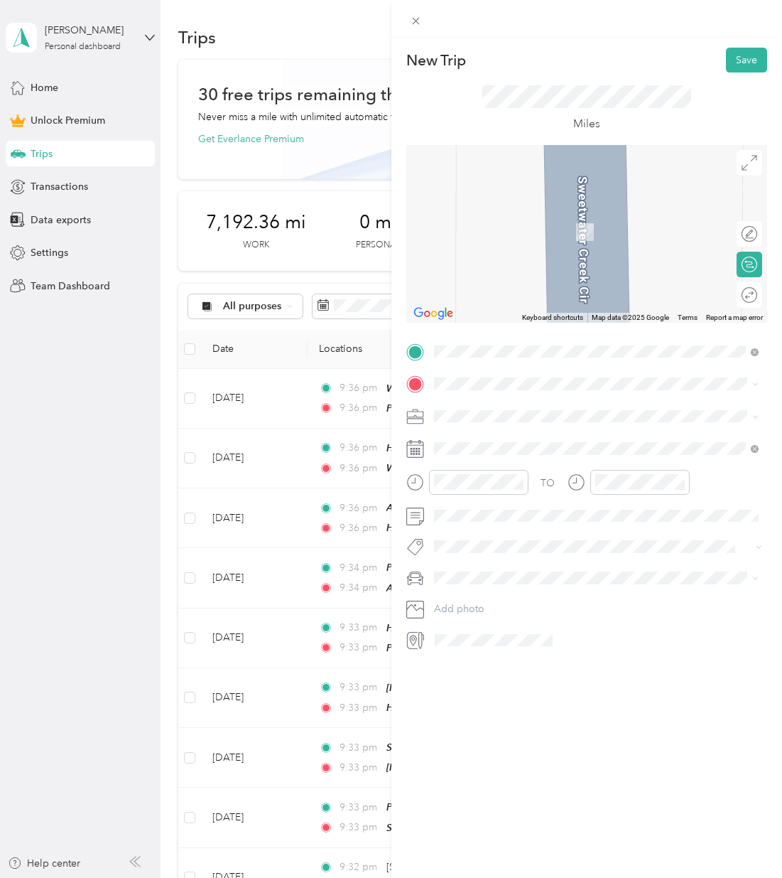
drag, startPoint x: 507, startPoint y: 446, endPoint x: 495, endPoint y: 433, distance: 18.1
click at [507, 446] on div "SpaHe [STREET_ADDRESS]" at bounding box center [505, 448] width 90 height 30
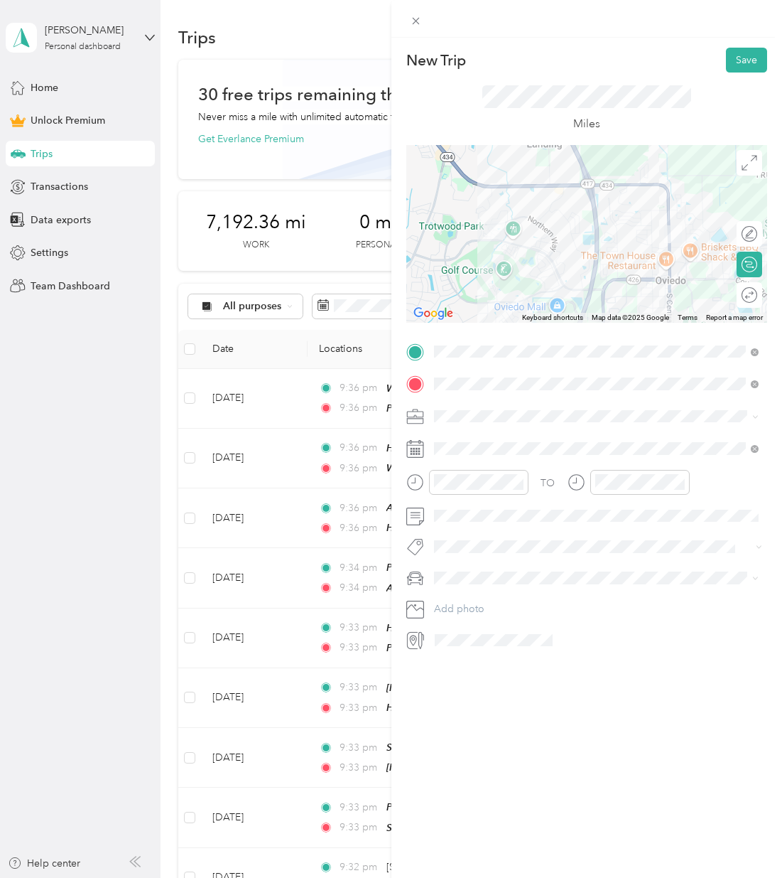
scroll to position [1, 0]
drag, startPoint x: 481, startPoint y: 460, endPoint x: 478, endPoint y: 445, distance: 15.9
click at [481, 459] on div "Personal" at bounding box center [588, 461] width 298 height 15
click at [471, 429] on li "Work" at bounding box center [596, 441] width 335 height 25
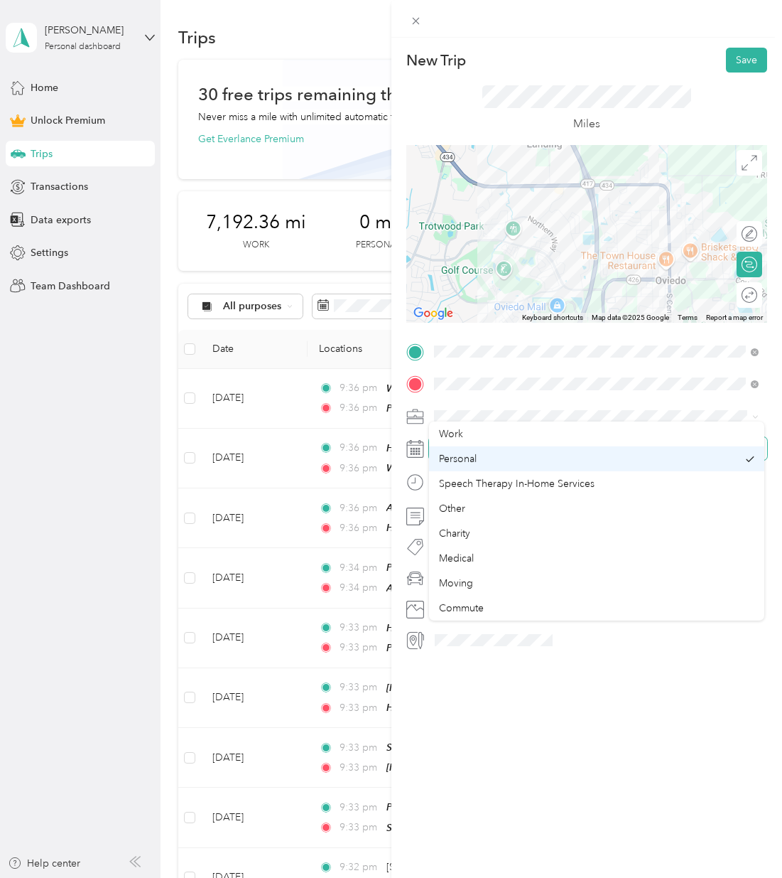
scroll to position [0, 0]
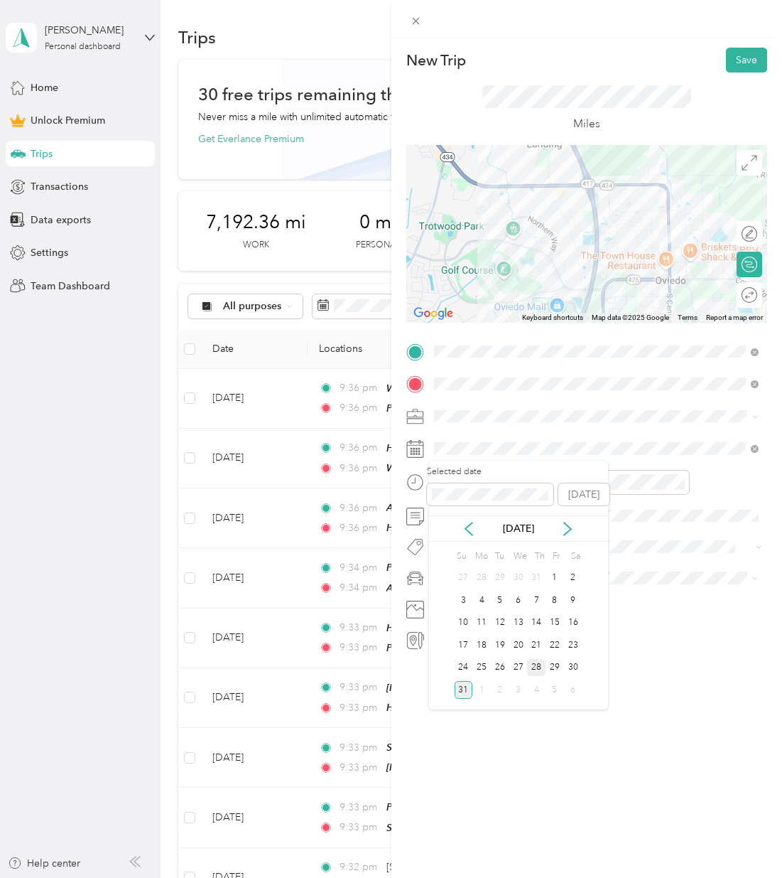
click at [539, 672] on div "28" at bounding box center [536, 668] width 18 height 18
drag, startPoint x: 468, startPoint y: 593, endPoint x: 546, endPoint y: 491, distance: 129.2
click at [468, 593] on li "Honda Pilot" at bounding box center [596, 598] width 335 height 25
click at [766, 68] on form "New Trip Save This trip cannot be edited because it is either under review, app…" at bounding box center [588, 349] width 392 height 603
click at [755, 63] on button "Save" at bounding box center [746, 60] width 41 height 25
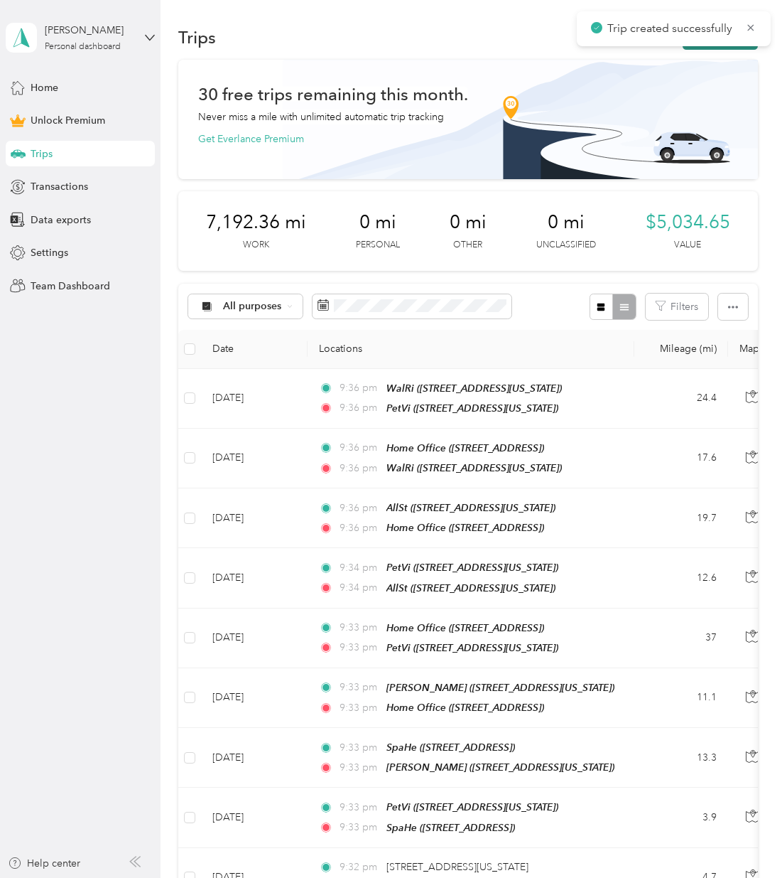
click at [729, 47] on button "New trip" at bounding box center [720, 37] width 75 height 25
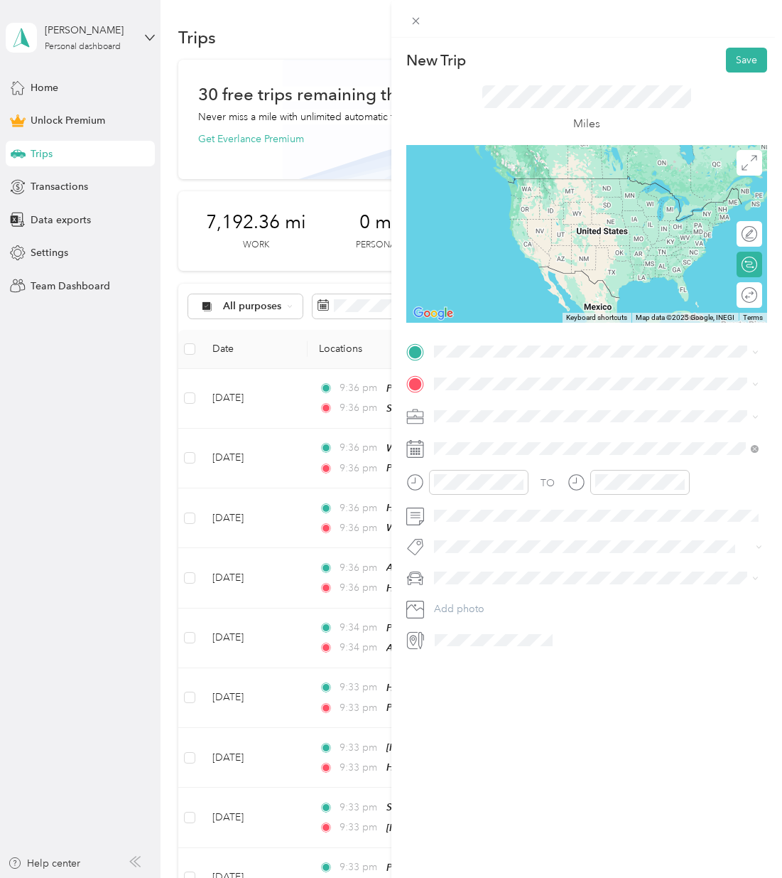
drag, startPoint x: 501, startPoint y: 416, endPoint x: 485, endPoint y: 392, distance: 29.2
click at [501, 416] on span "[STREET_ADDRESS]" at bounding box center [505, 415] width 90 height 12
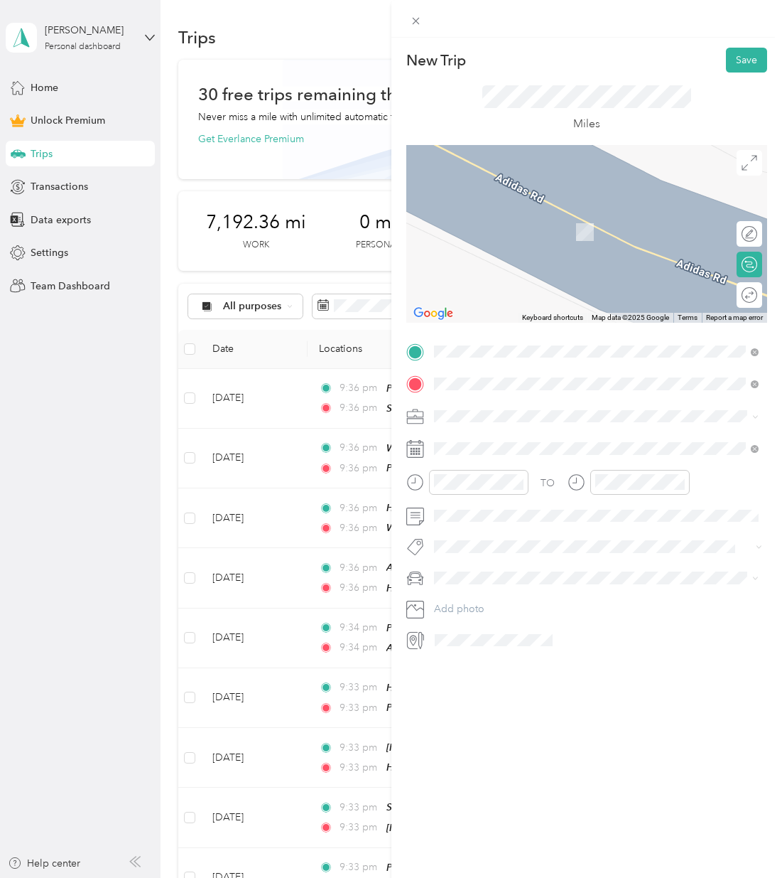
click at [603, 441] on span "[STREET_ADDRESS][US_STATE][US_STATE]" at bounding box center [557, 434] width 194 height 13
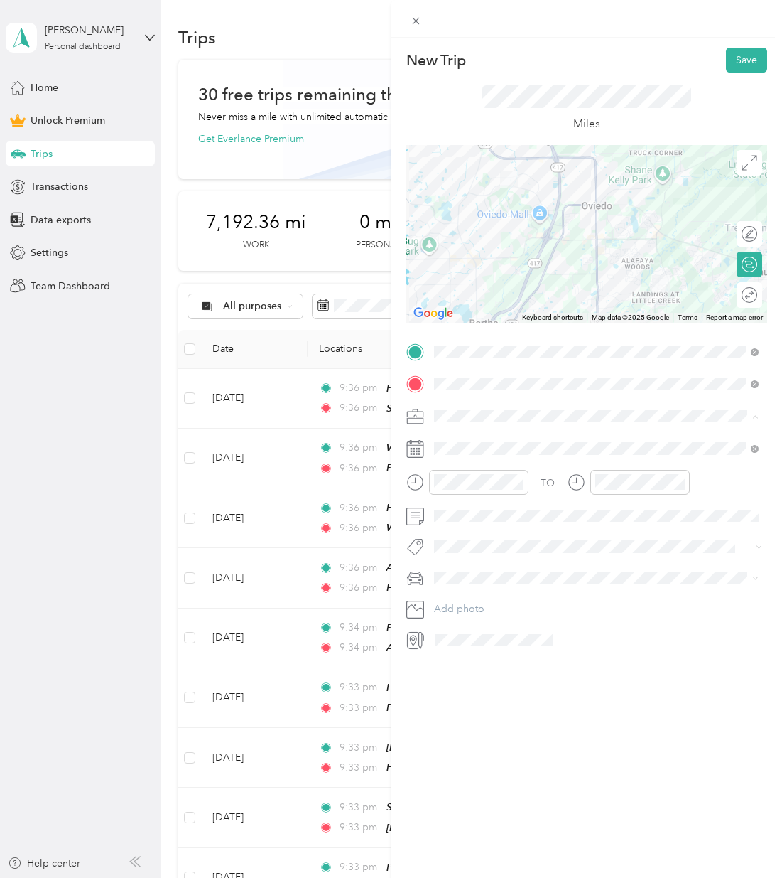
click at [508, 438] on div "Work" at bounding box center [596, 440] width 315 height 15
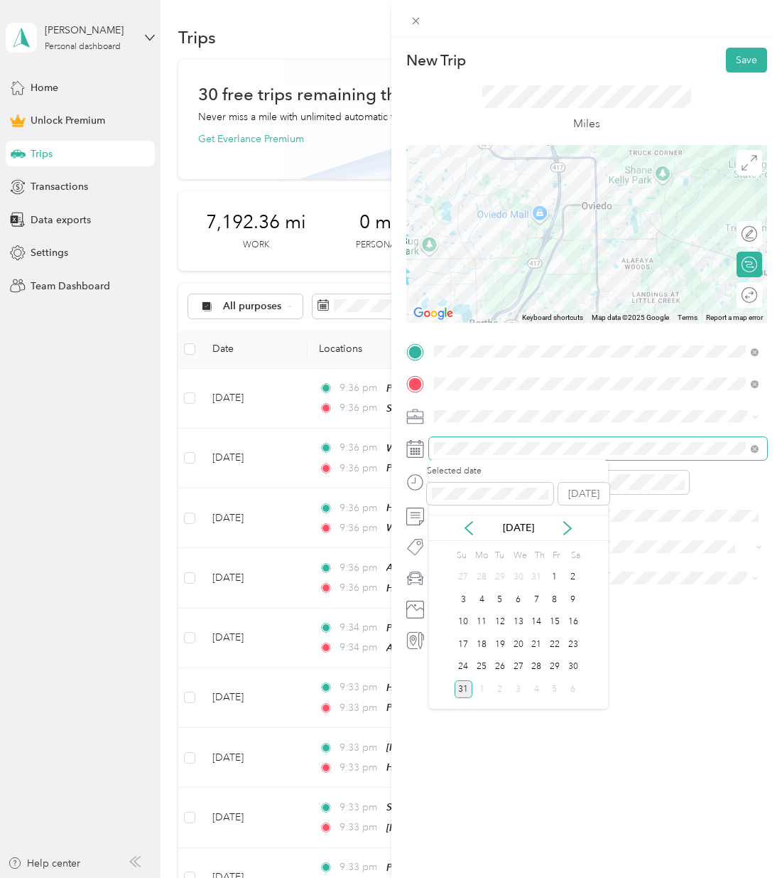
scroll to position [-1, 0]
drag, startPoint x: 540, startPoint y: 667, endPoint x: 532, endPoint y: 660, distance: 11.1
click at [540, 667] on div "28" at bounding box center [536, 667] width 18 height 18
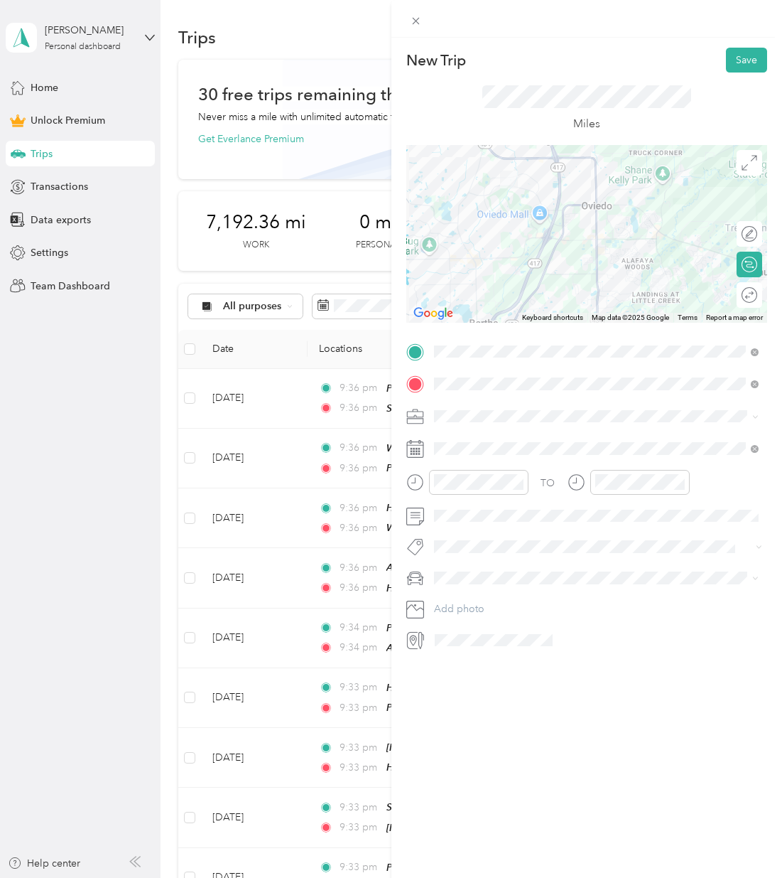
scroll to position [0, 0]
click at [509, 594] on li "Honda Pilot" at bounding box center [596, 602] width 335 height 25
click at [735, 63] on button "Save" at bounding box center [746, 60] width 41 height 25
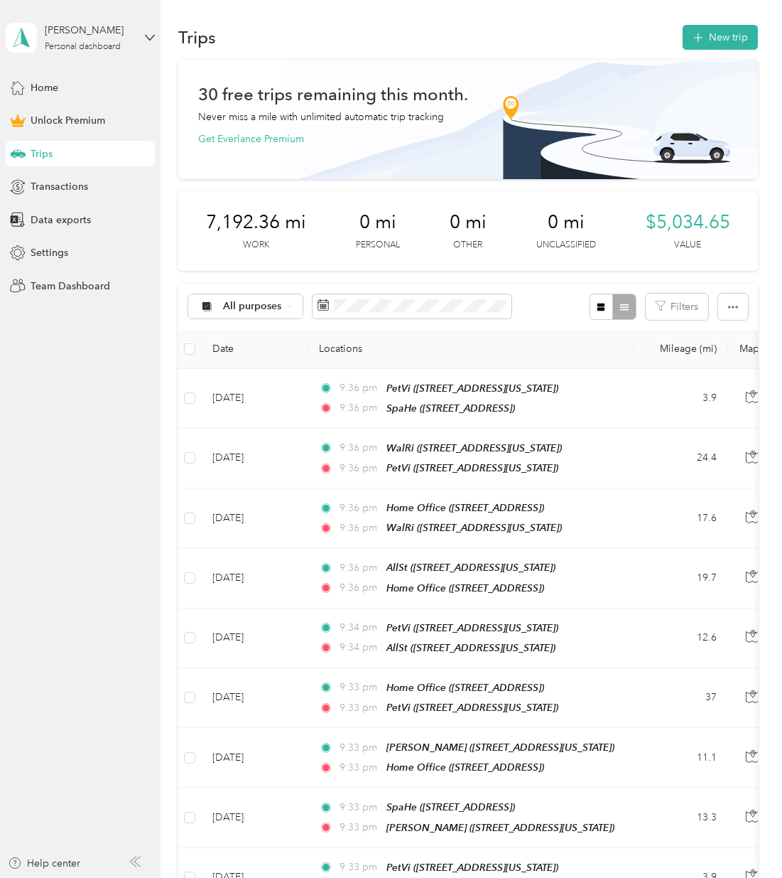
scroll to position [0, 1]
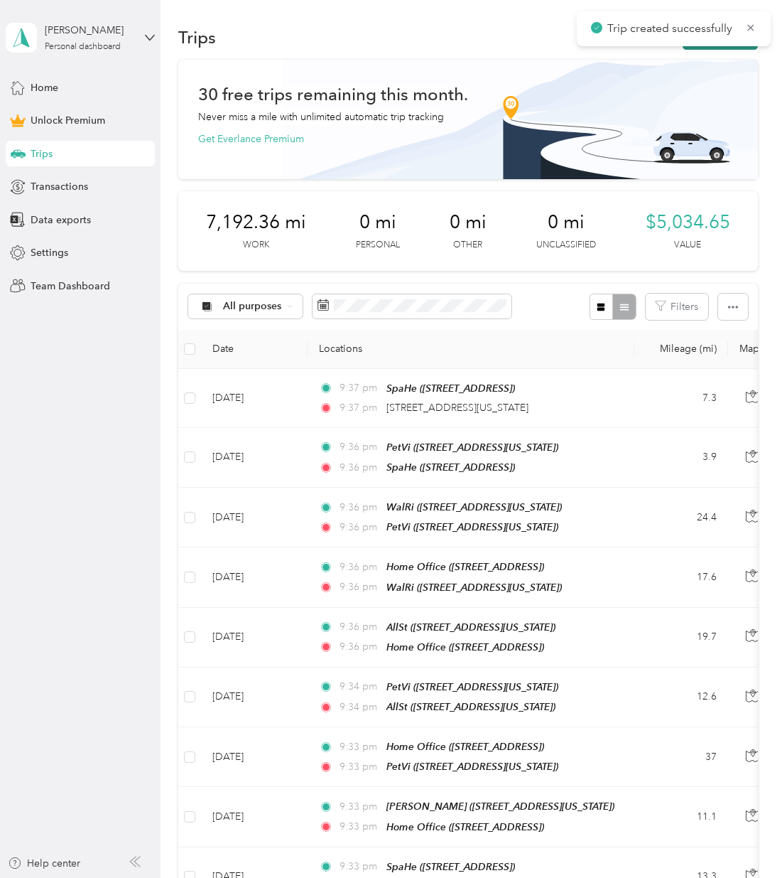
click at [722, 48] on button "New trip" at bounding box center [720, 37] width 75 height 25
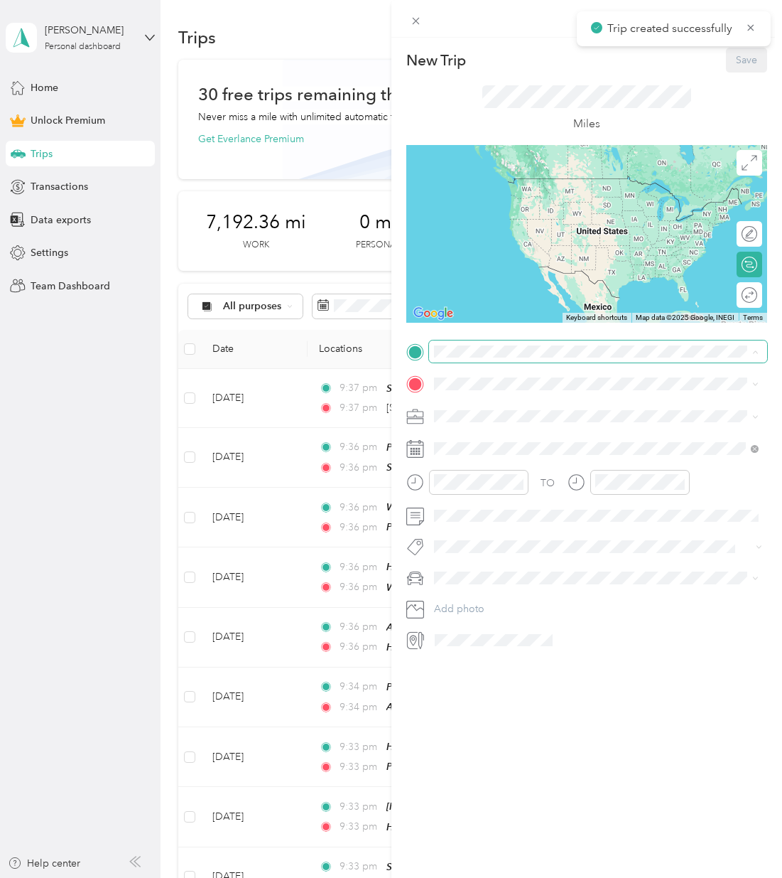
scroll to position [0, 0]
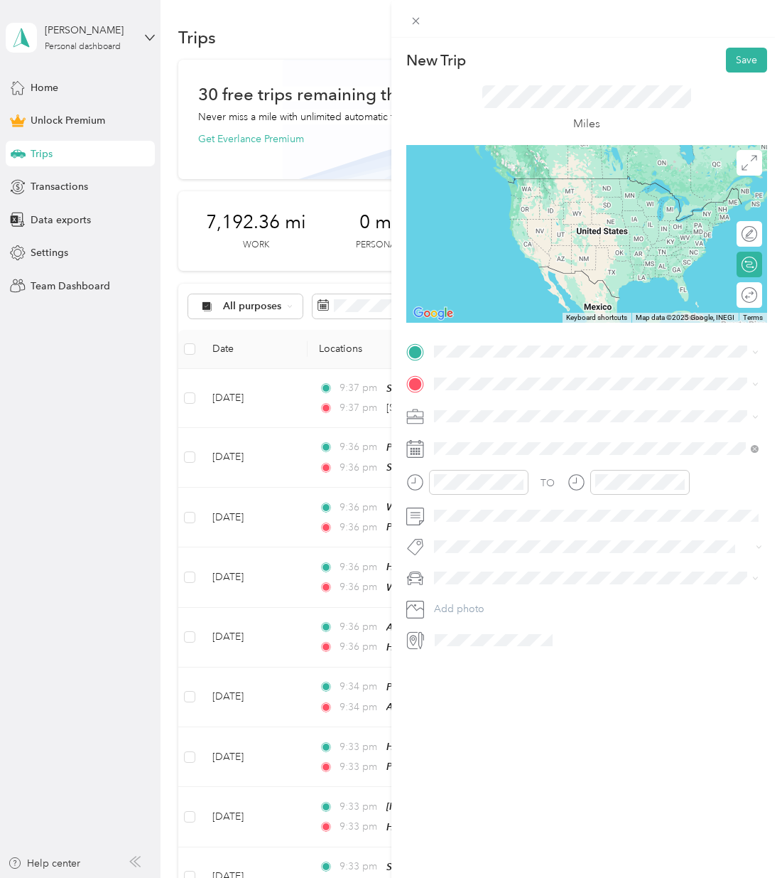
click at [497, 410] on div "[STREET_ADDRESS][US_STATE][US_STATE]" at bounding box center [596, 400] width 315 height 19
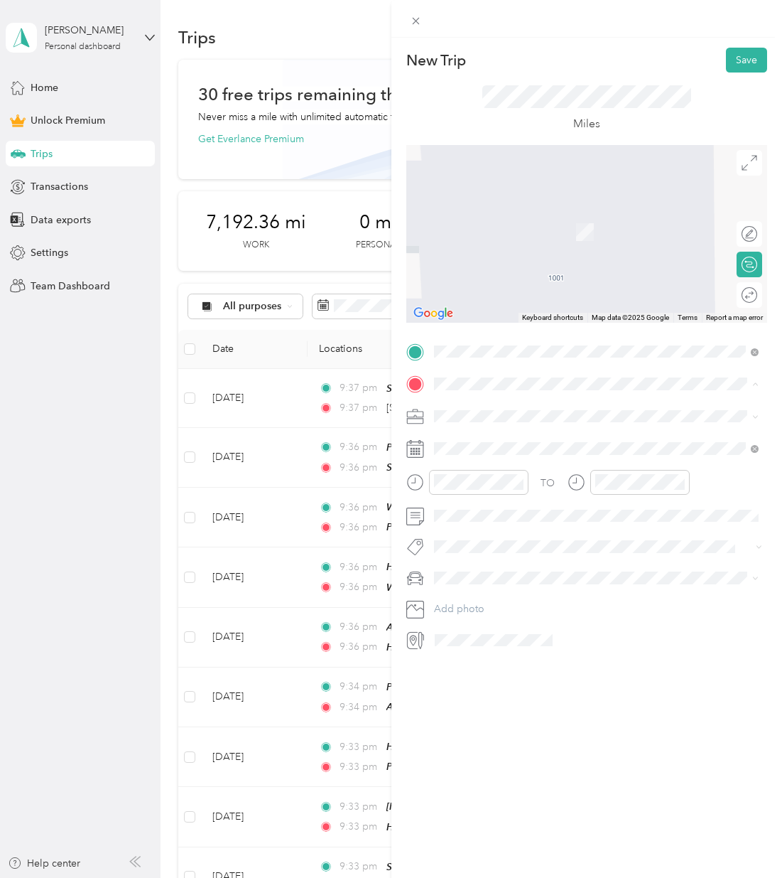
click at [495, 495] on span "[STREET_ADDRESS]" at bounding box center [505, 501] width 90 height 12
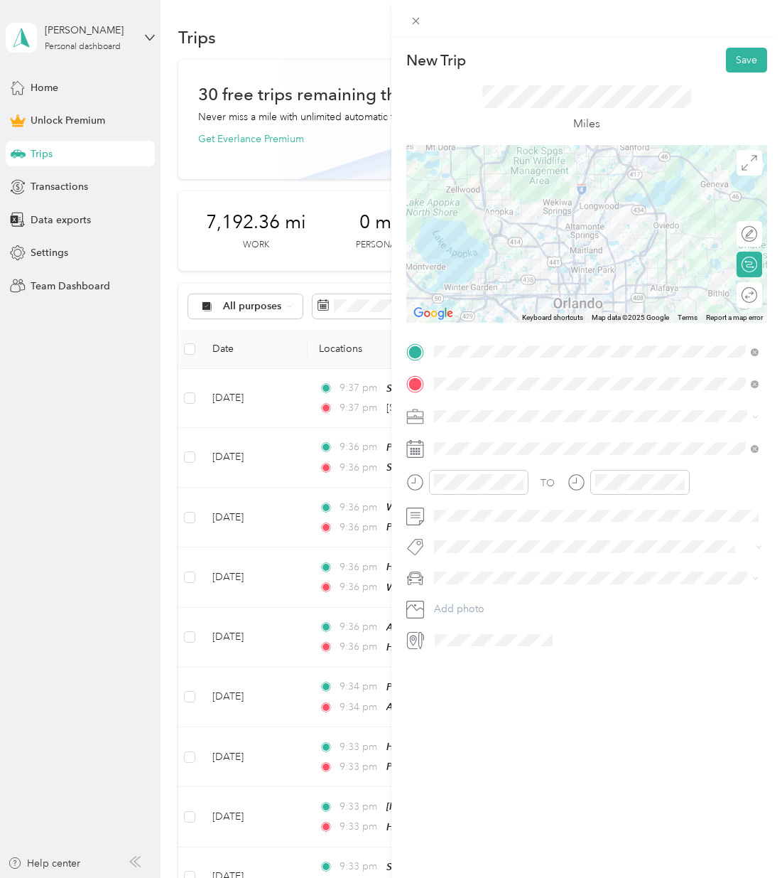
click at [470, 434] on div "Work" at bounding box center [596, 438] width 315 height 15
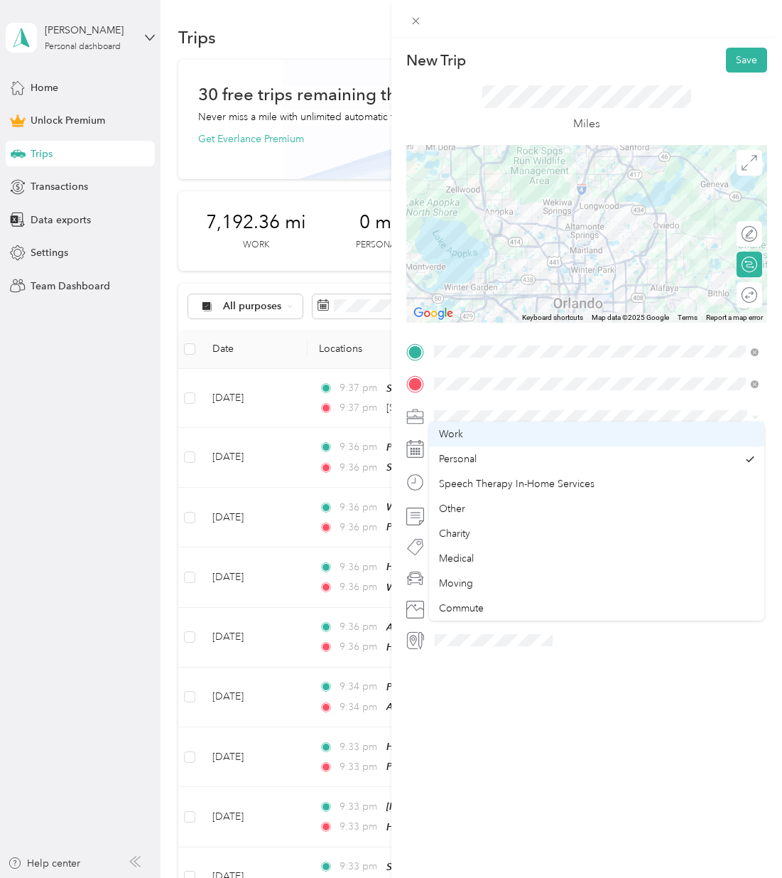
click at [482, 438] on span at bounding box center [598, 448] width 339 height 23
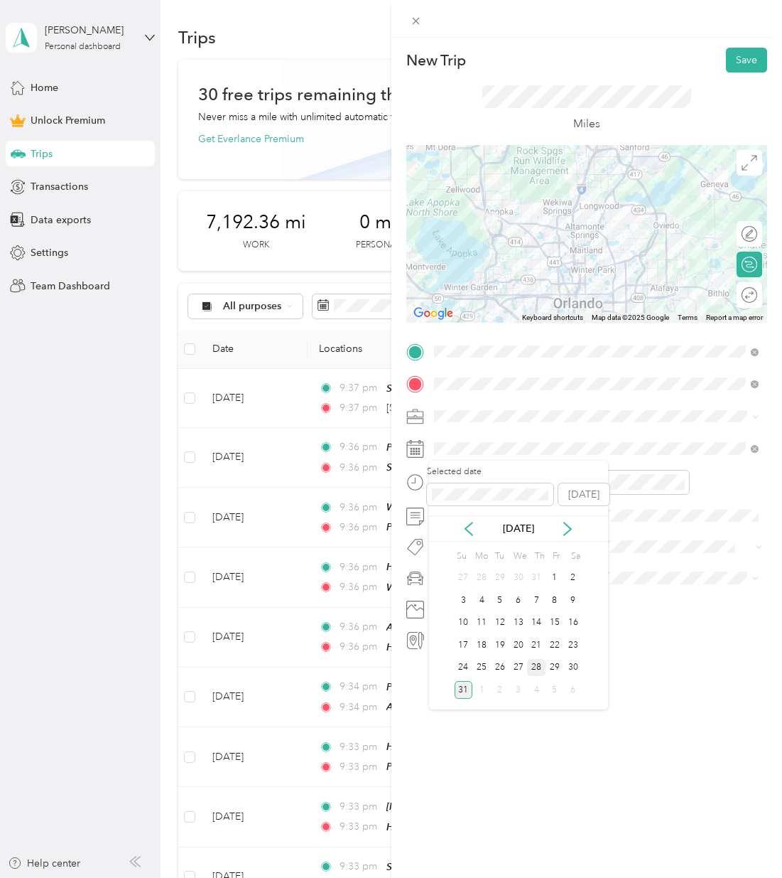
click at [536, 660] on div "28" at bounding box center [536, 668] width 18 height 18
click at [473, 586] on span at bounding box center [598, 577] width 339 height 23
click at [480, 601] on span "Honda Pilot" at bounding box center [465, 603] width 53 height 12
click at [744, 61] on button "Save" at bounding box center [746, 60] width 41 height 25
